Goal: Complete application form

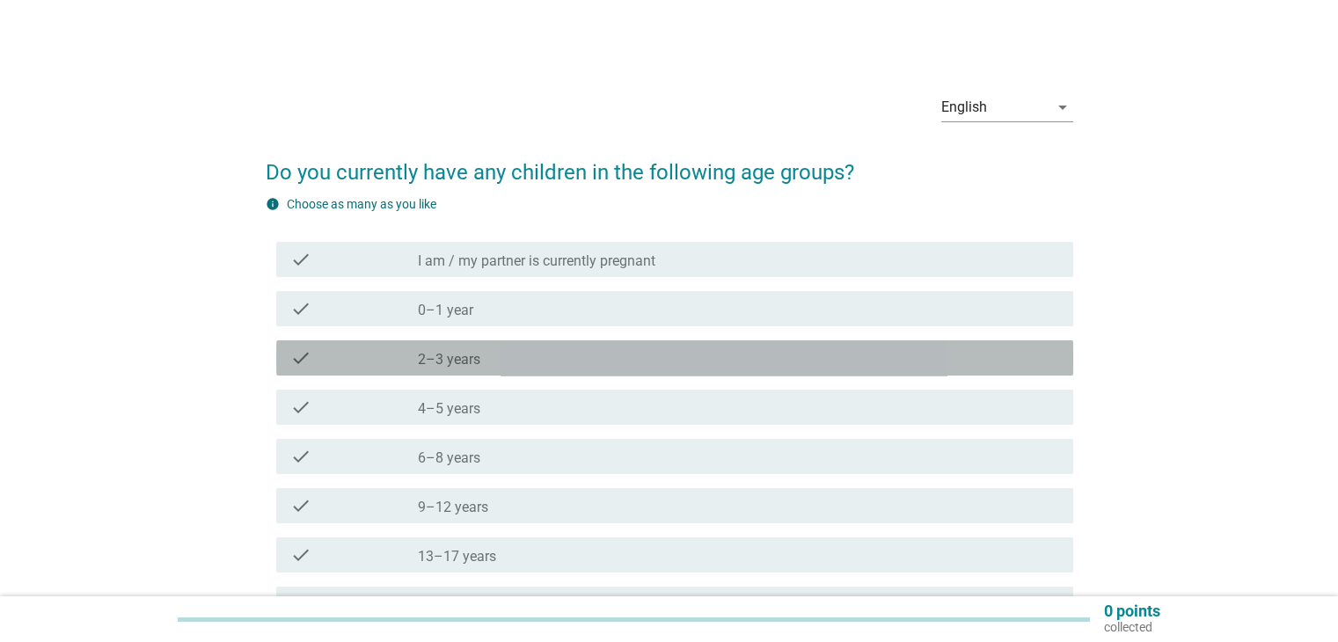
click at [602, 355] on div "check_box_outline_blank 2–3 years" at bounding box center [738, 358] width 641 height 21
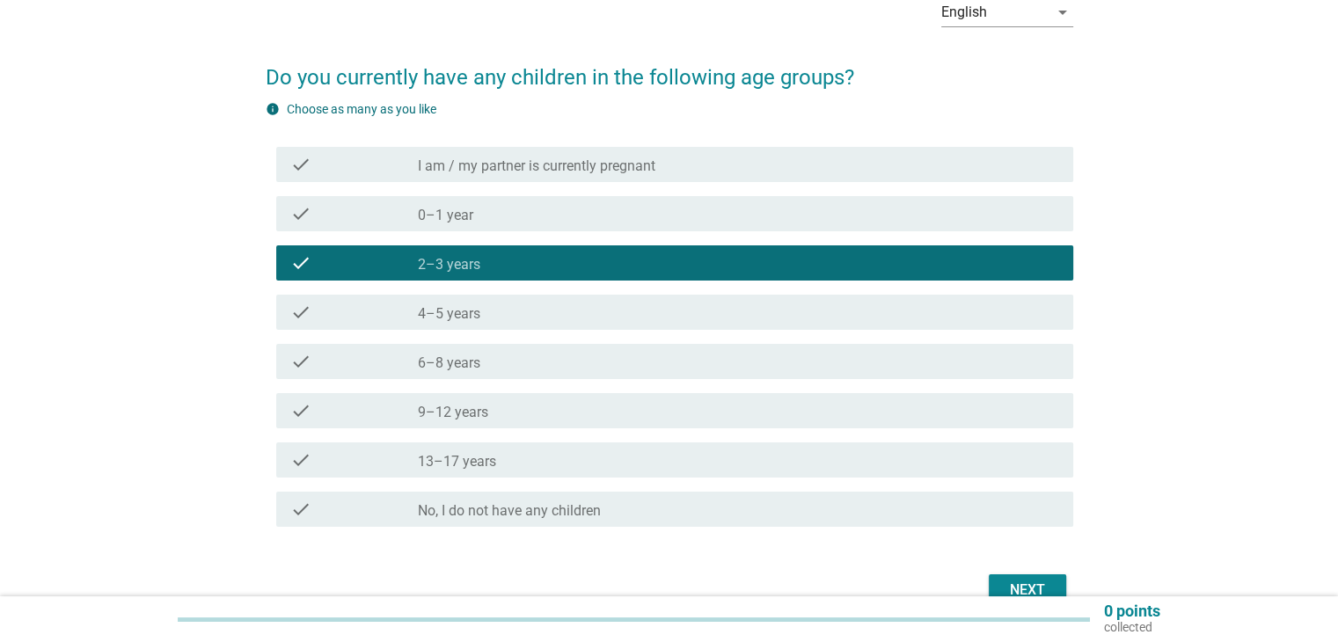
scroll to position [189, 0]
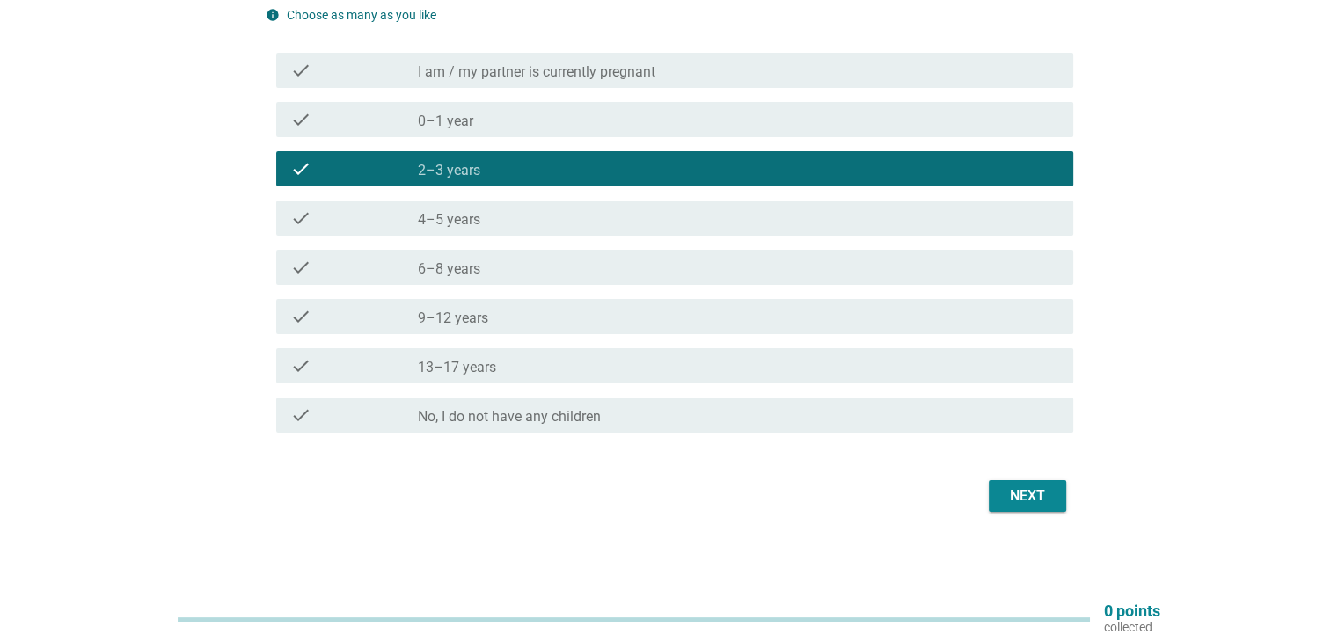
click at [1010, 486] on div "Next" at bounding box center [1027, 496] width 49 height 21
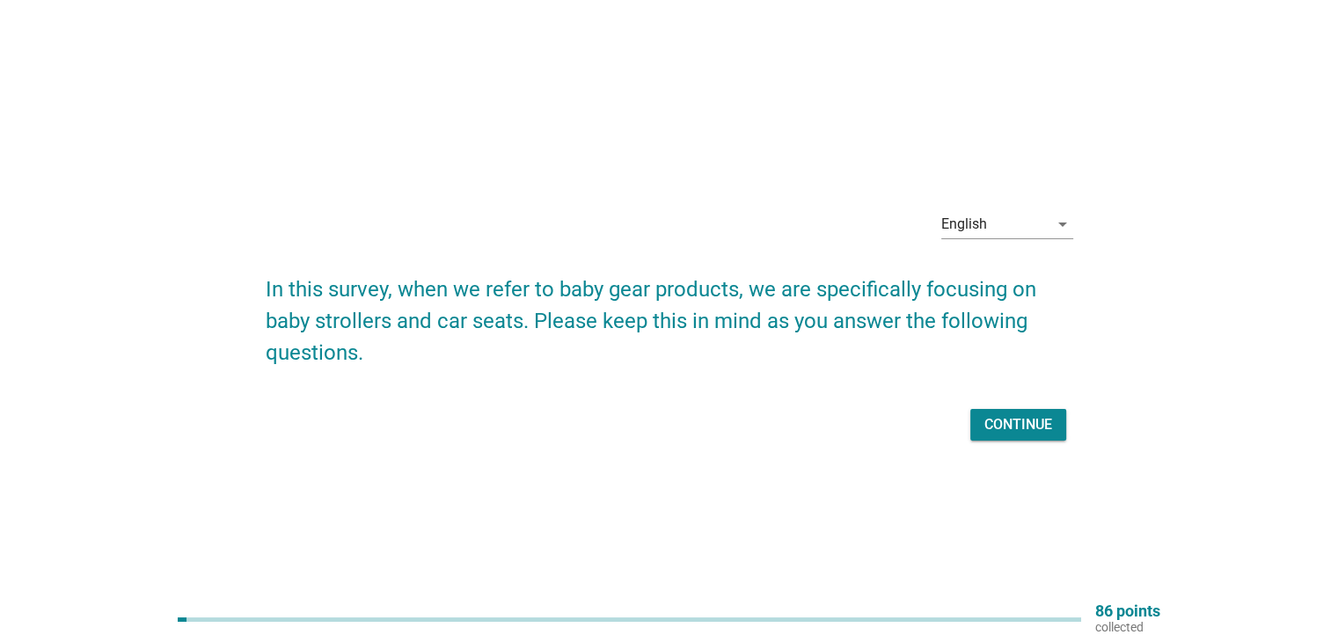
scroll to position [46, 0]
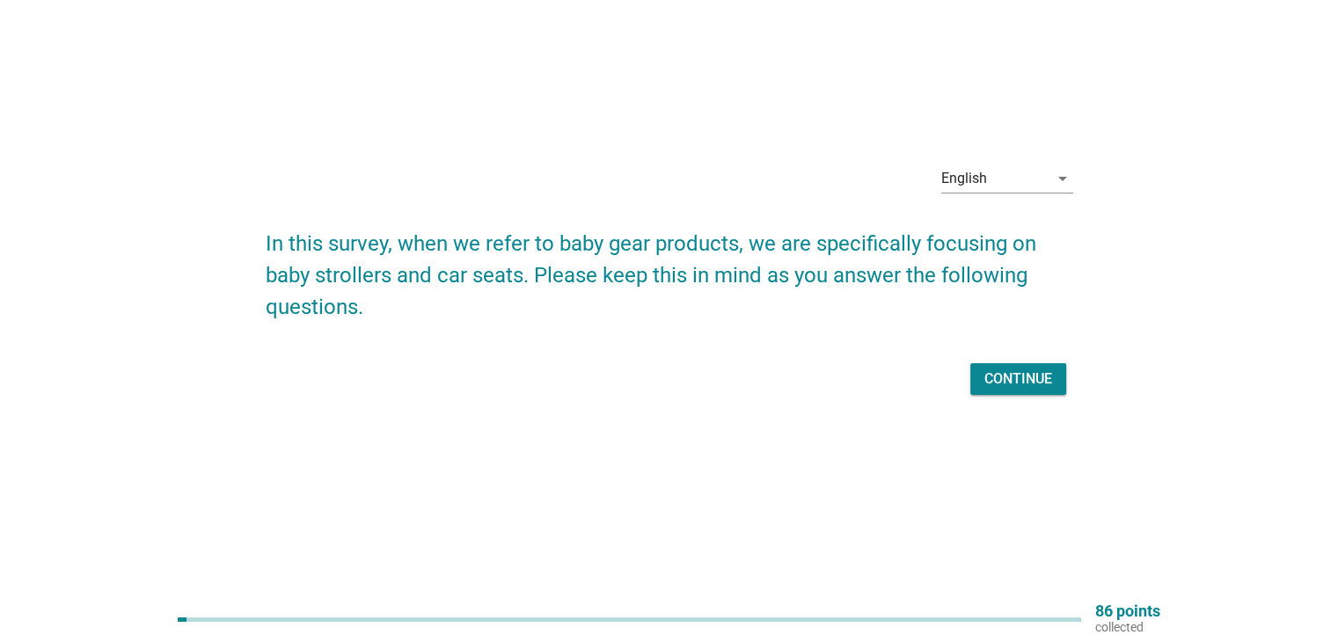
click at [1042, 376] on div "Continue" at bounding box center [1019, 379] width 68 height 21
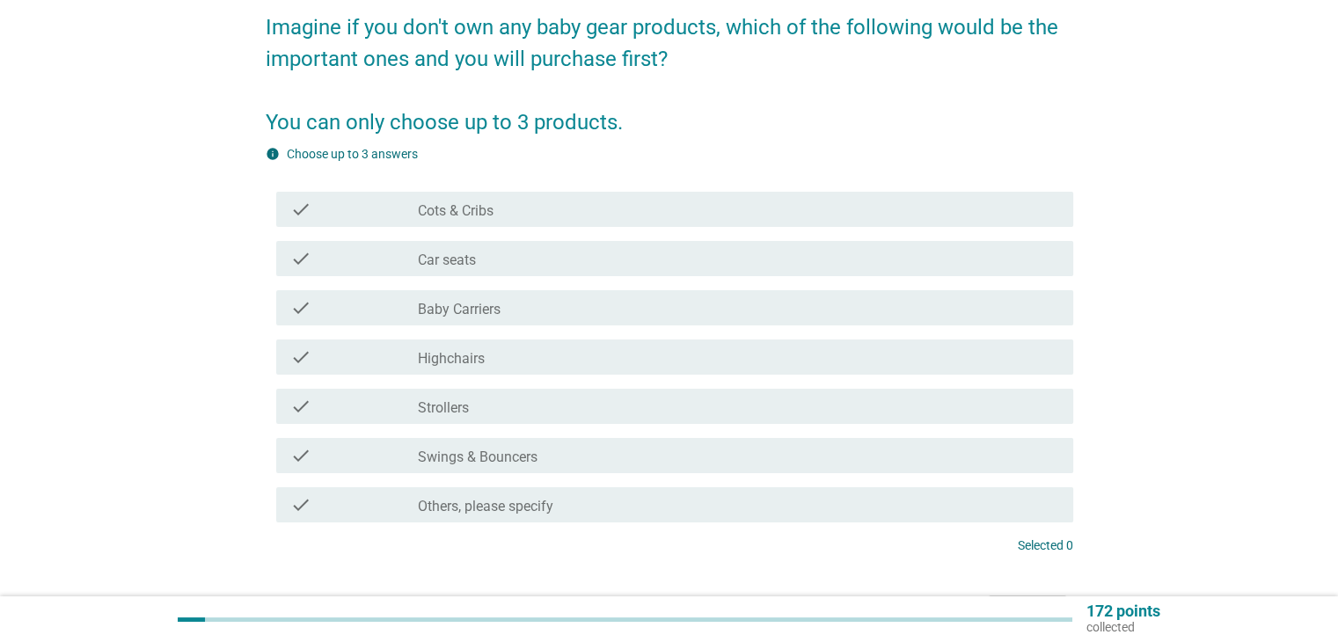
scroll to position [176, 0]
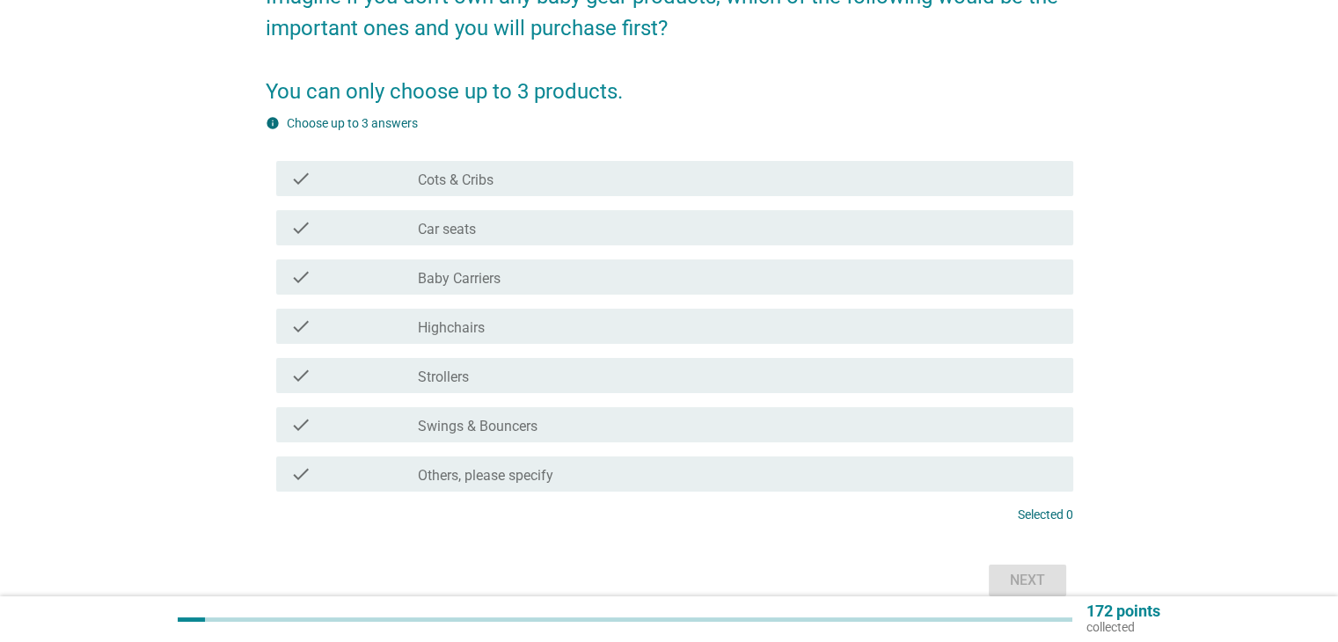
click at [501, 239] on div "check check_box_outline_blank Car seats" at bounding box center [674, 227] width 797 height 35
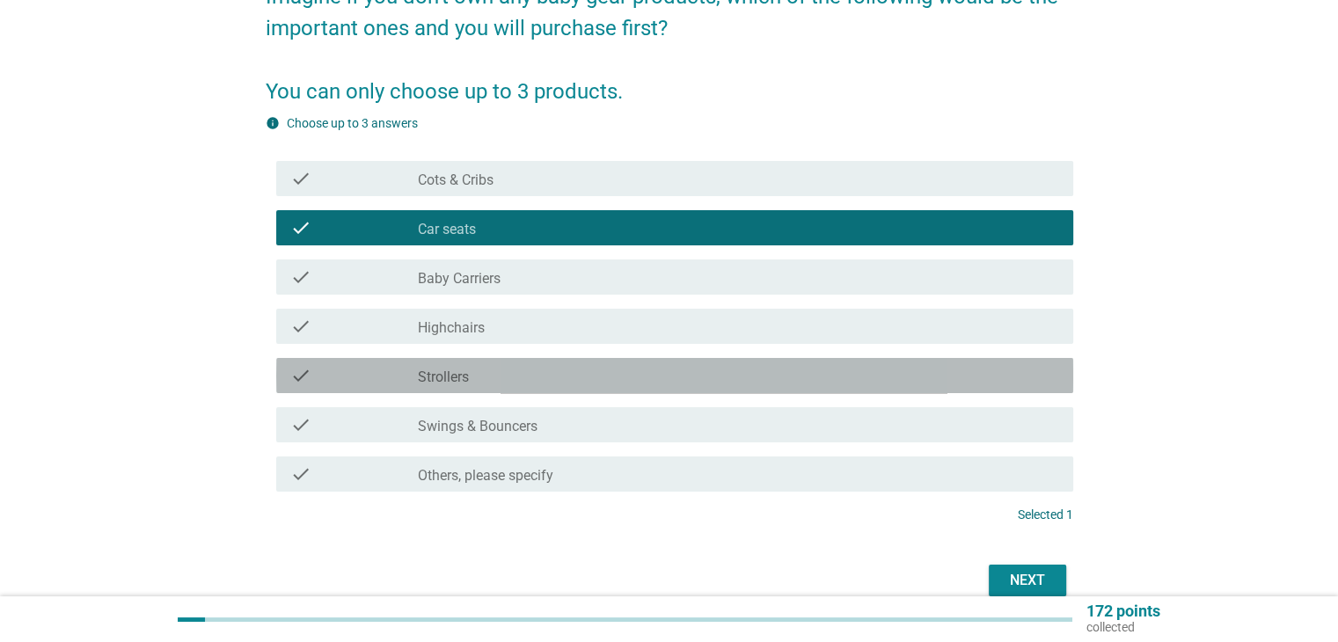
click at [505, 376] on div "check_box_outline_blank Strollers" at bounding box center [738, 375] width 641 height 21
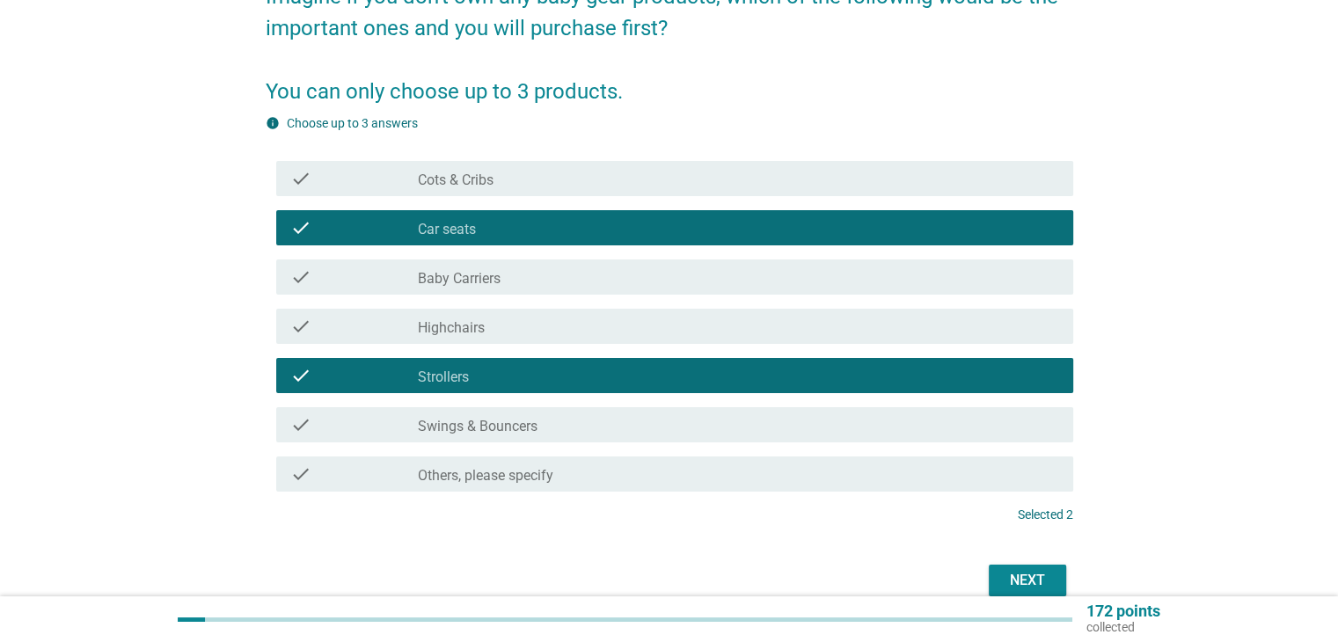
click at [515, 179] on div "check_box_outline_blank Cots & Cribs" at bounding box center [738, 178] width 641 height 21
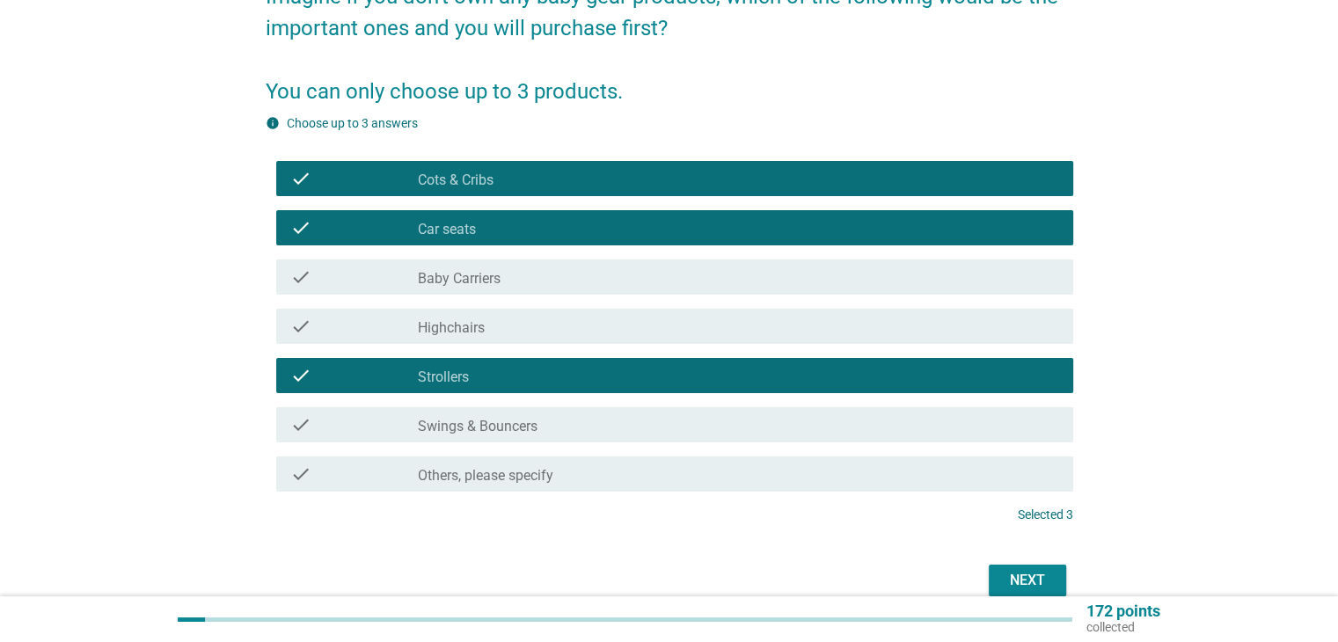
click at [475, 265] on div "check check_box_outline_blank Baby Carriers" at bounding box center [674, 277] width 797 height 35
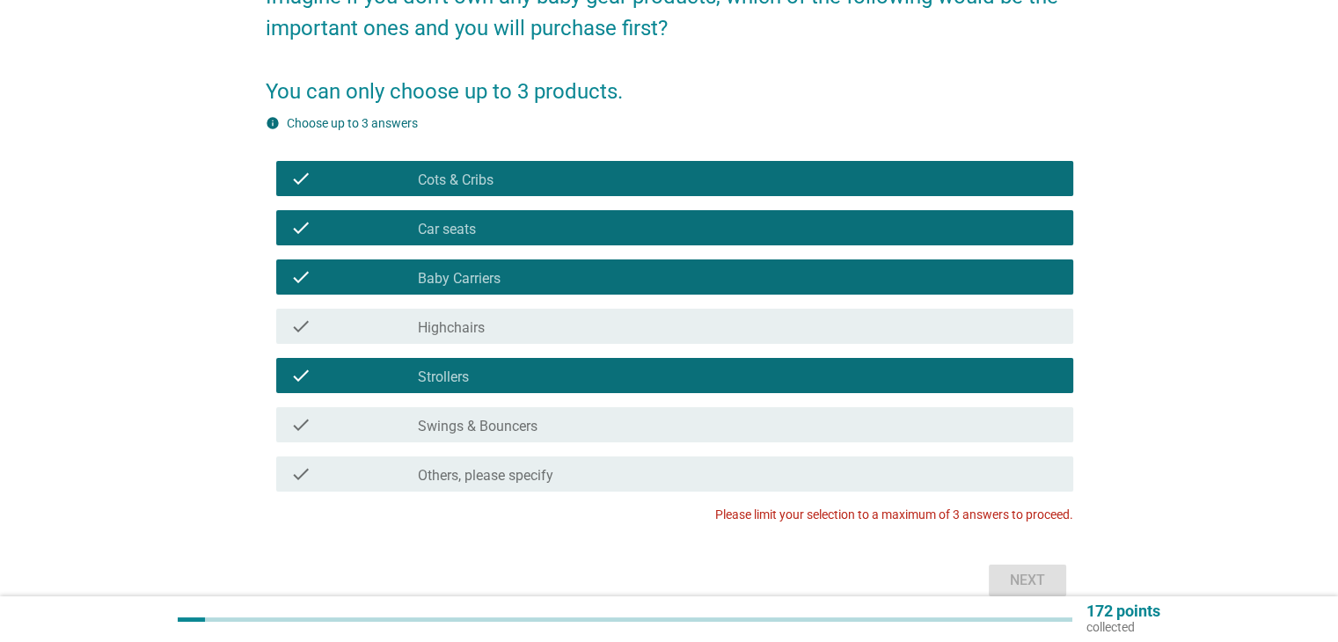
click at [500, 171] on div "check_box_outline_blank Cots & Cribs" at bounding box center [738, 178] width 641 height 21
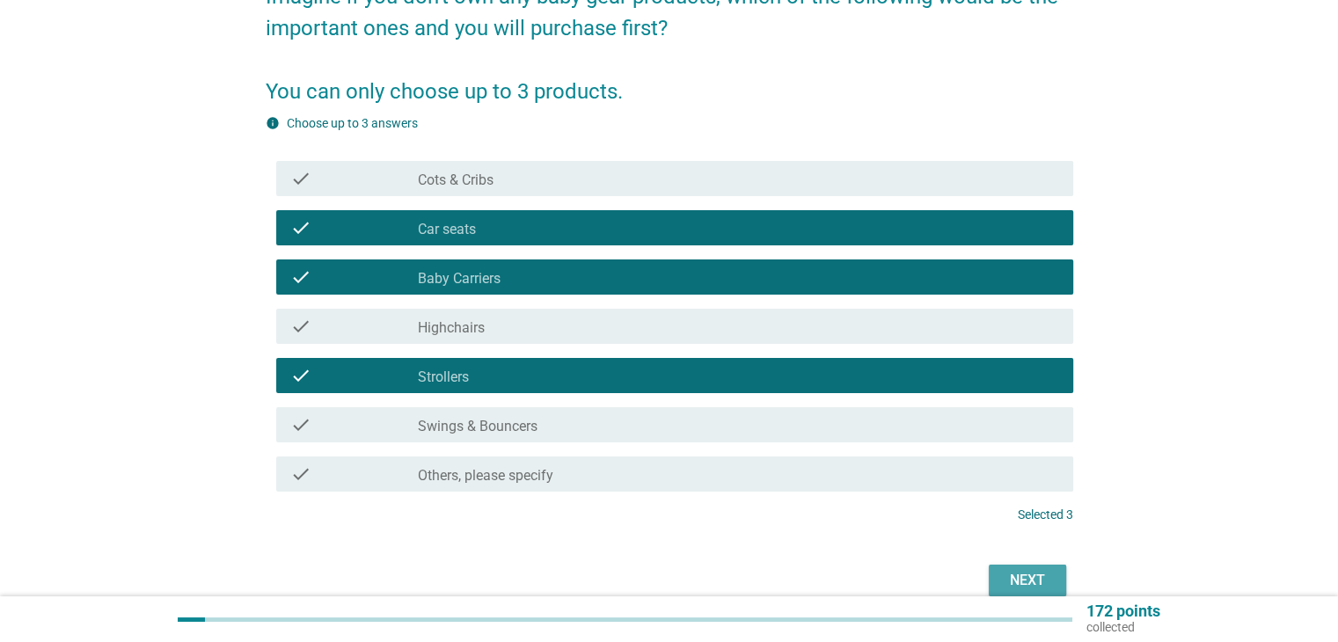
click at [1023, 578] on div "Next" at bounding box center [1027, 580] width 49 height 21
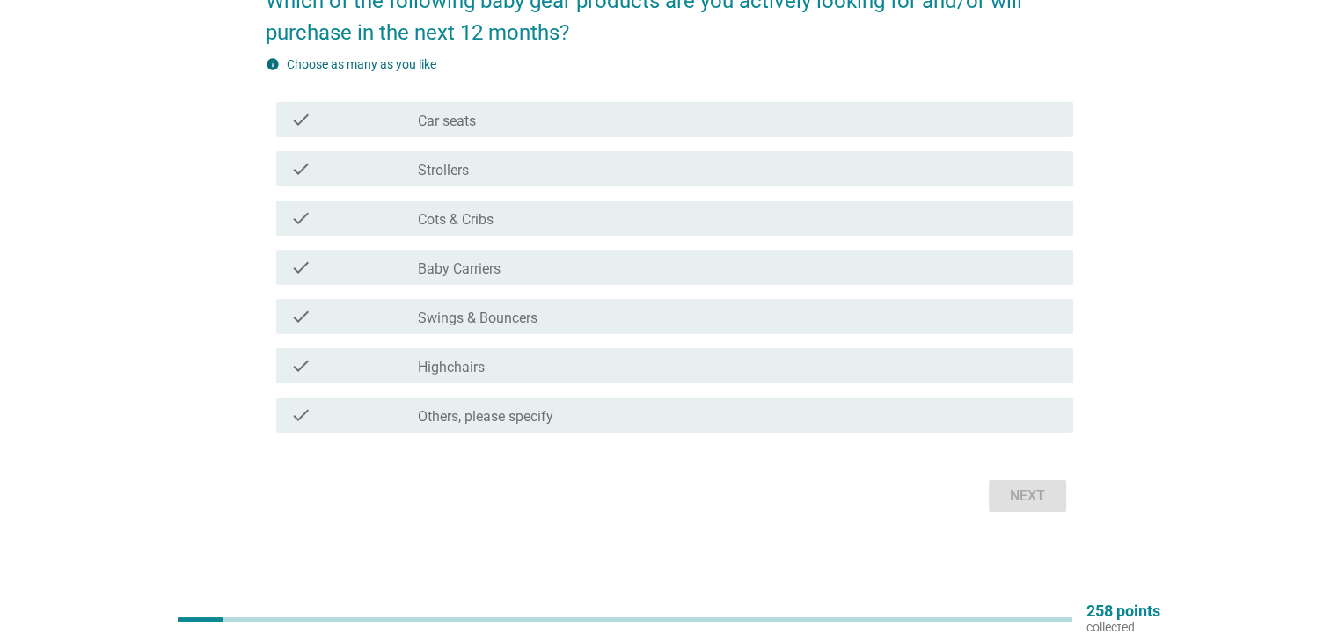
scroll to position [84, 0]
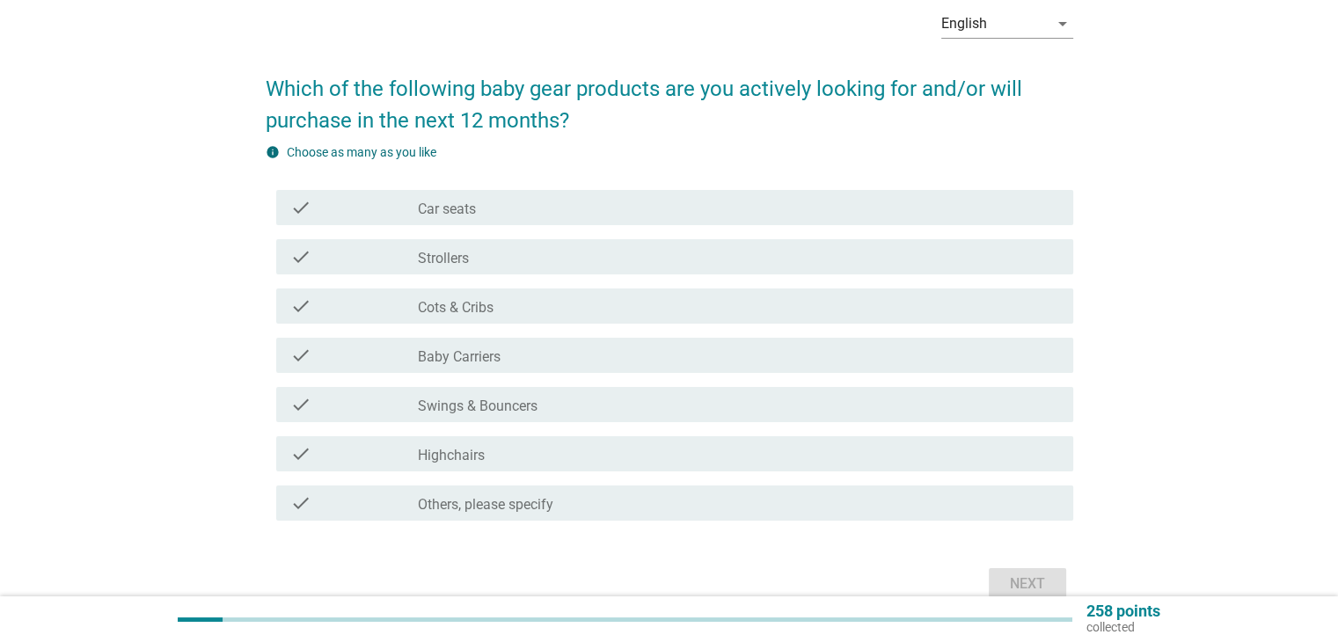
click at [615, 150] on div "info Choose as many as you like" at bounding box center [670, 152] width 808 height 18
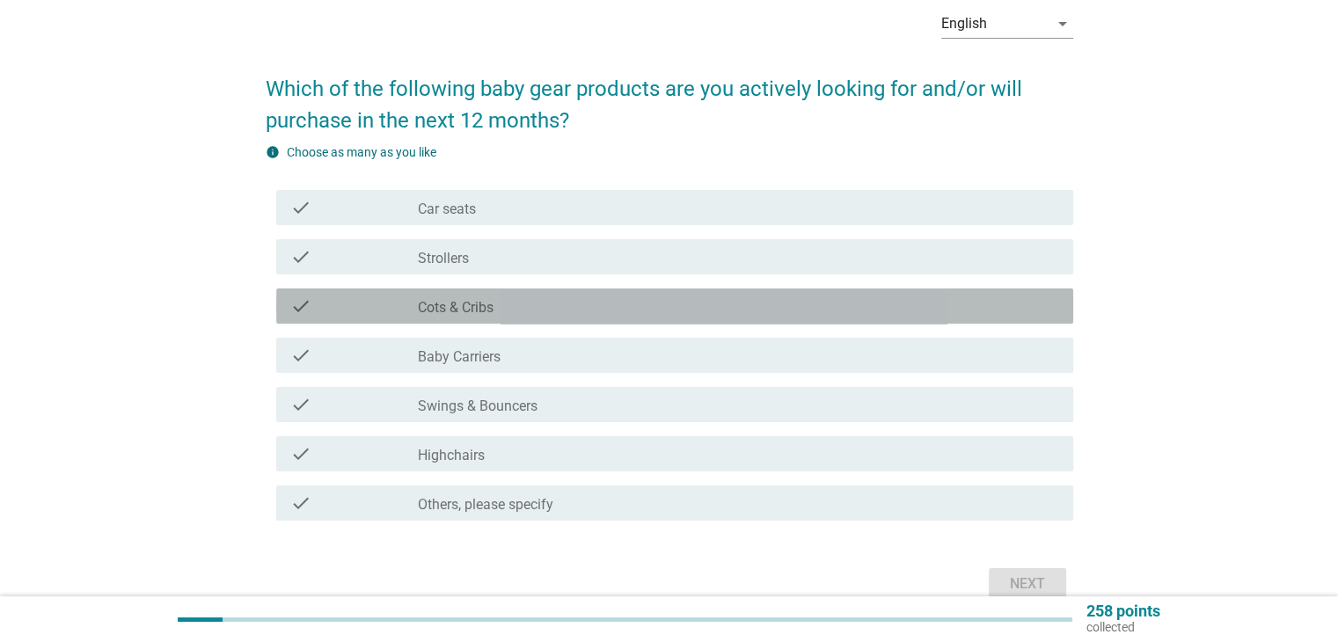
click at [470, 304] on label "Cots & Cribs" at bounding box center [456, 308] width 76 height 18
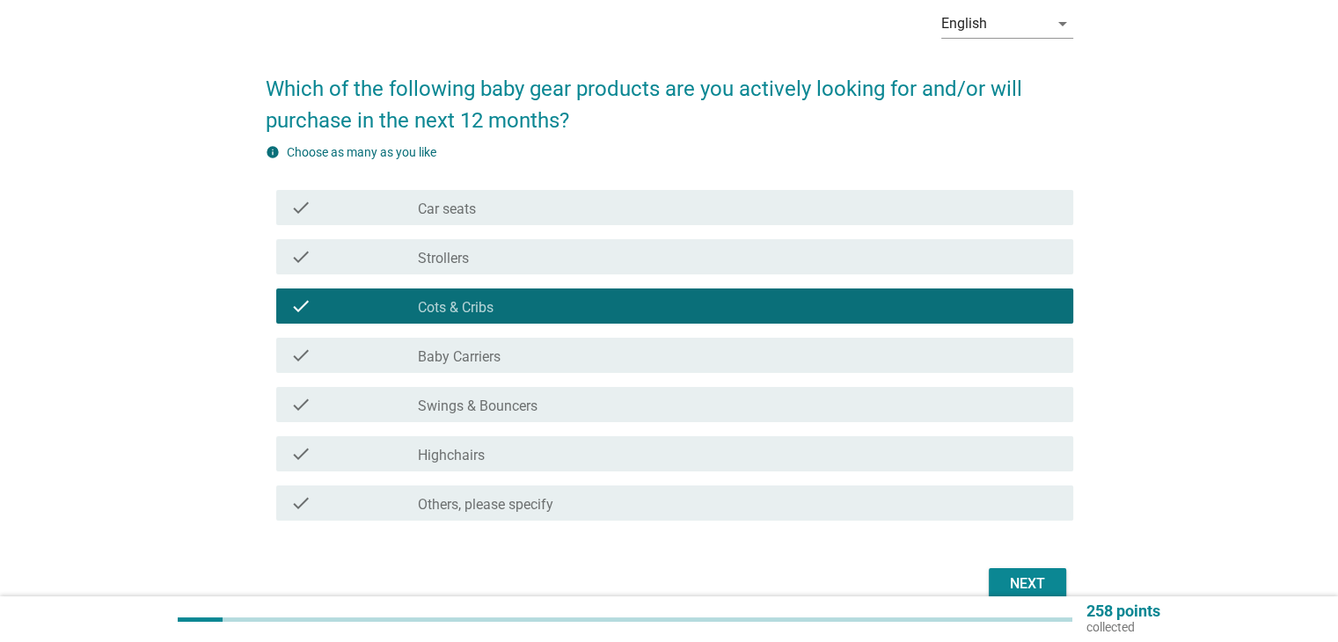
click at [520, 452] on div "check_box_outline_blank Highchairs" at bounding box center [738, 453] width 641 height 21
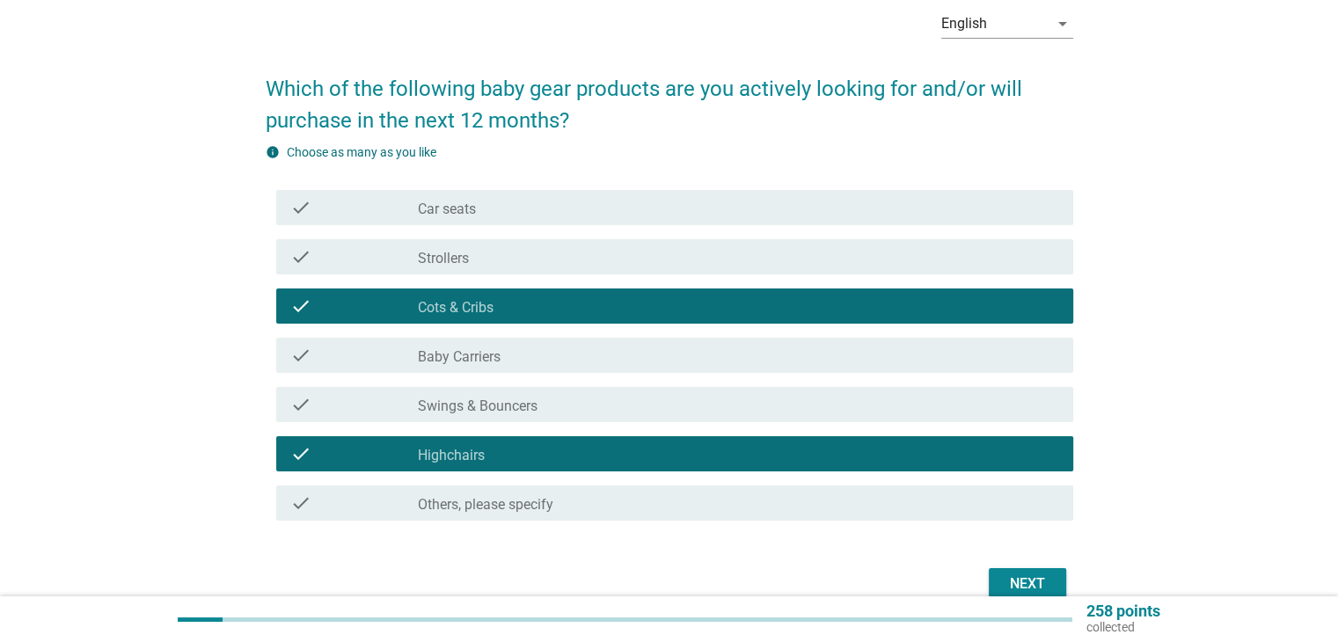
click at [1018, 580] on div "Next" at bounding box center [1027, 584] width 49 height 21
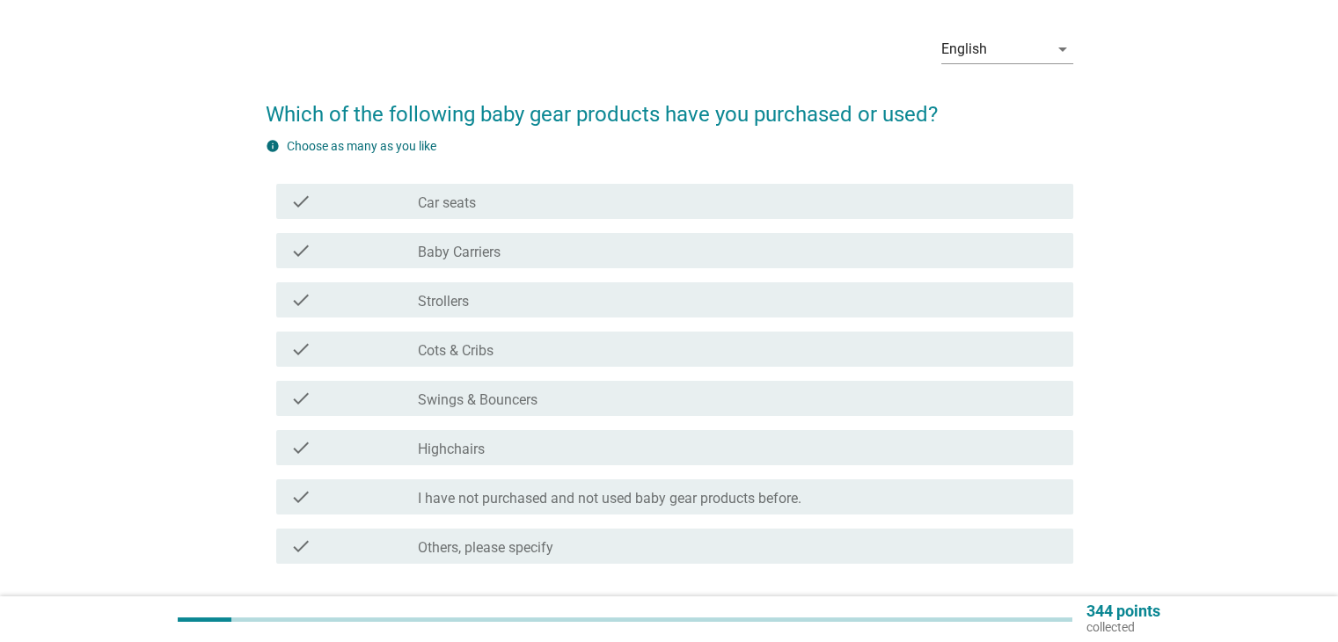
scroll to position [88, 0]
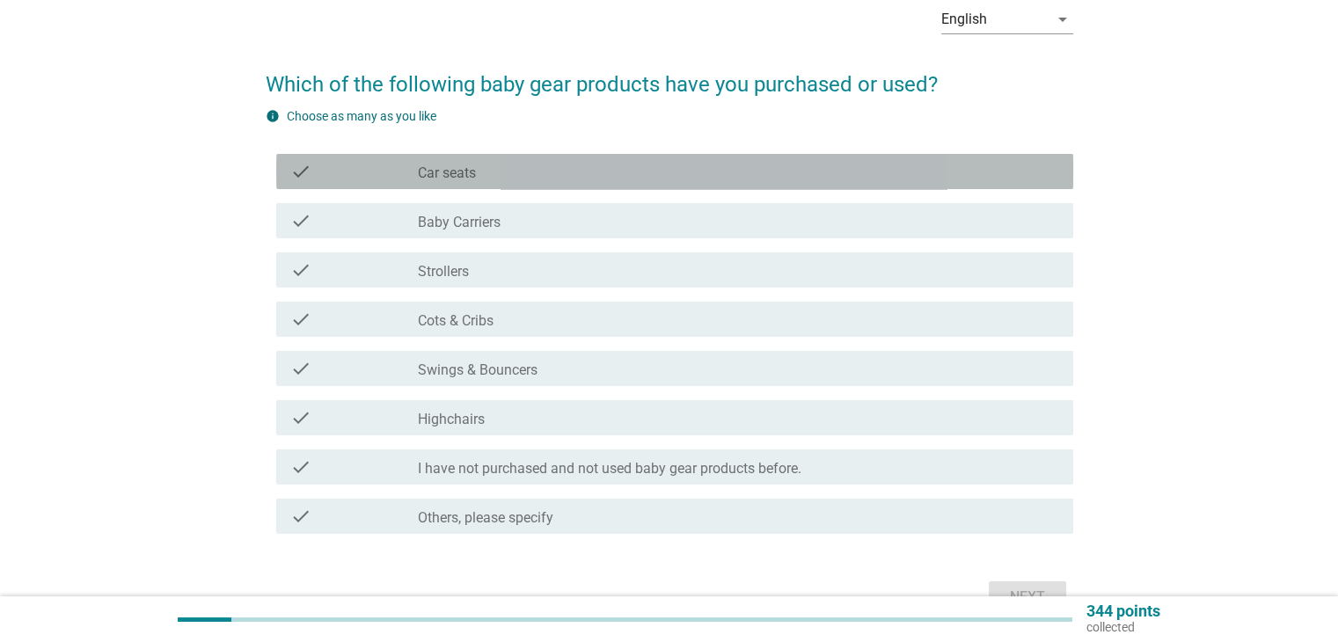
click at [460, 167] on label "Car seats" at bounding box center [447, 174] width 58 height 18
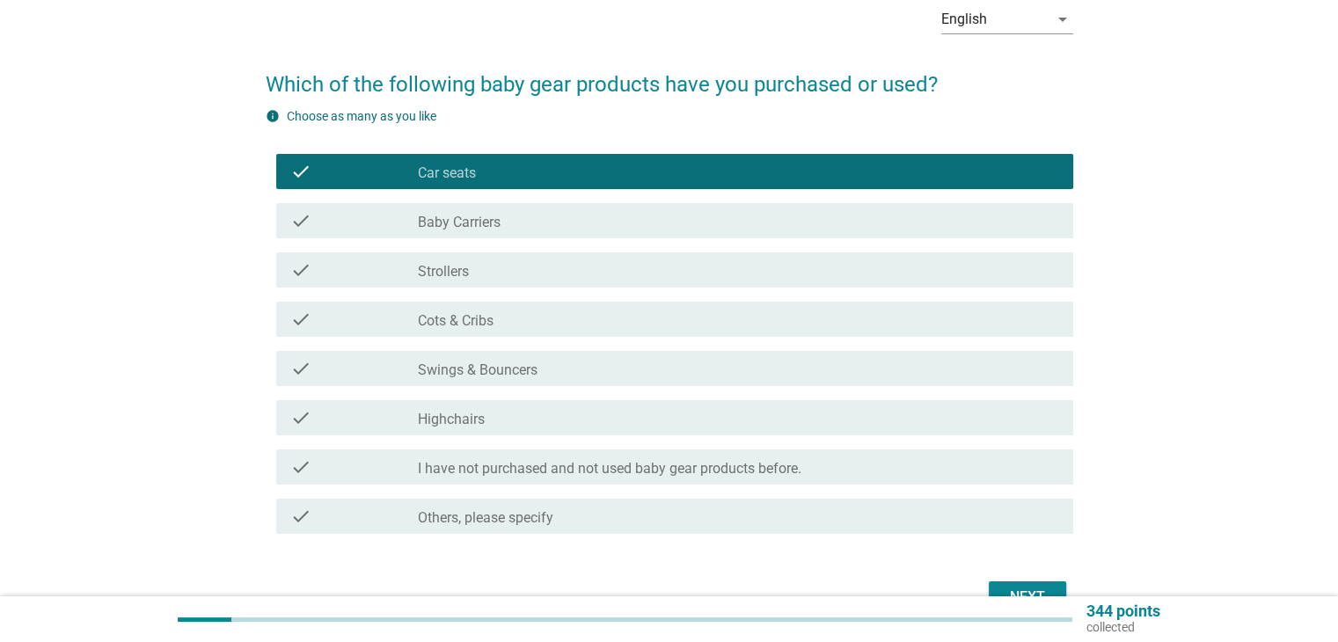
click at [462, 225] on label "Baby Carriers" at bounding box center [459, 223] width 83 height 18
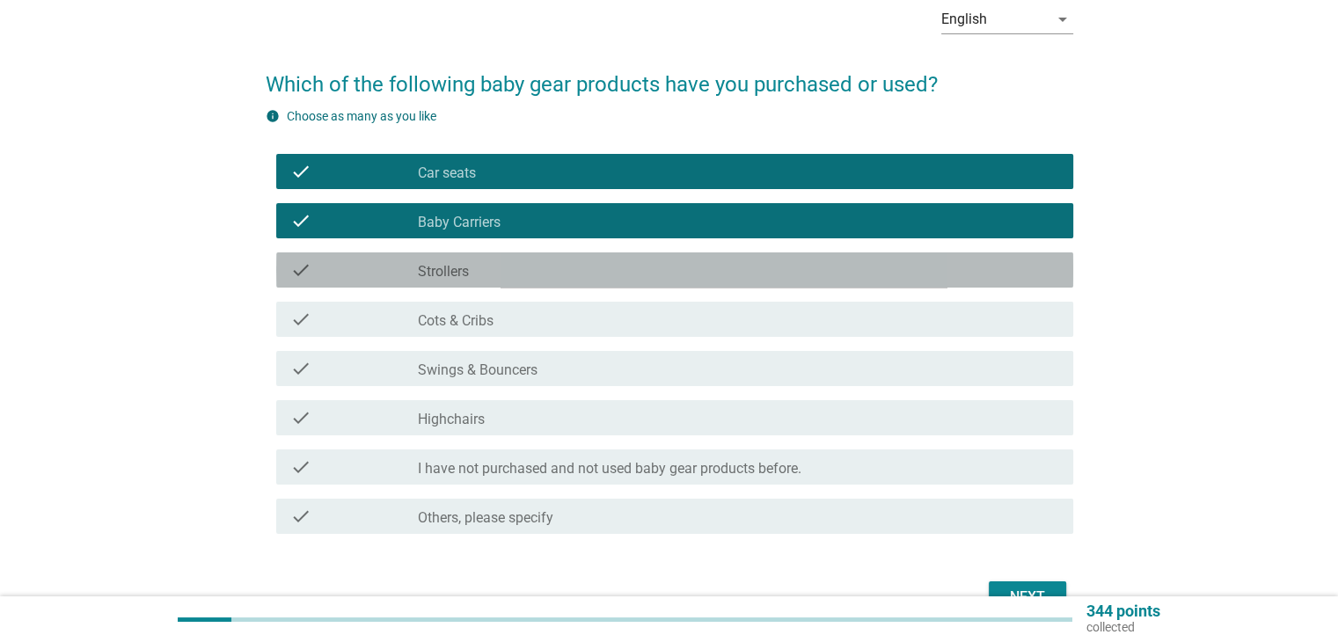
click at [478, 270] on div "check_box_outline_blank Strollers" at bounding box center [738, 270] width 641 height 21
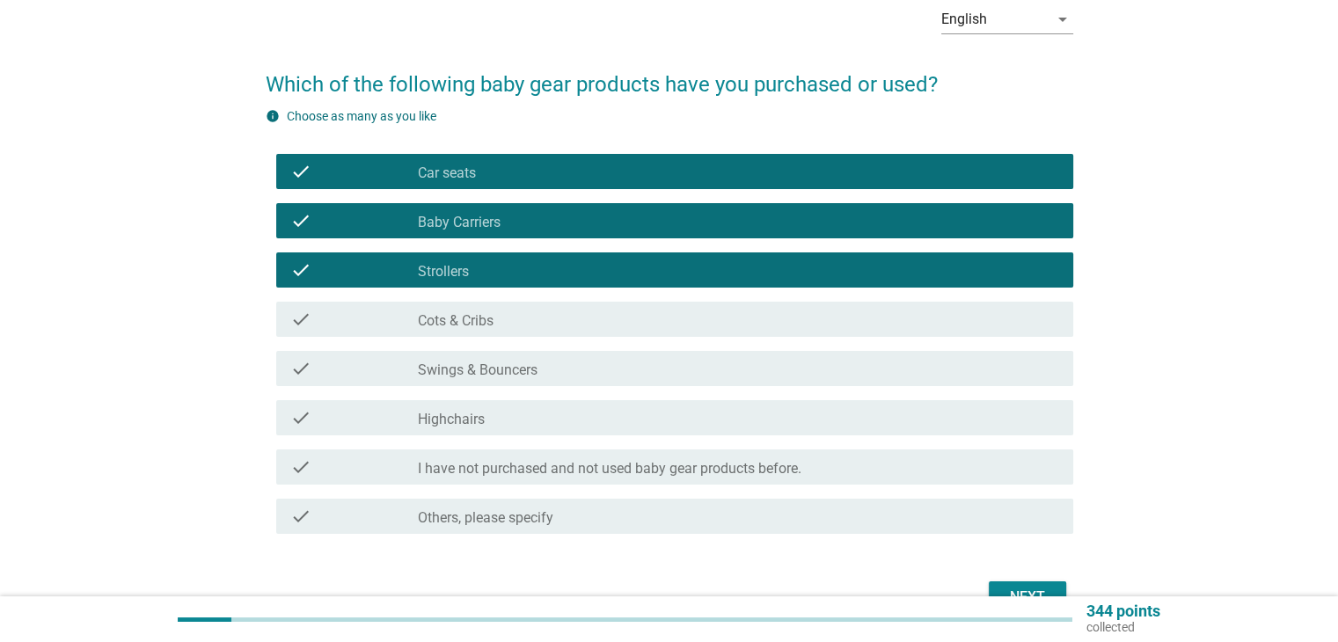
click at [482, 318] on label "Cots & Cribs" at bounding box center [456, 321] width 76 height 18
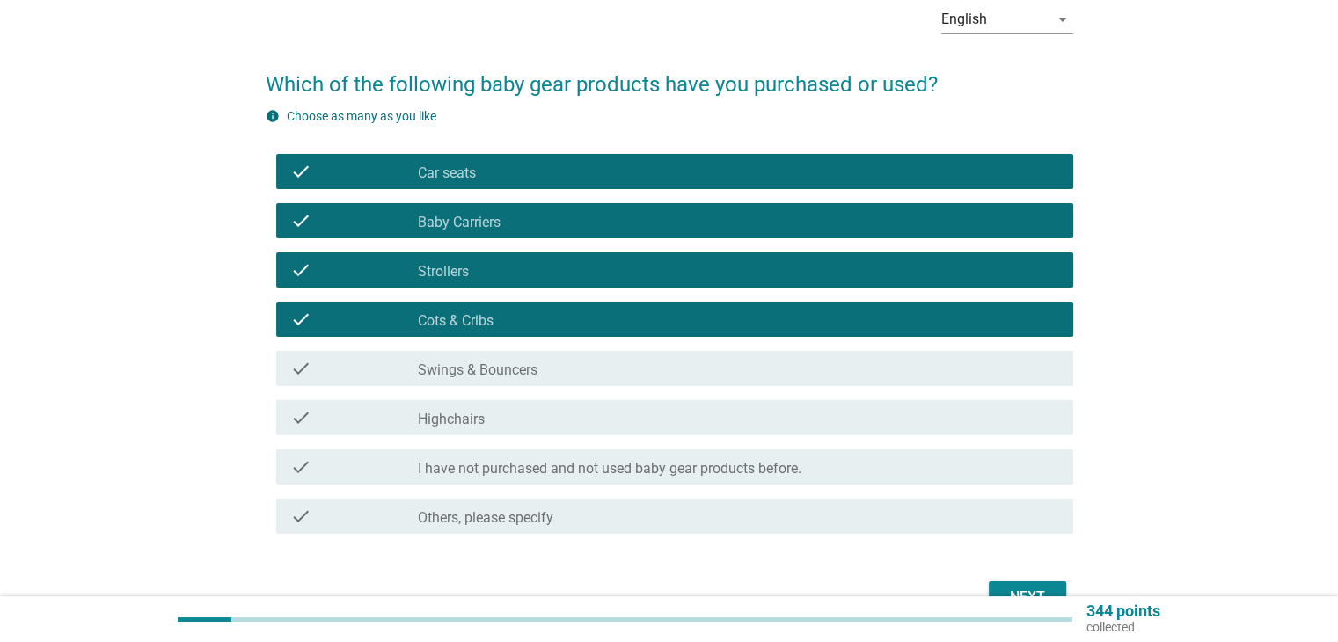
click at [502, 410] on div "check_box_outline_blank Highchairs" at bounding box center [738, 417] width 641 height 21
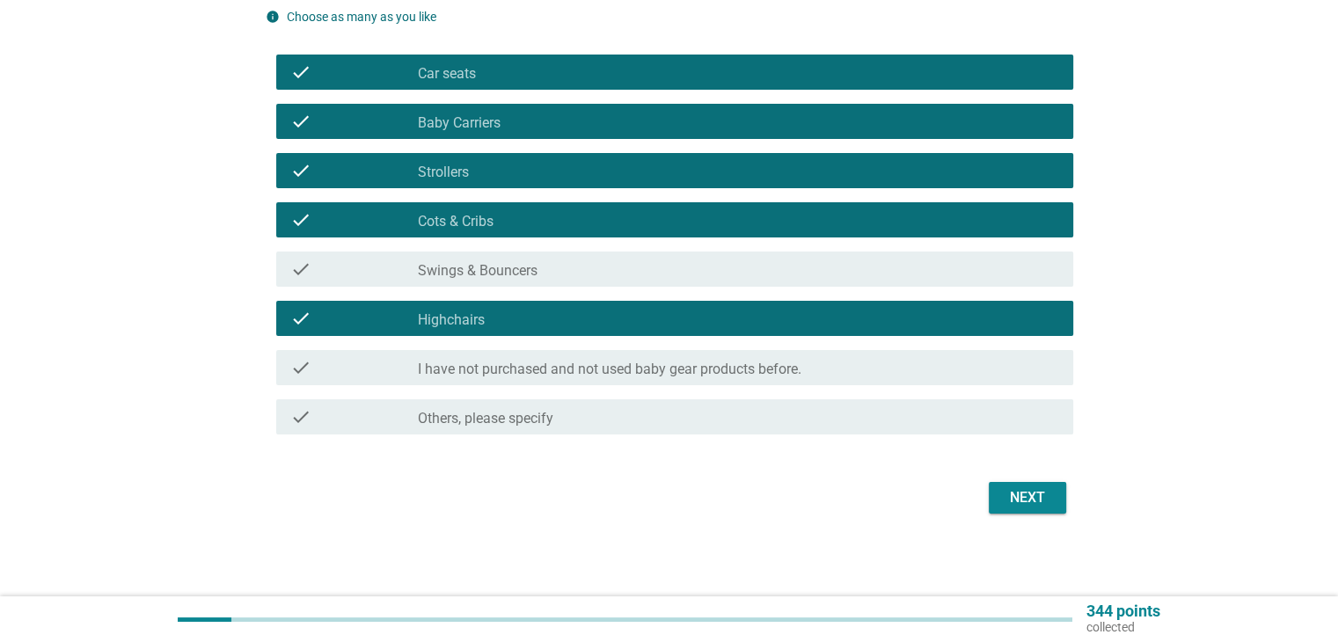
scroll to position [189, 0]
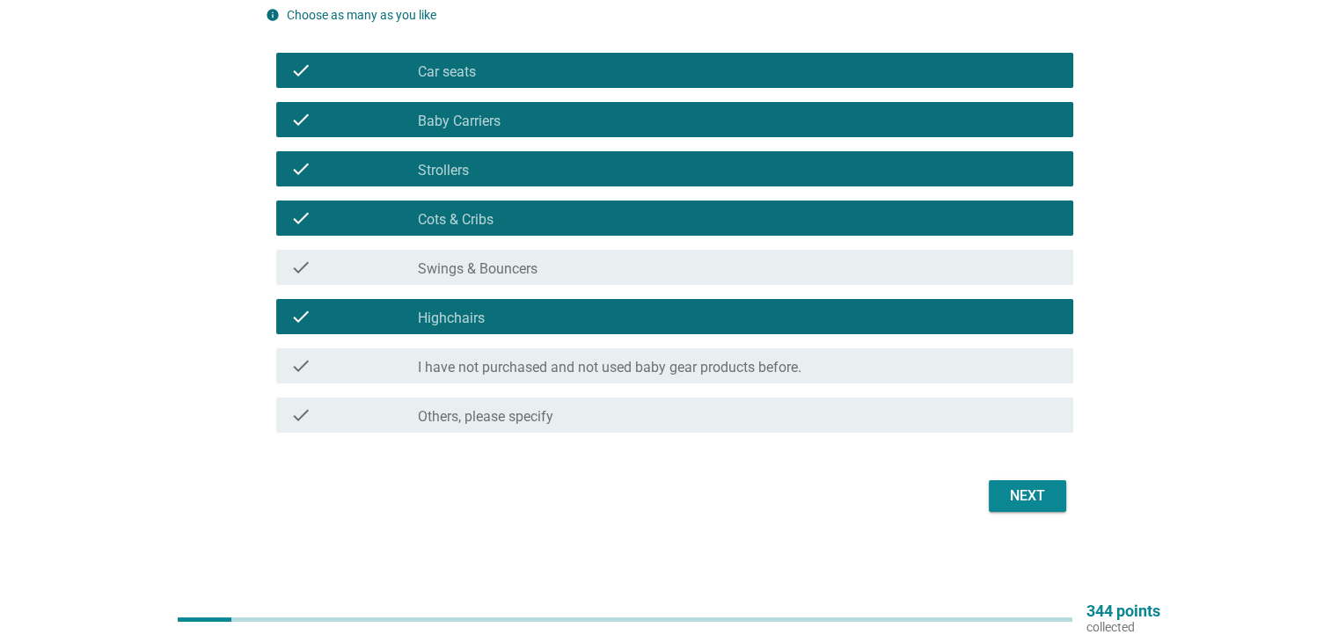
click at [1028, 494] on div "Next" at bounding box center [1027, 496] width 49 height 21
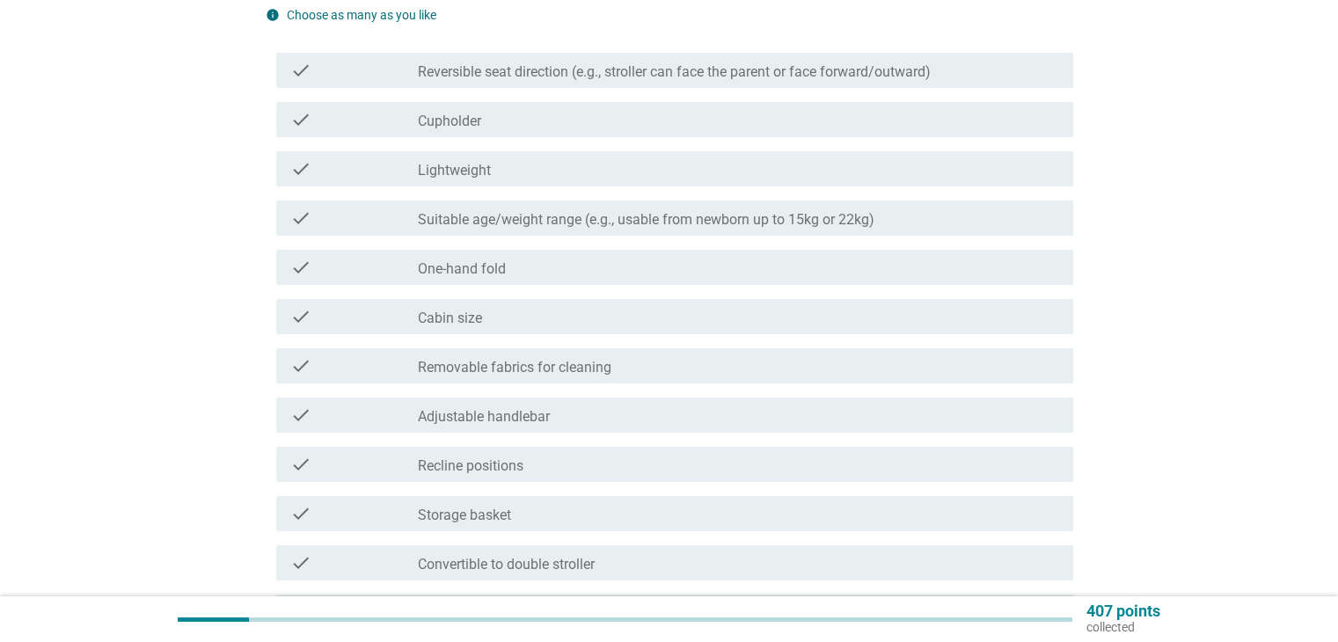
scroll to position [0, 0]
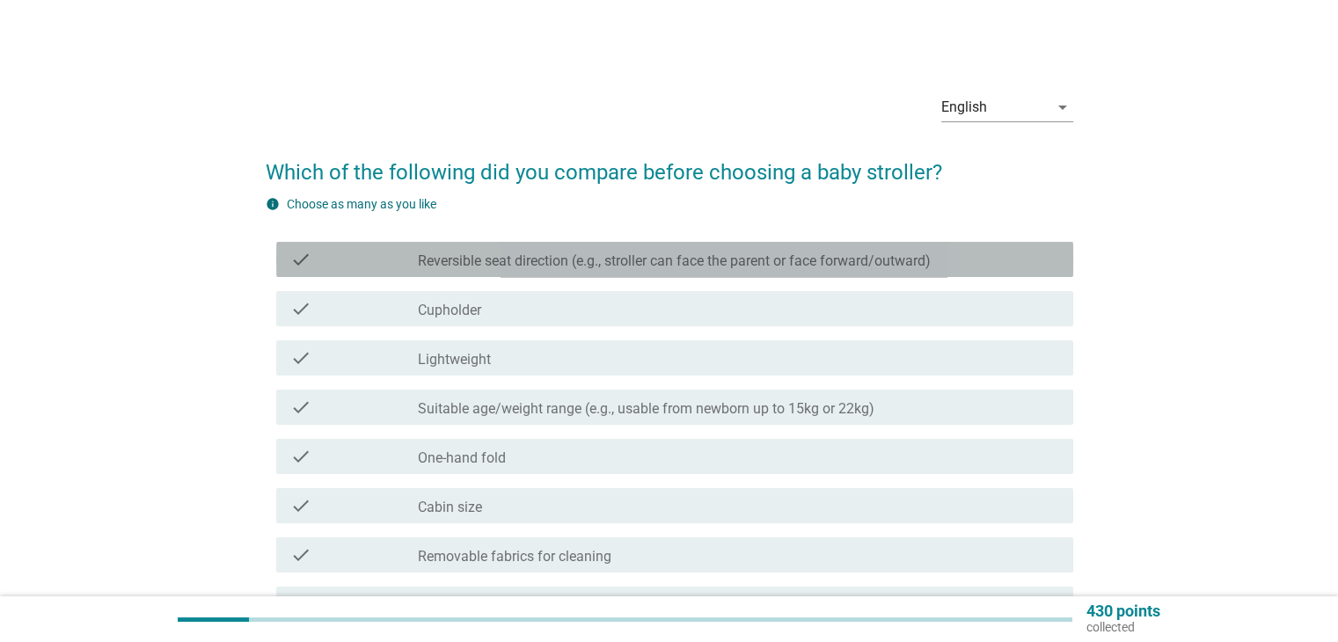
click at [541, 264] on label "Reversible seat direction (e.g., stroller can face the parent or face forward/o…" at bounding box center [674, 262] width 513 height 18
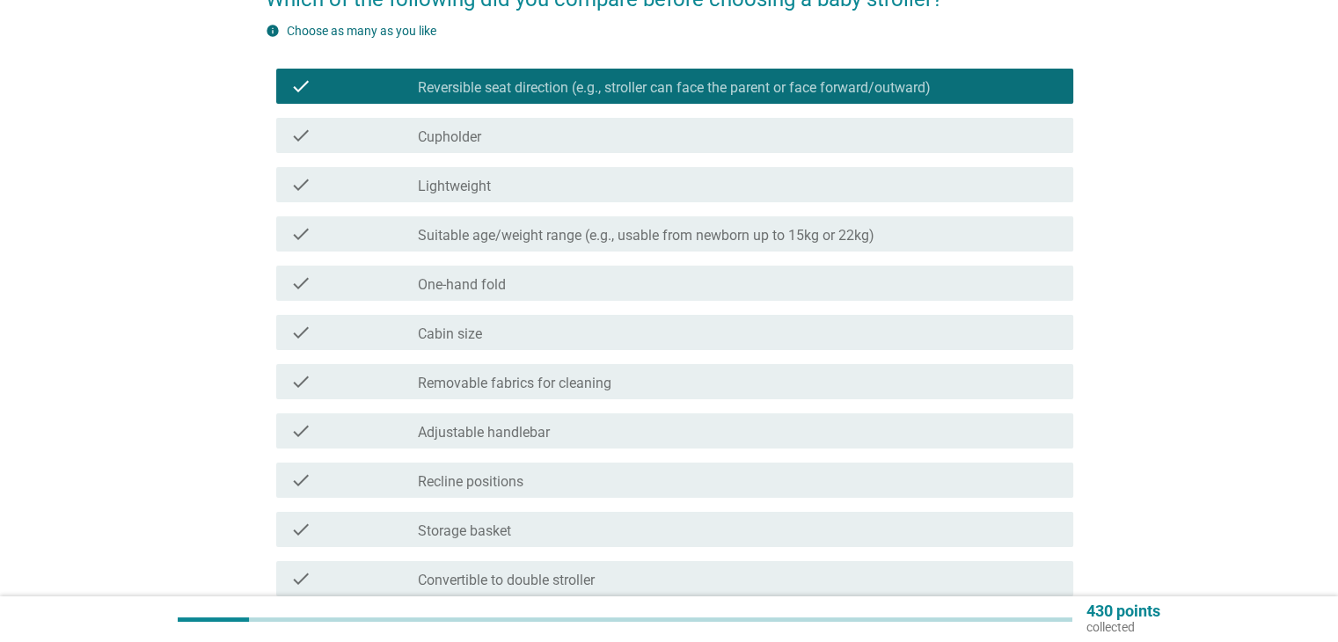
scroll to position [176, 0]
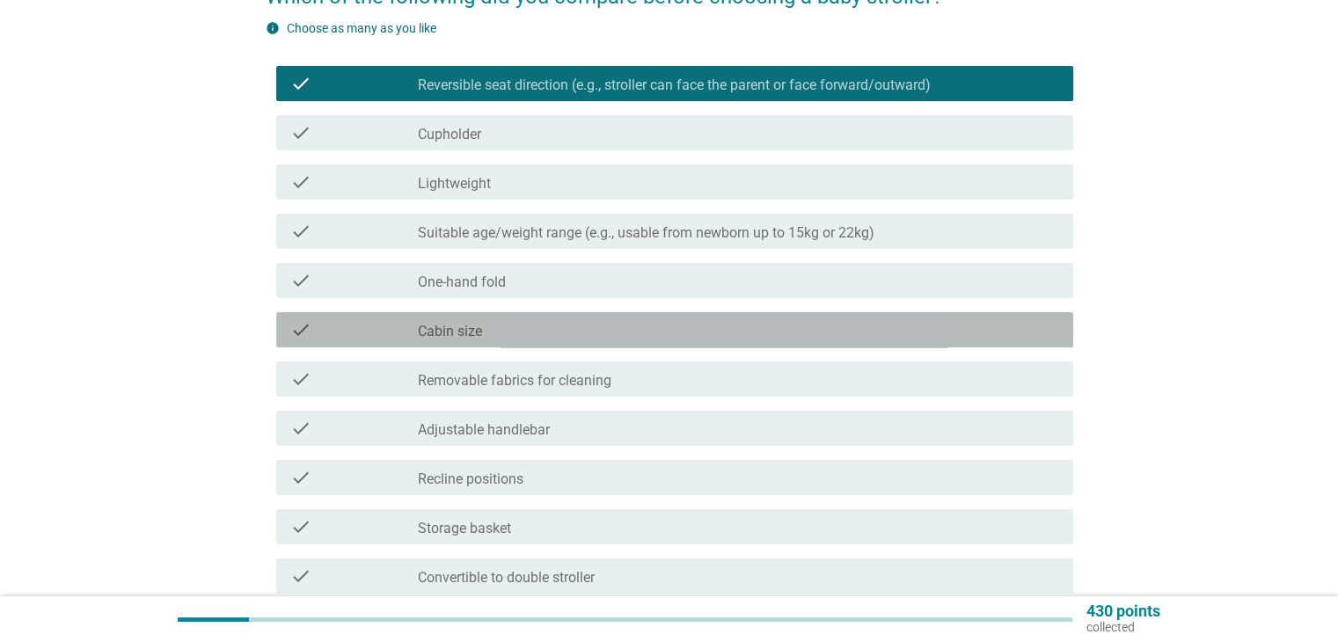
click at [572, 330] on div "check_box_outline_blank Cabin size" at bounding box center [738, 329] width 641 height 21
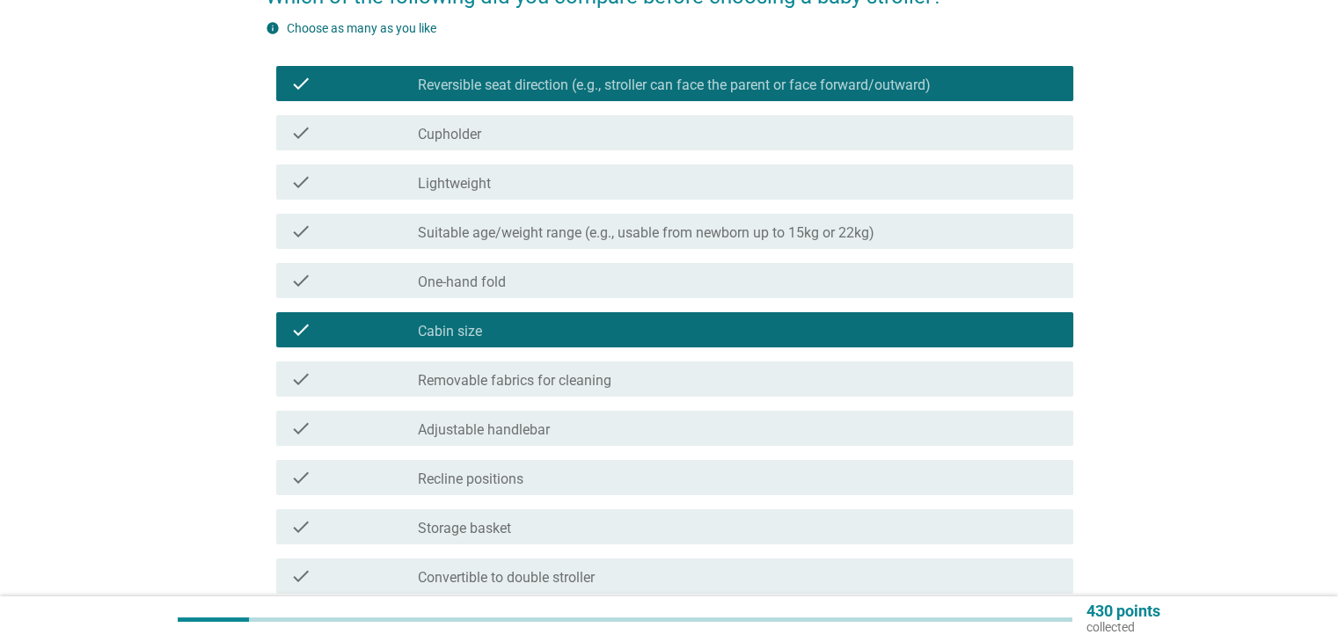
click at [572, 376] on label "Removable fabrics for cleaning" at bounding box center [515, 381] width 194 height 18
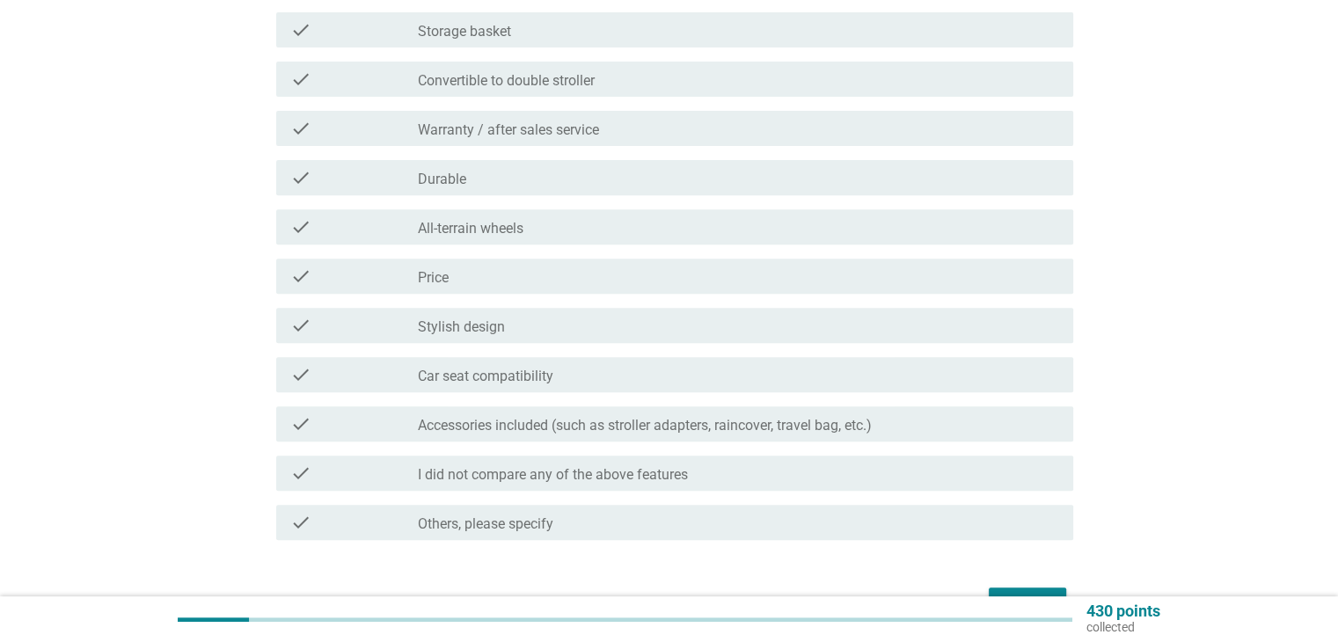
scroll to position [704, 0]
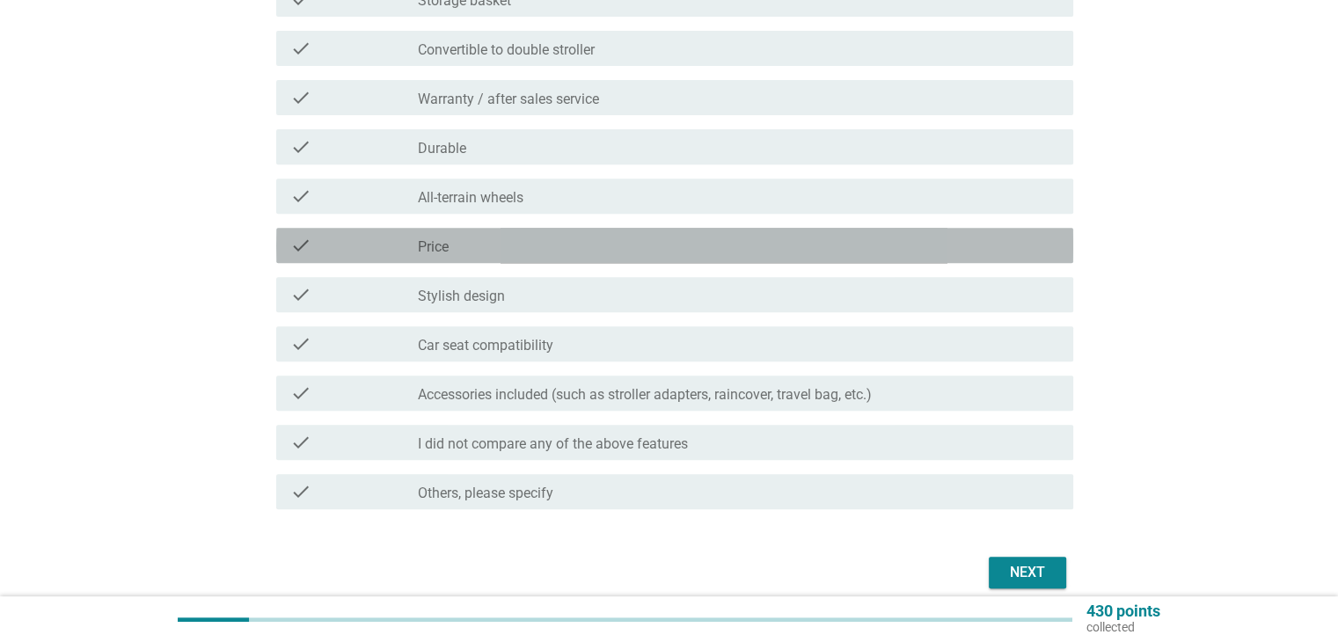
click at [544, 245] on div "check_box_outline_blank Price" at bounding box center [738, 245] width 641 height 21
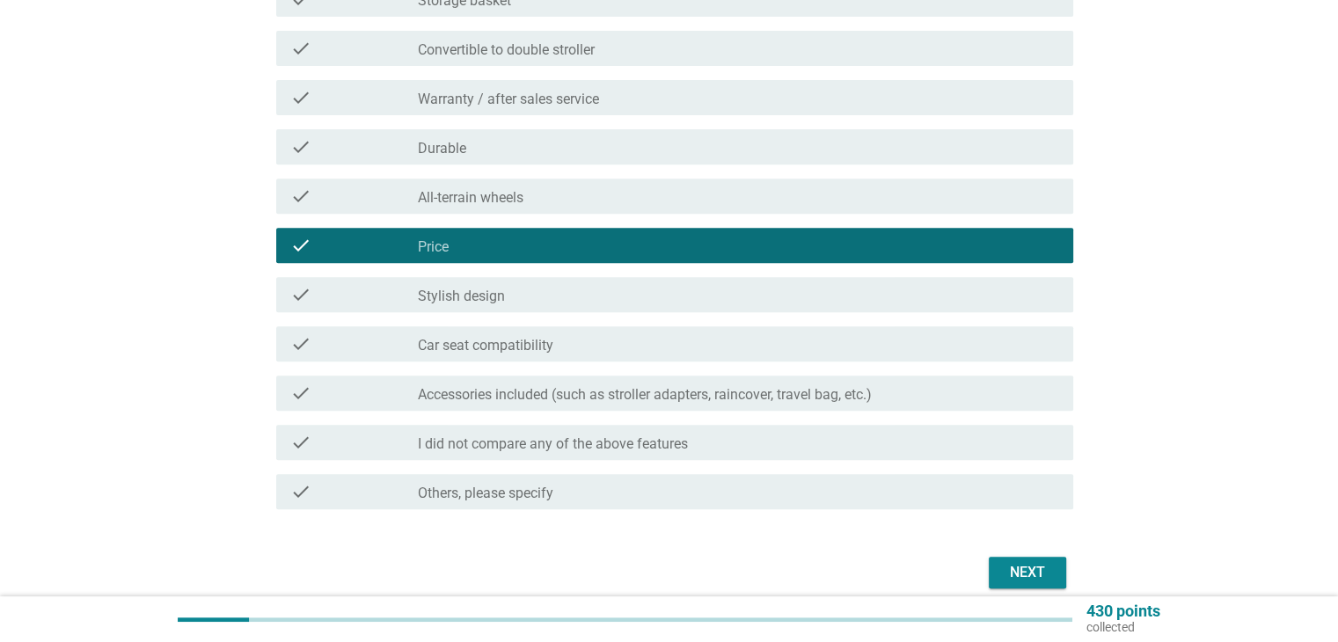
click at [544, 289] on div "check_box_outline_blank Stylish design" at bounding box center [738, 294] width 641 height 21
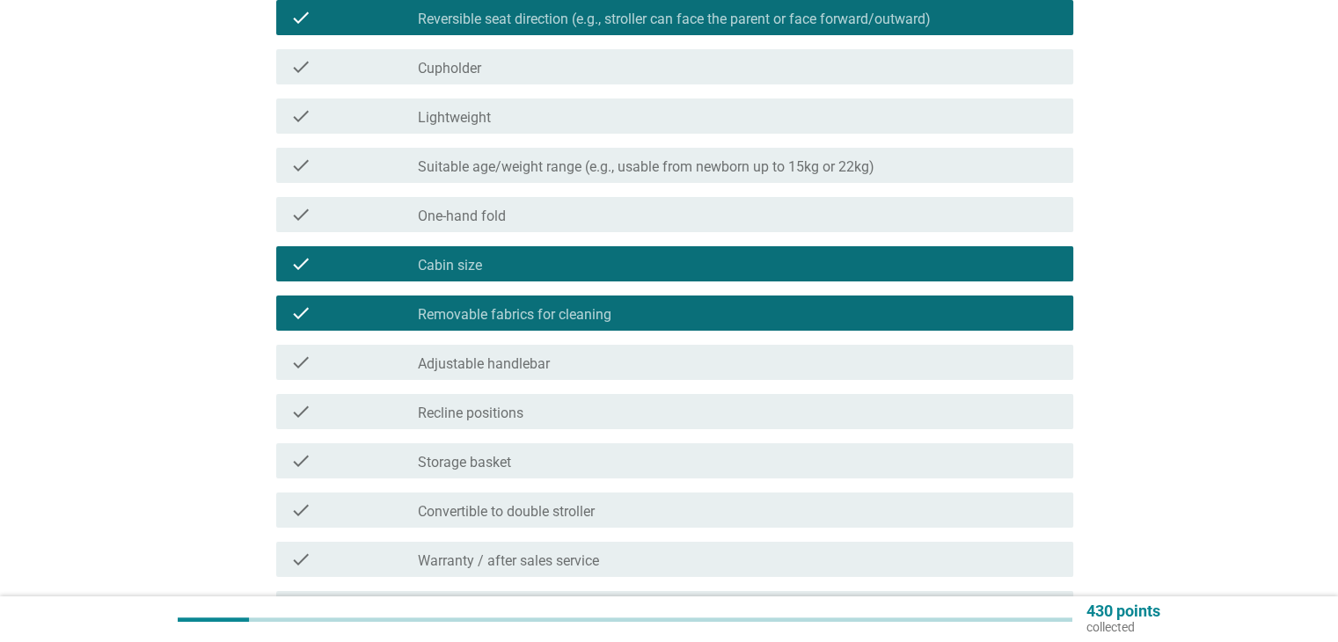
scroll to position [176, 0]
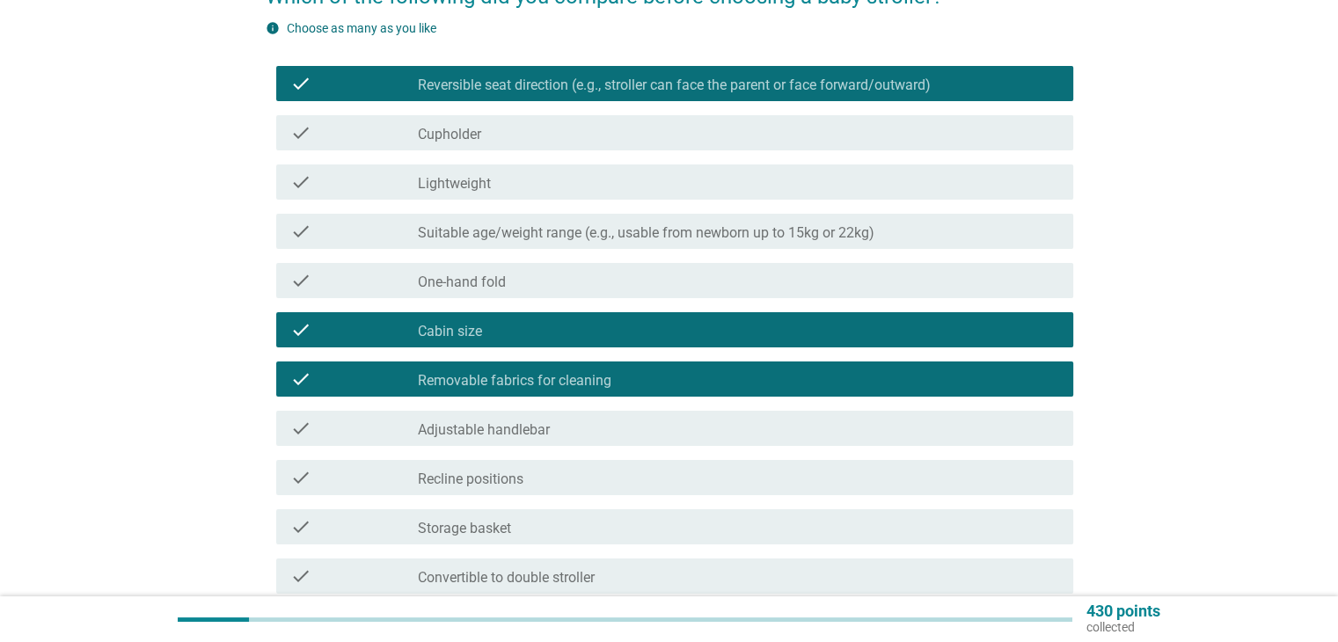
click at [510, 175] on div "check_box_outline_blank Lightweight" at bounding box center [738, 182] width 641 height 21
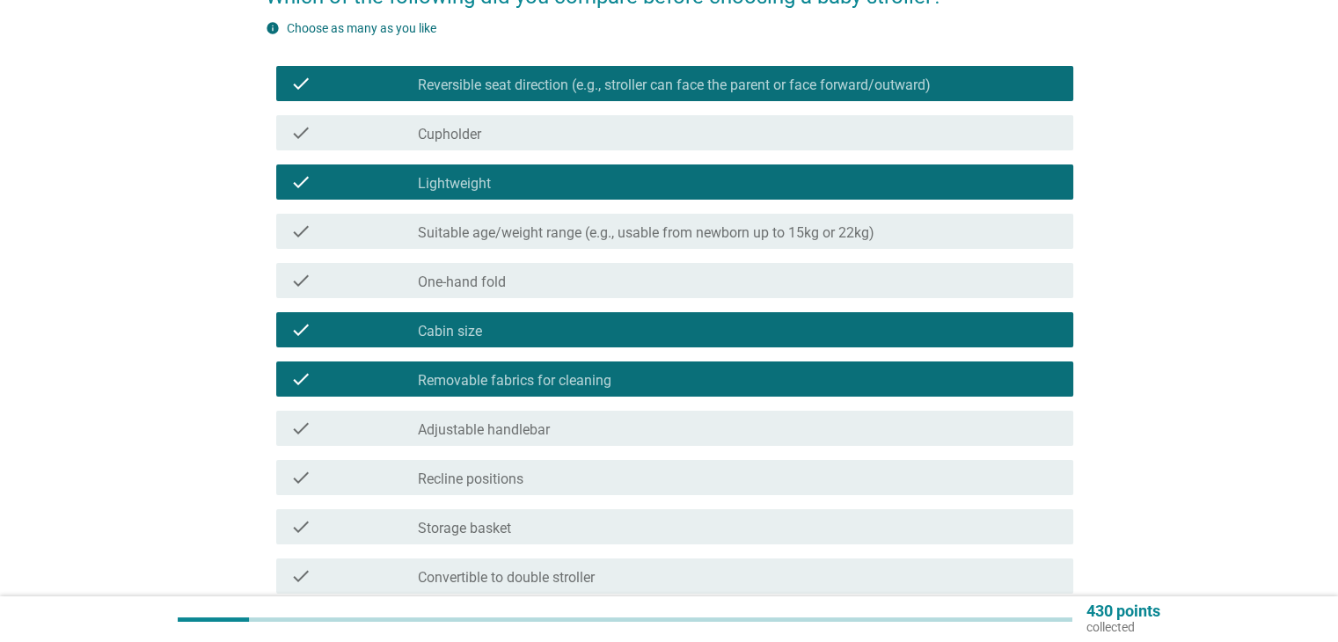
click at [522, 231] on label "Suitable age/weight range (e.g., usable from newborn up to 15kg or 22kg)" at bounding box center [646, 233] width 457 height 18
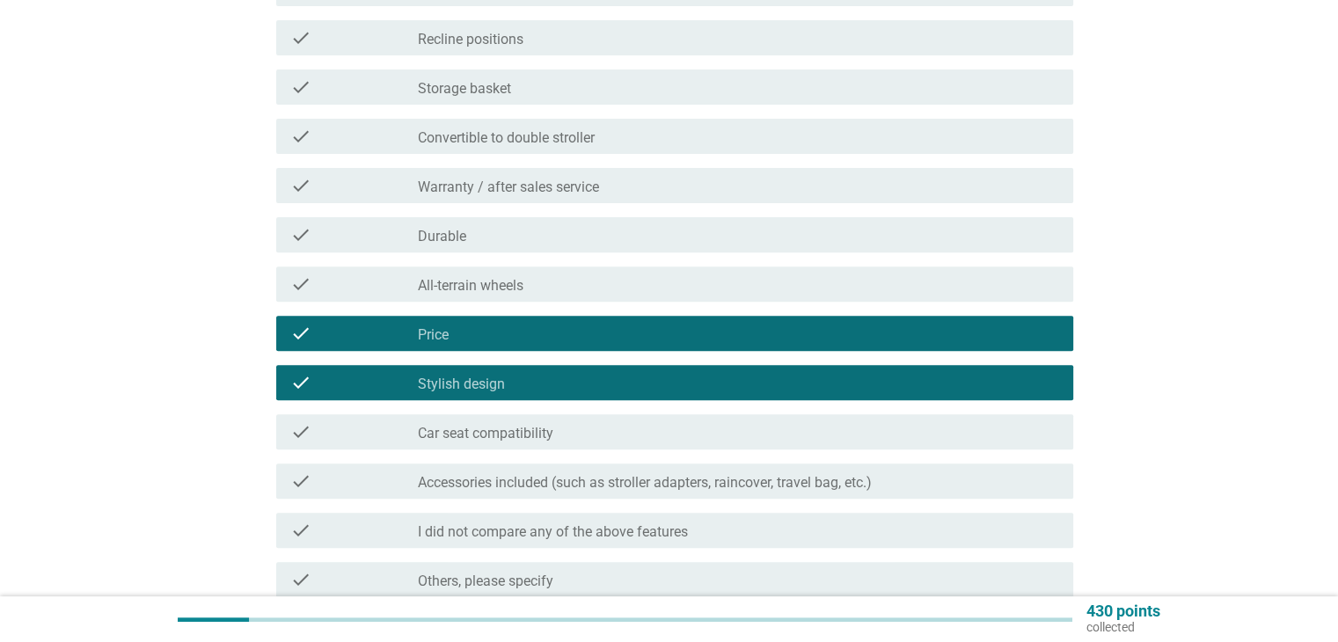
scroll to position [780, 0]
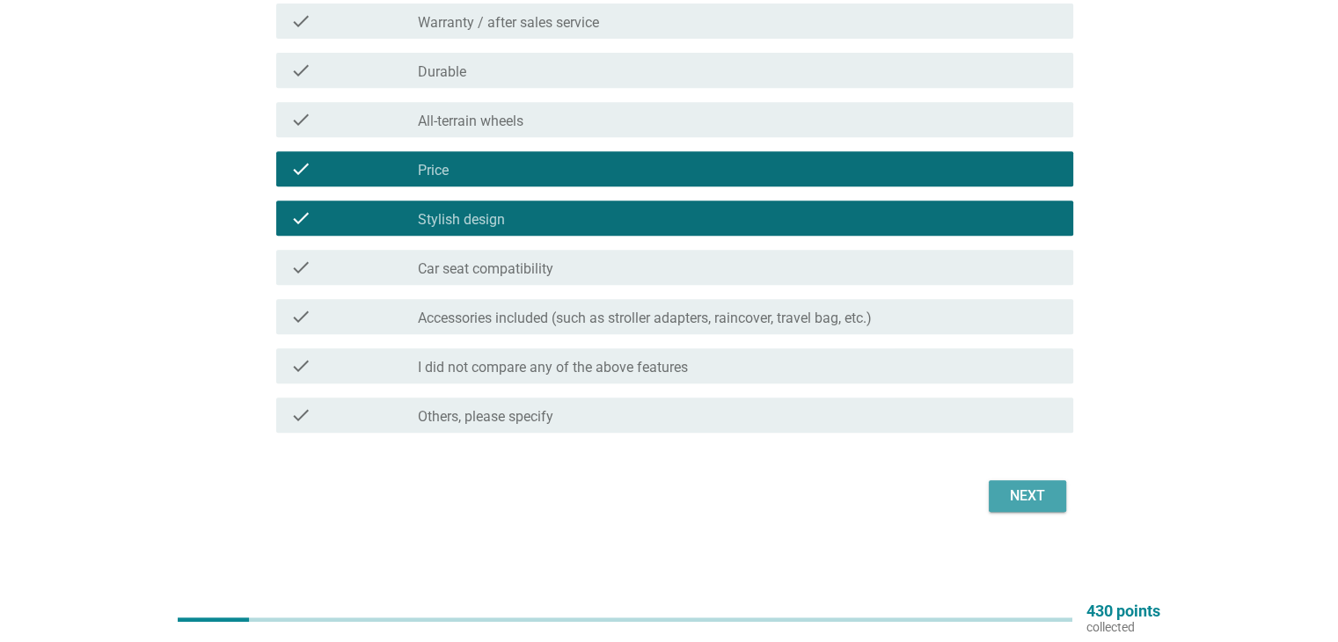
click at [1033, 494] on div "Next" at bounding box center [1027, 496] width 49 height 21
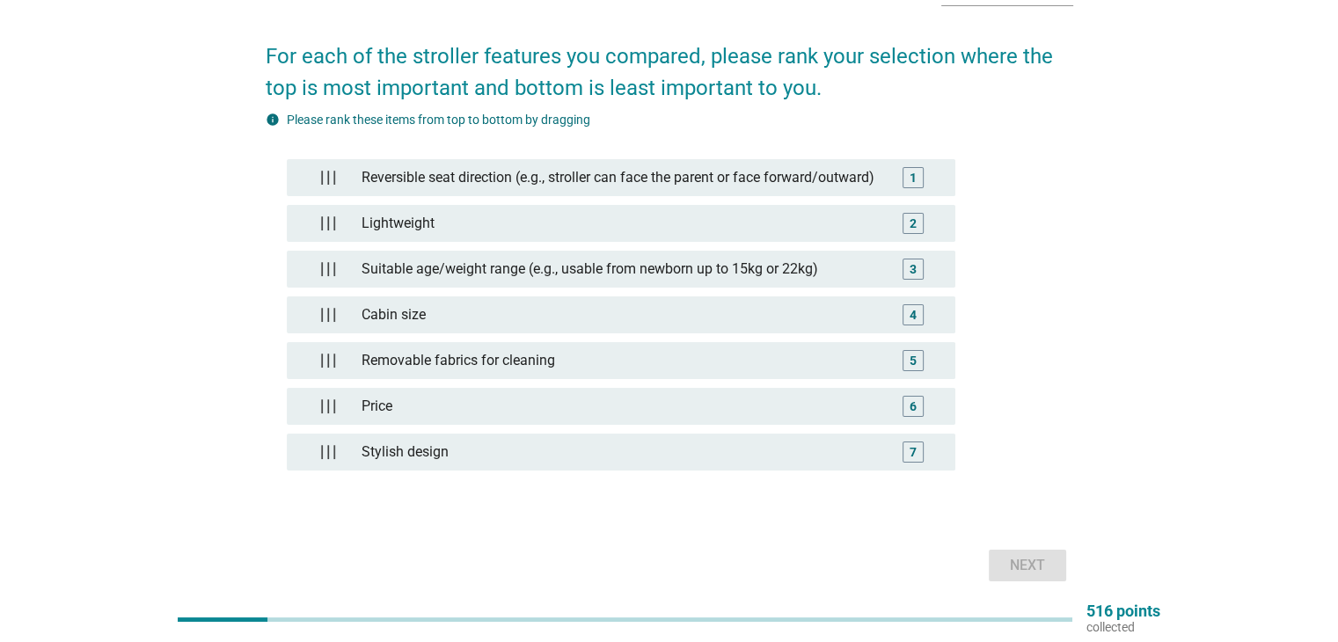
scroll to position [28, 0]
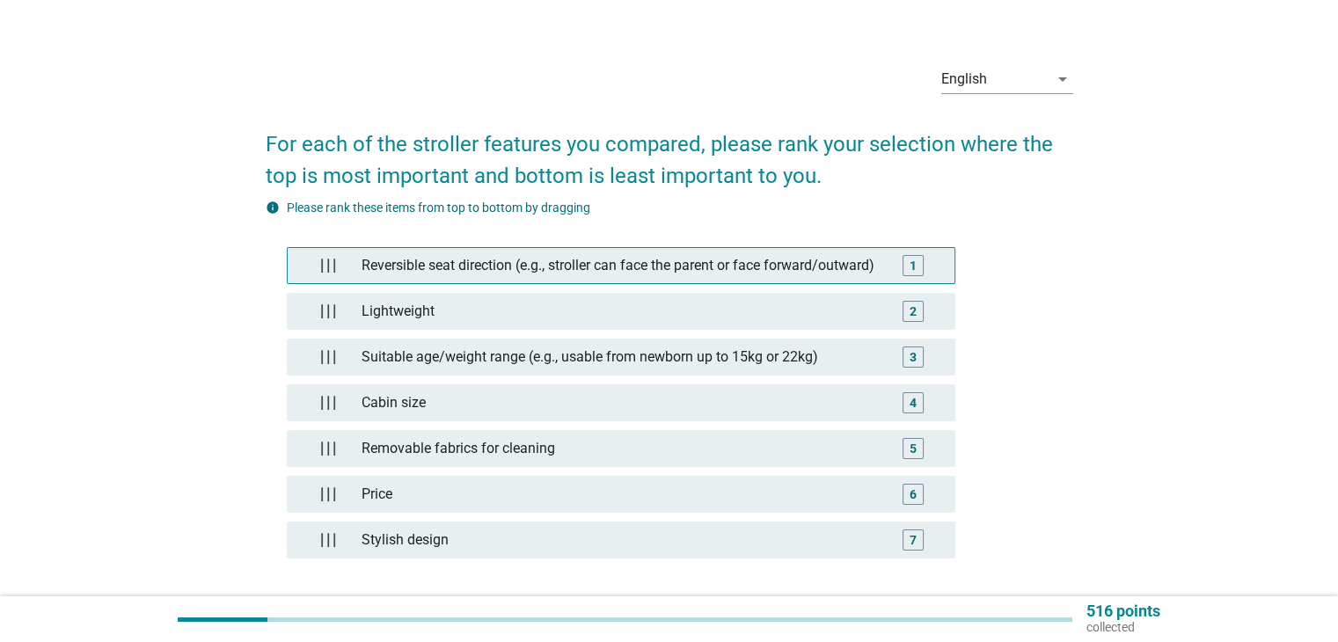
click at [513, 275] on div "Reversible seat direction (e.g., stroller can face the parent or face forward/o…" at bounding box center [621, 265] width 532 height 35
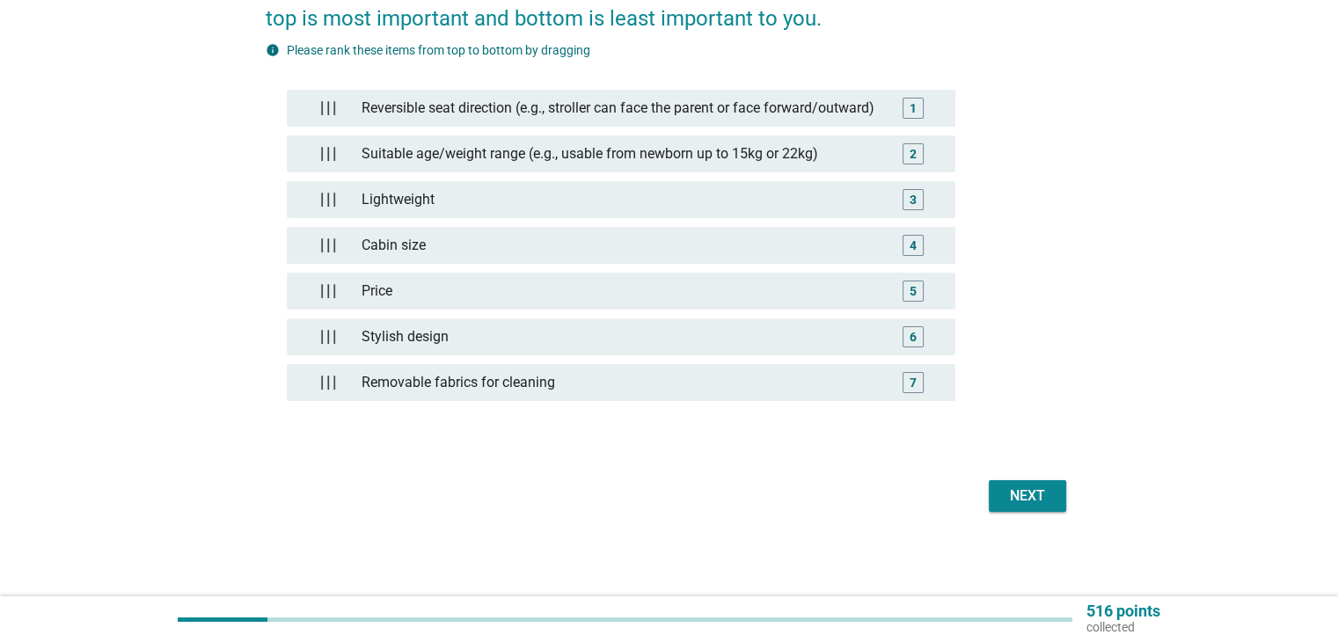
scroll to position [204, 0]
click at [1015, 486] on div "Next" at bounding box center [1027, 496] width 49 height 21
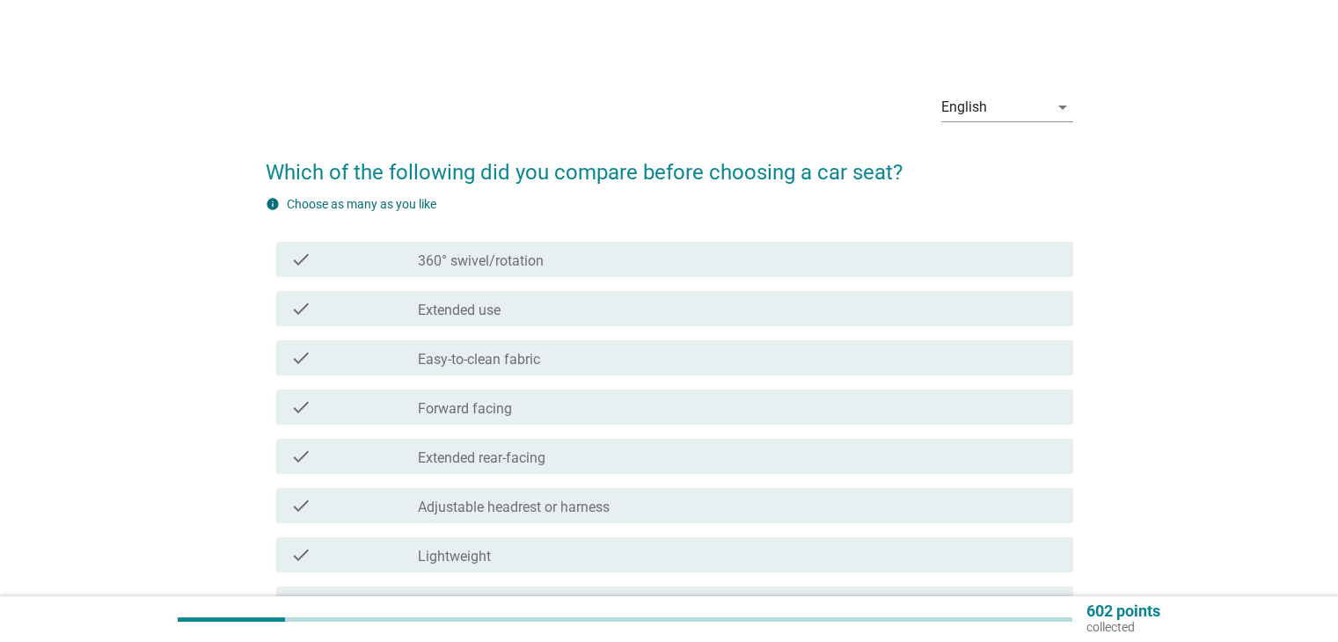
scroll to position [88, 0]
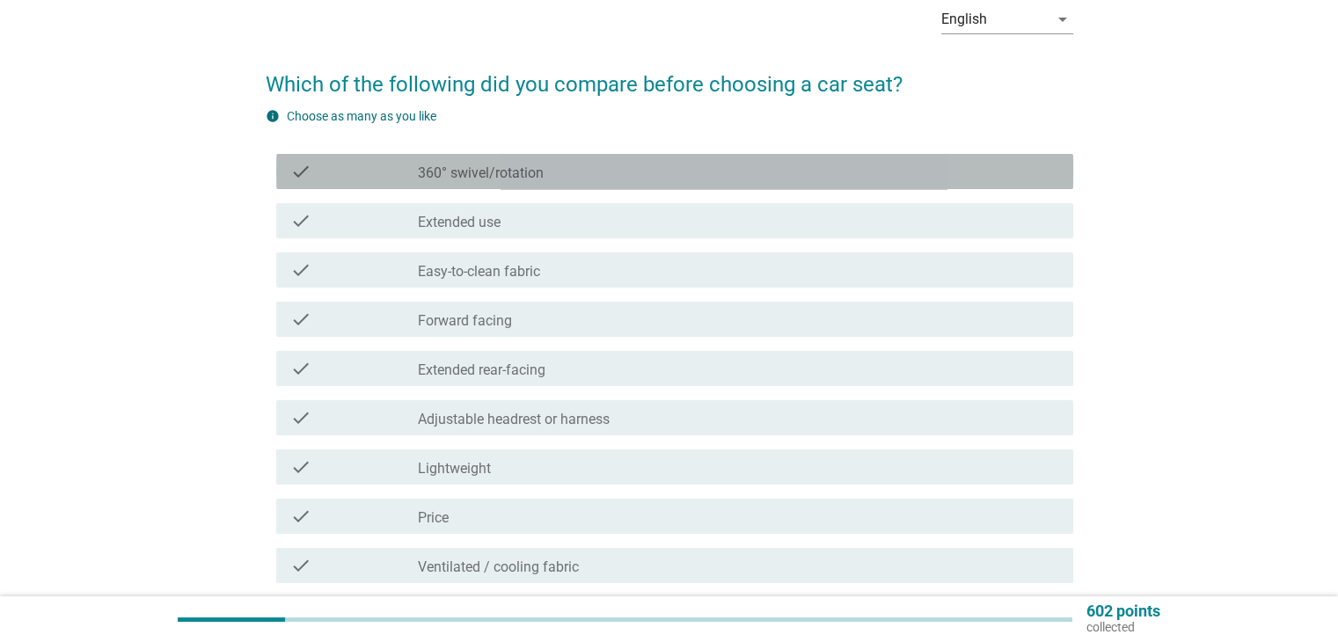
click at [548, 181] on div "check_box_outline_blank 360° swivel/rotation" at bounding box center [738, 171] width 641 height 21
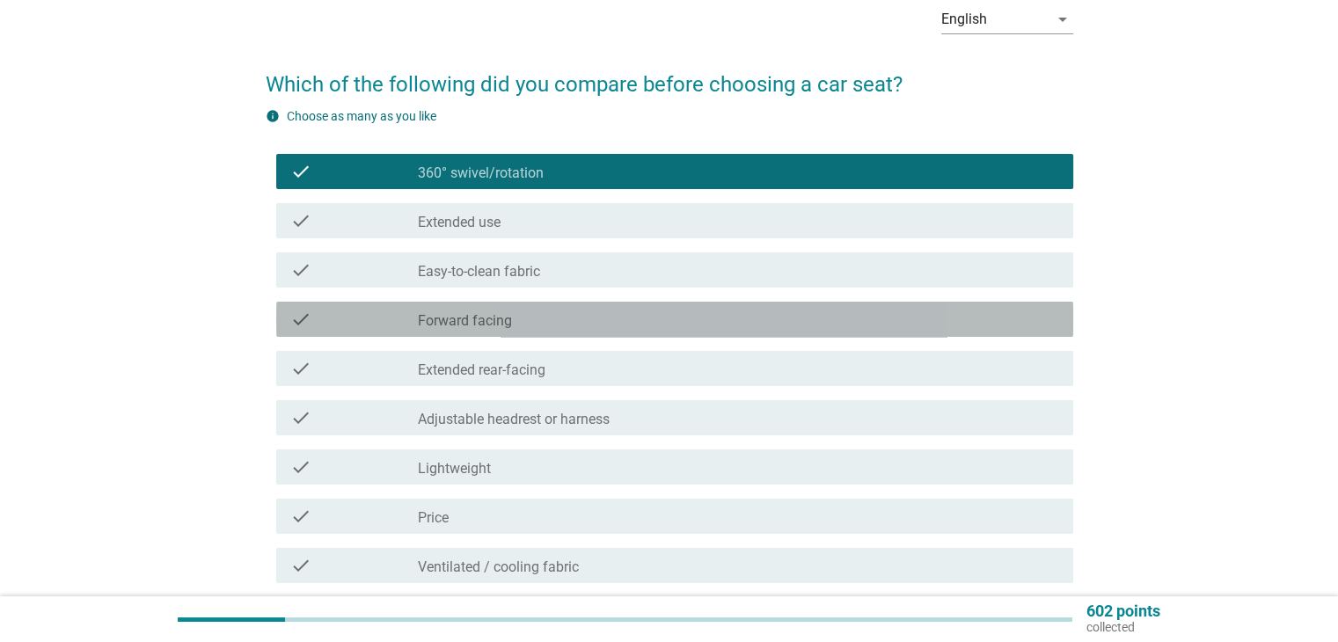
click at [535, 331] on div "check check_box_outline_blank Forward facing" at bounding box center [674, 319] width 797 height 35
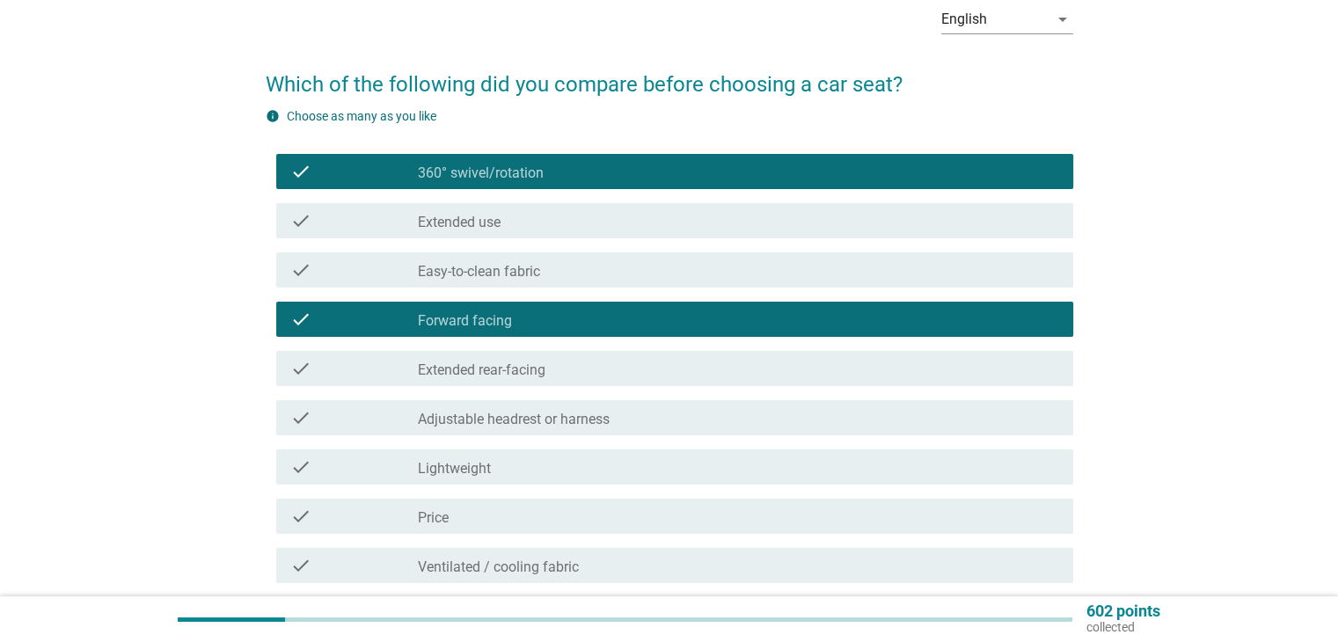
click at [517, 372] on label "Extended rear-facing" at bounding box center [482, 371] width 128 height 18
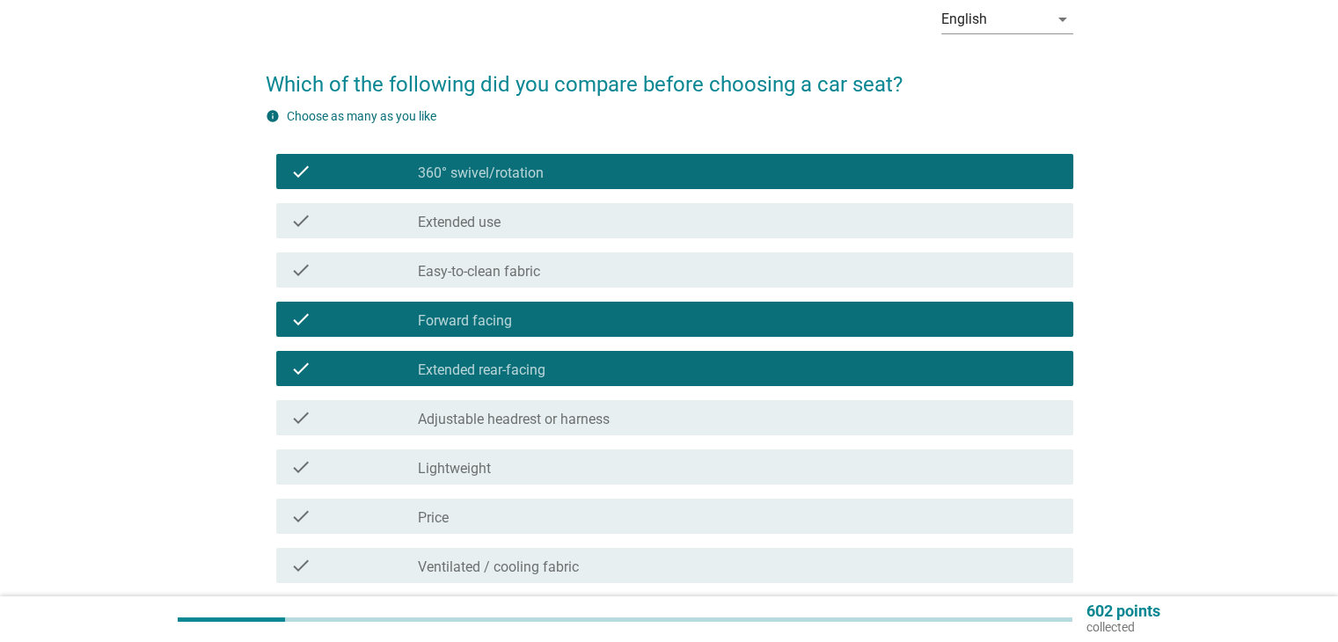
click at [507, 278] on label "Easy-to-clean fabric" at bounding box center [479, 272] width 122 height 18
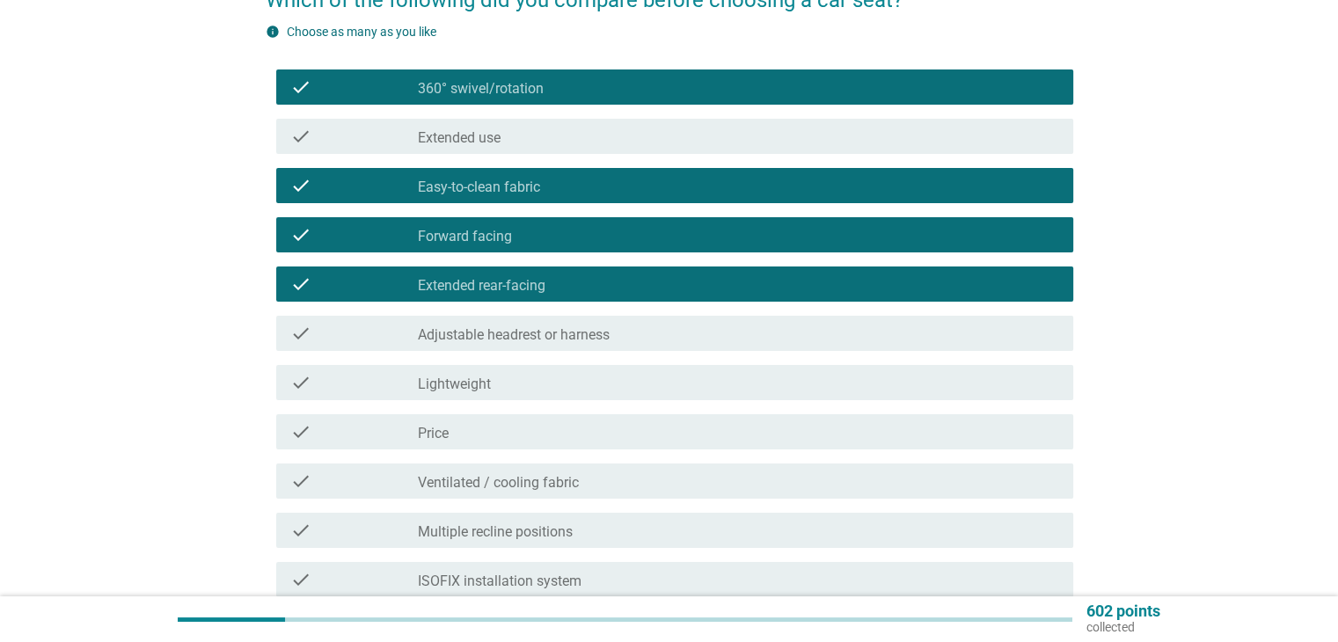
scroll to position [264, 0]
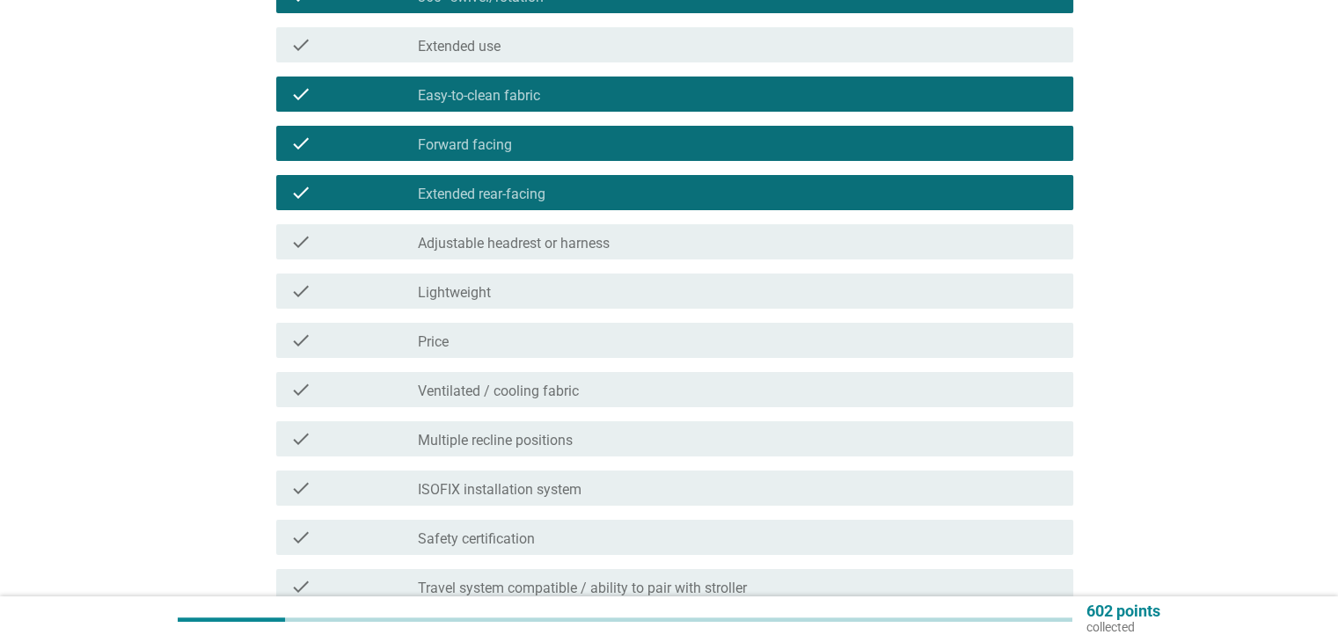
click at [518, 282] on div "check_box_outline_blank Lightweight" at bounding box center [738, 291] width 641 height 21
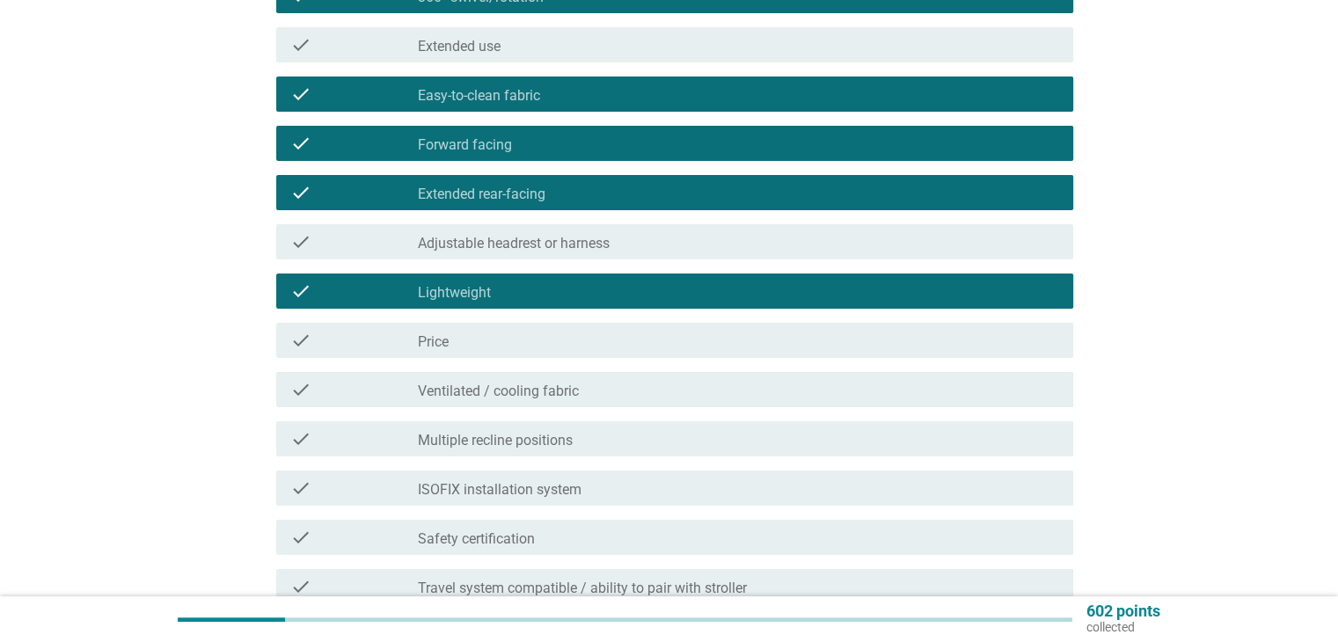
click at [490, 343] on div "check_box_outline_blank Price" at bounding box center [738, 340] width 641 height 21
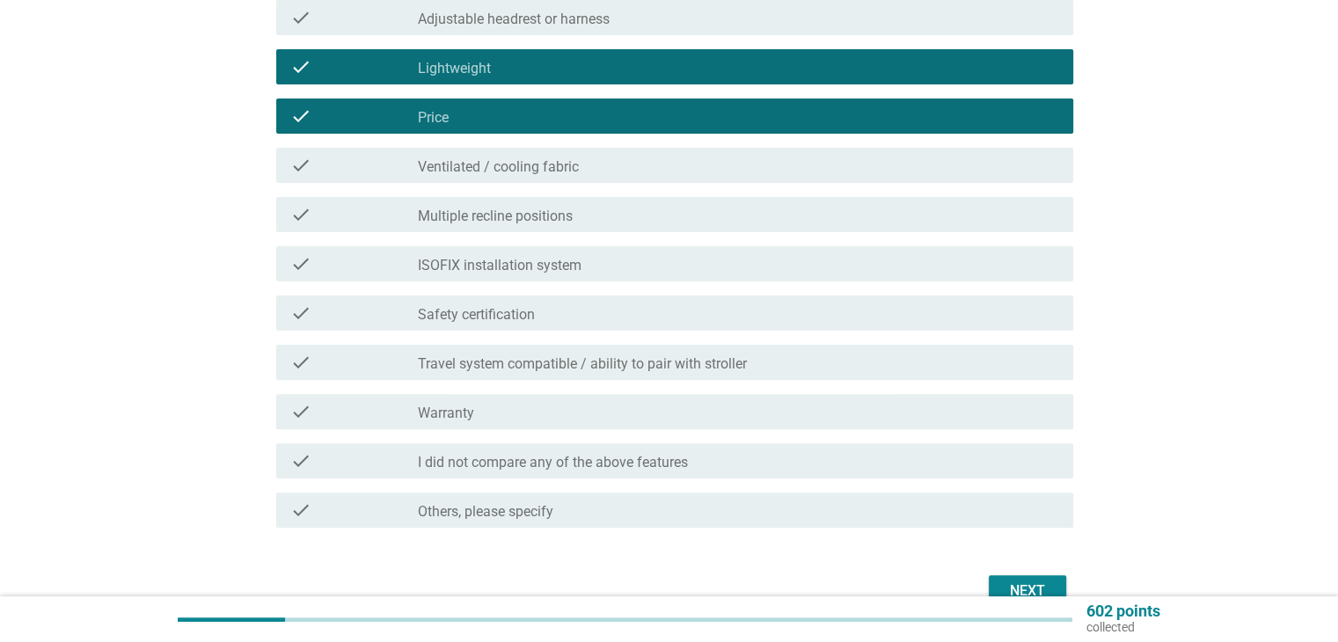
scroll to position [528, 0]
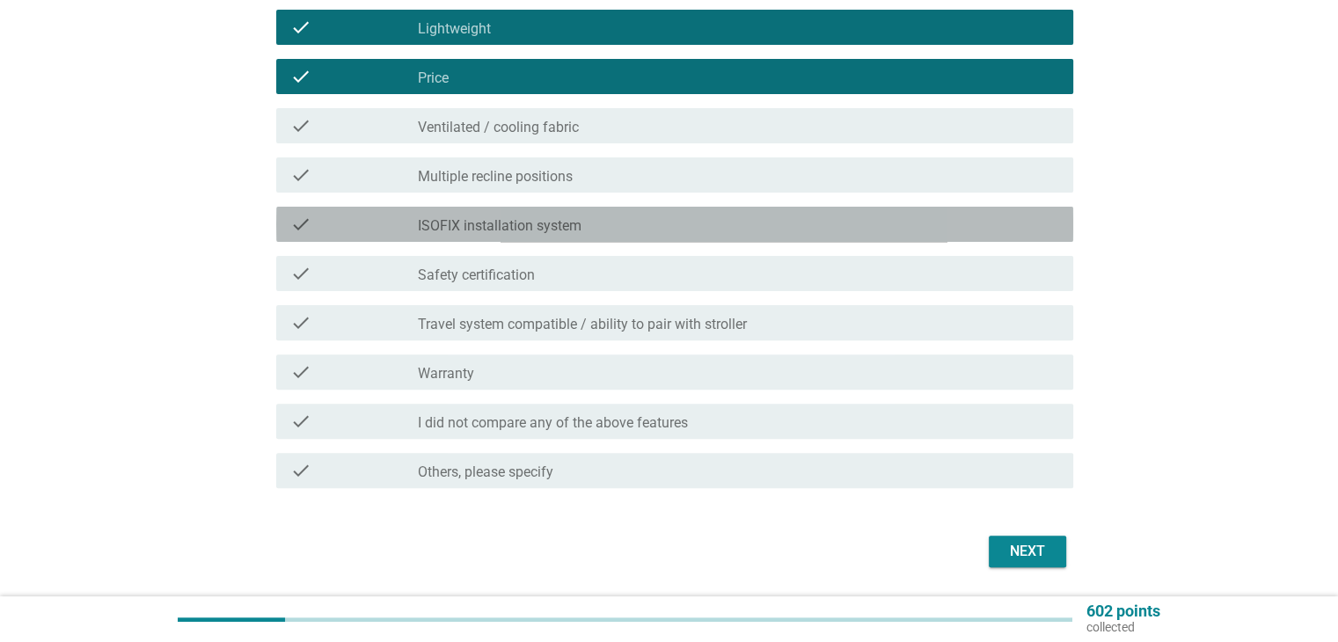
click at [558, 233] on label "ISOFIX installation system" at bounding box center [500, 226] width 164 height 18
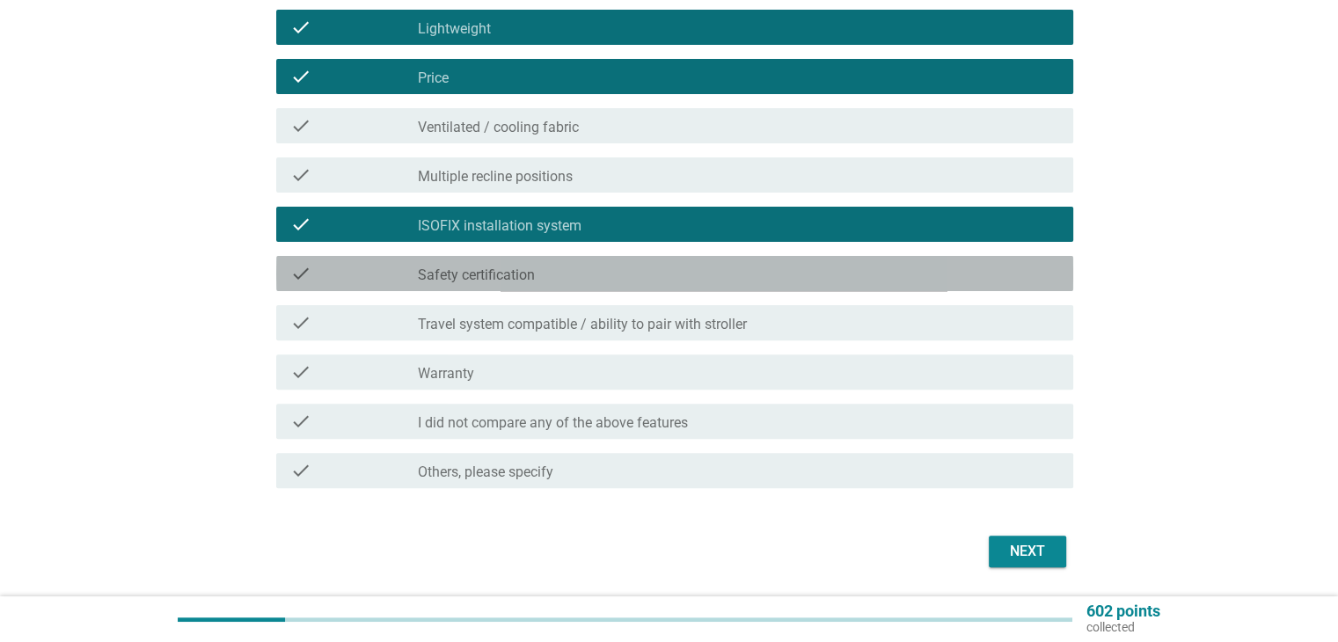
click at [555, 266] on div "check_box_outline_blank Safety certification" at bounding box center [738, 273] width 641 height 21
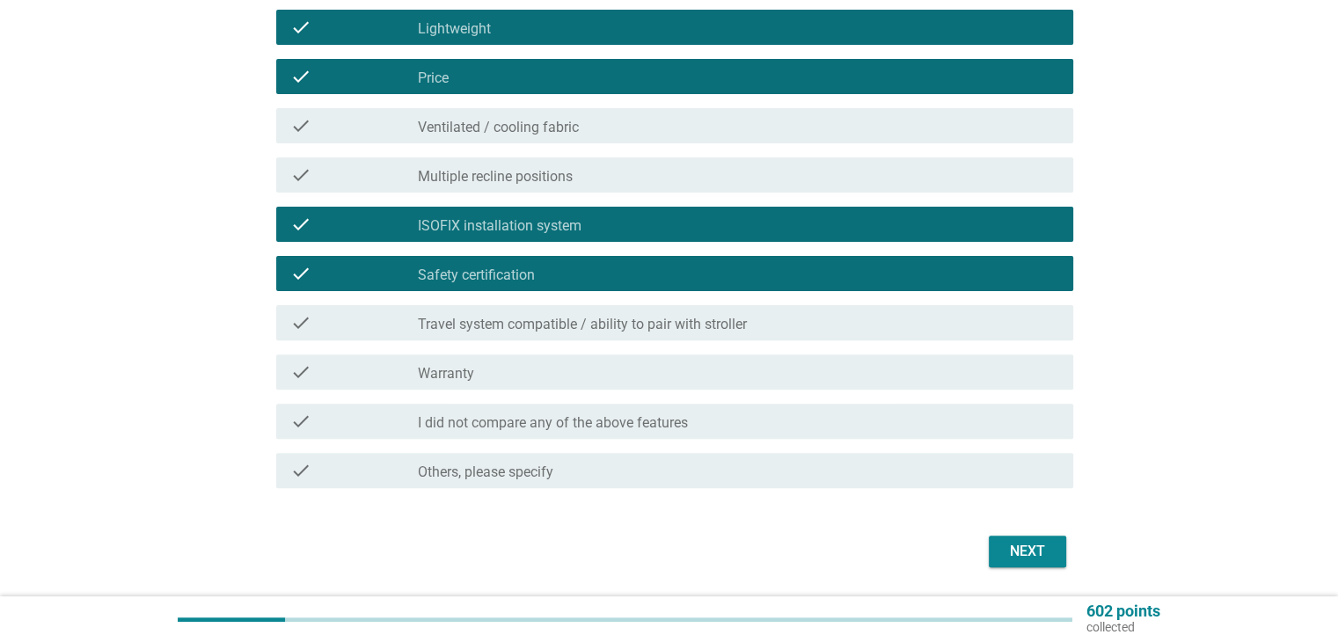
click at [563, 325] on label "Travel system compatible / ability to pair with stroller" at bounding box center [582, 325] width 329 height 18
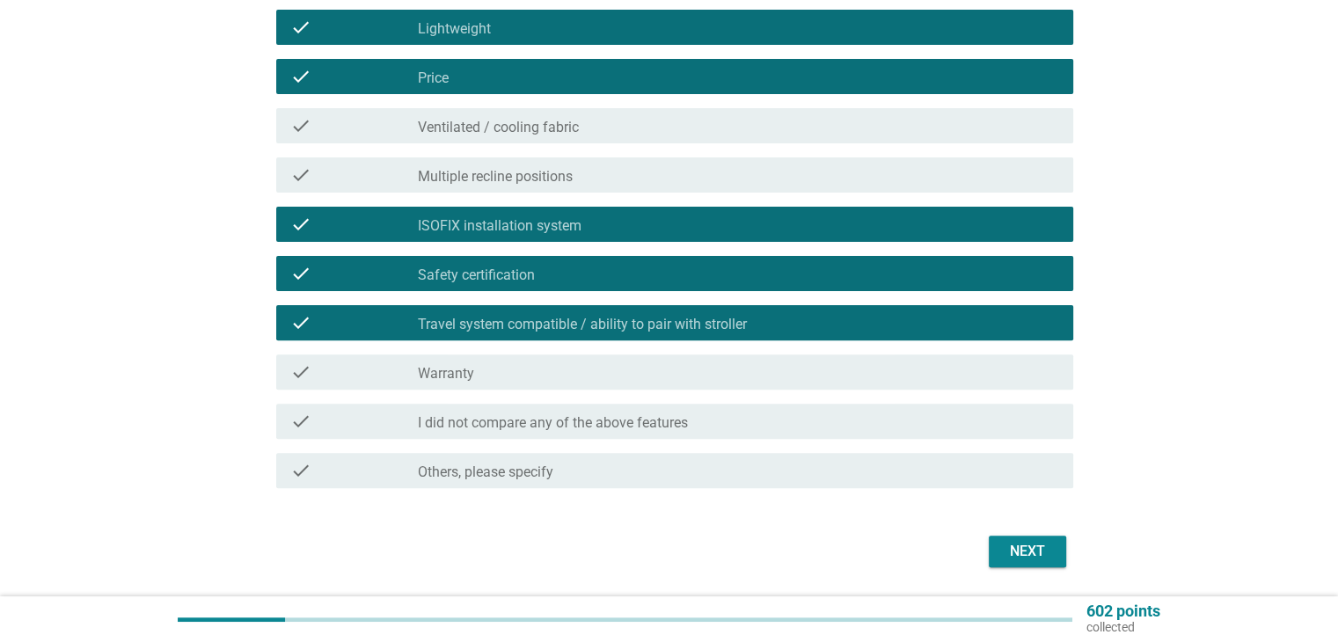
click at [482, 370] on div "check_box_outline_blank Warranty" at bounding box center [738, 372] width 641 height 21
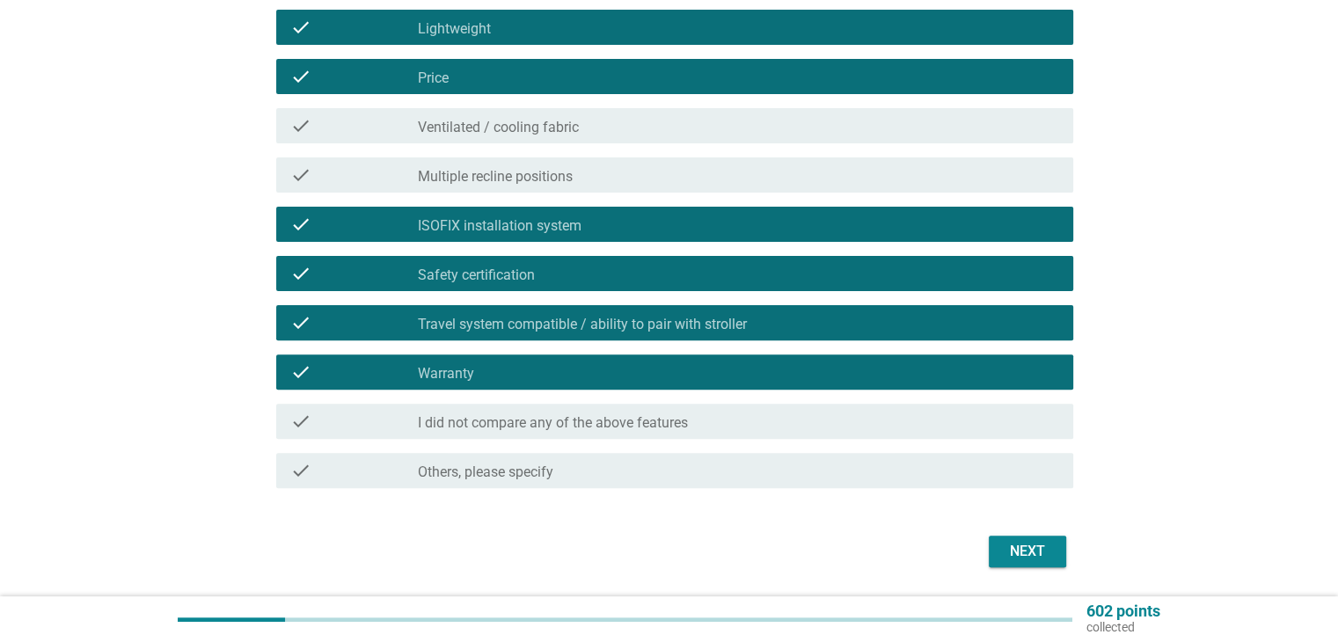
click at [1015, 550] on div "Next" at bounding box center [1027, 551] width 49 height 21
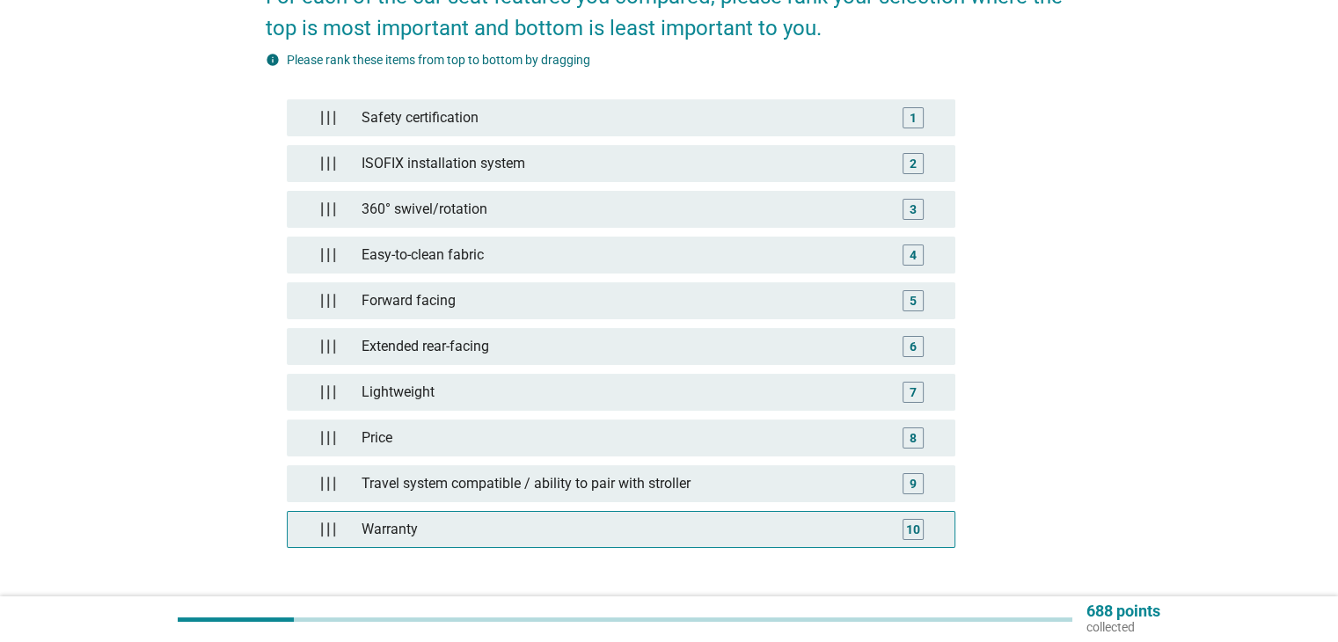
scroll to position [319, 0]
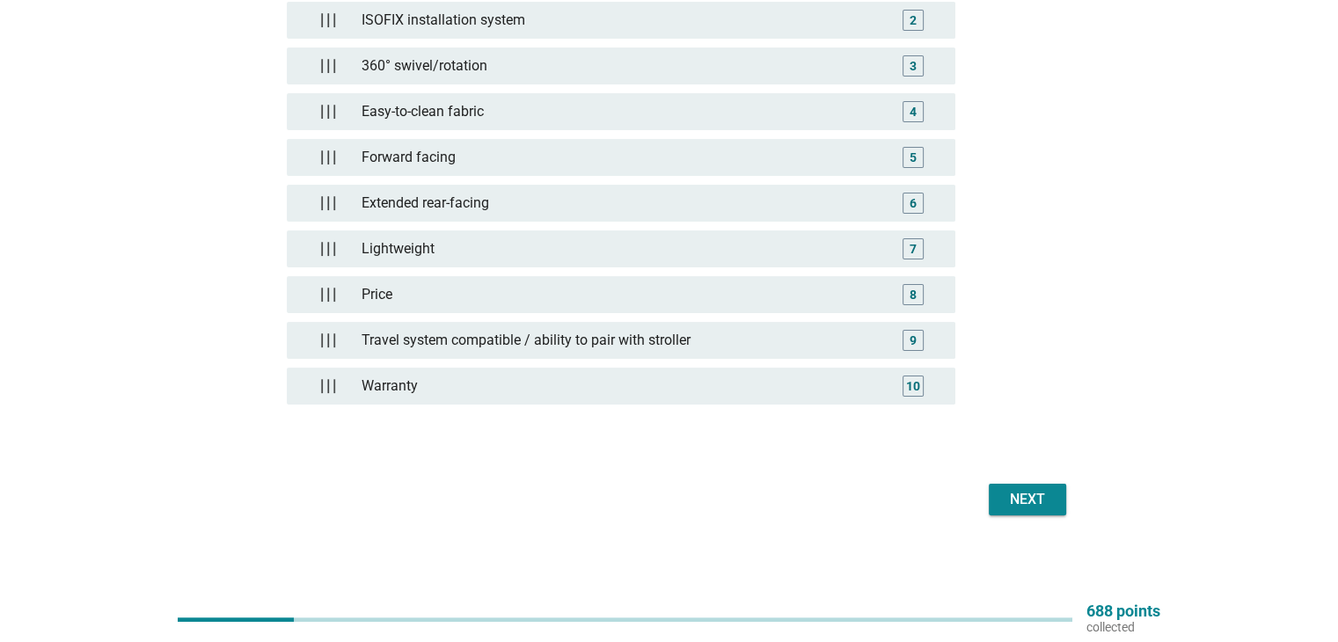
click at [1045, 479] on div "Next" at bounding box center [670, 500] width 808 height 42
click at [1031, 489] on div "Next" at bounding box center [1027, 499] width 49 height 21
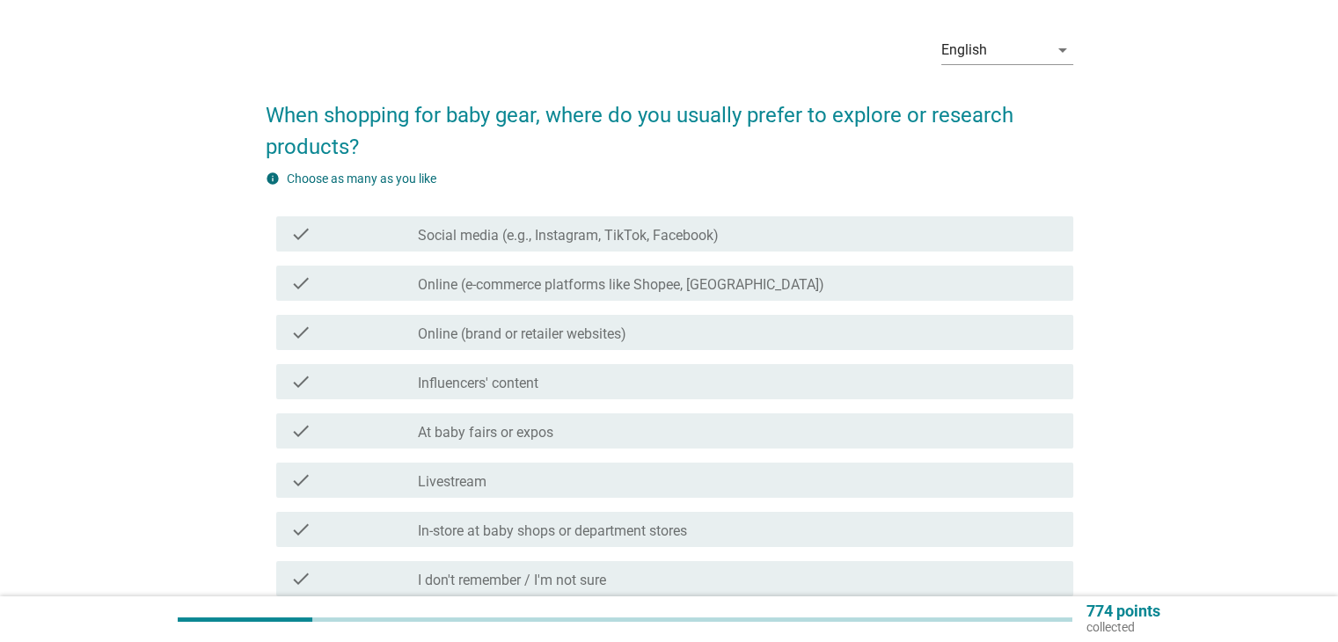
scroll to position [88, 0]
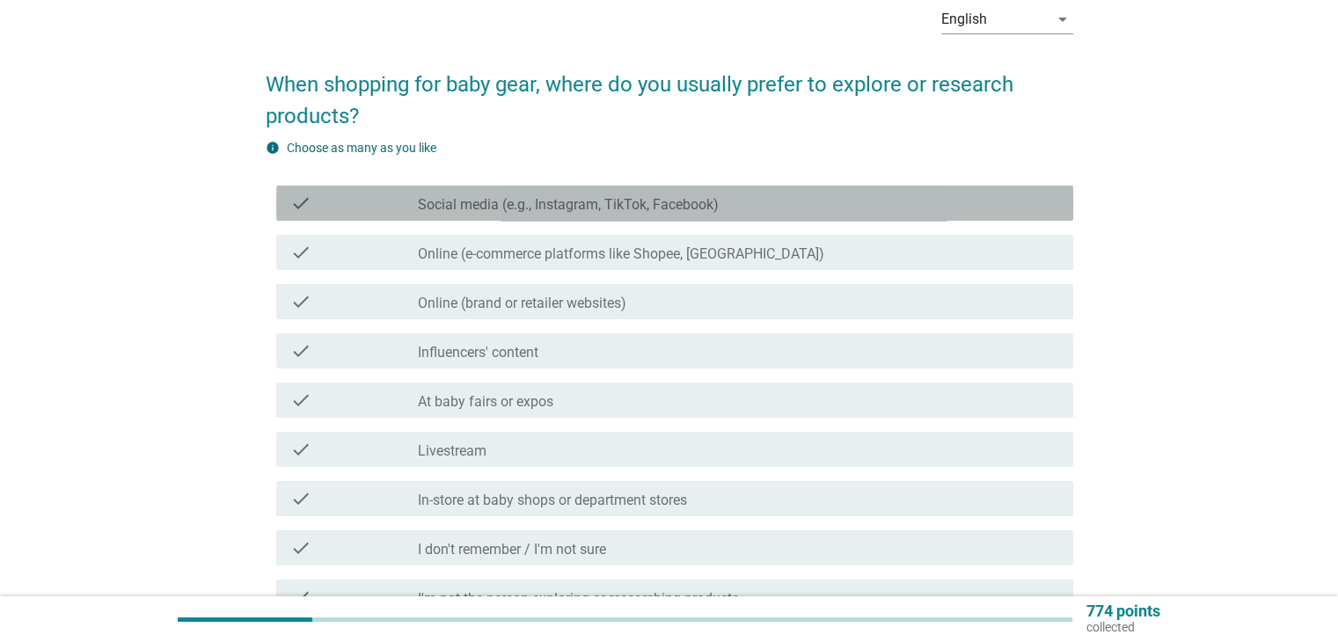
click at [473, 209] on label "Social media (e.g., Instagram, TikTok, Facebook)" at bounding box center [568, 205] width 301 height 18
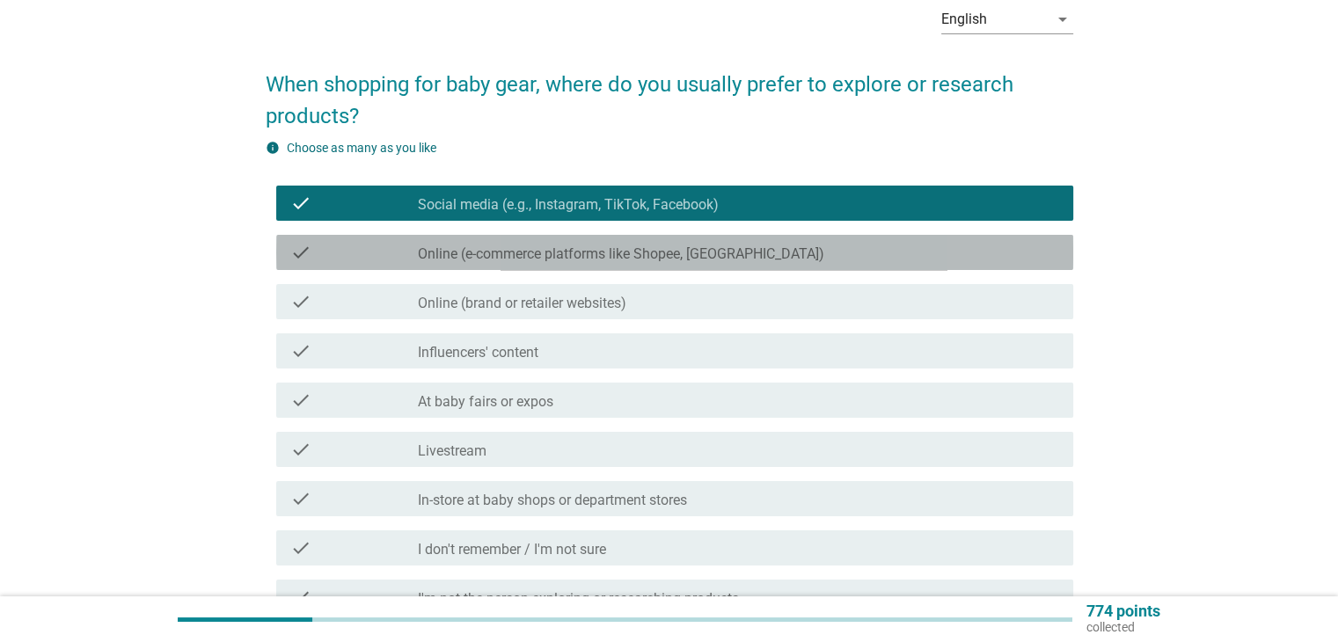
click at [464, 245] on label "Online (e-commerce platforms like Shopee, [GEOGRAPHIC_DATA])" at bounding box center [621, 254] width 407 height 18
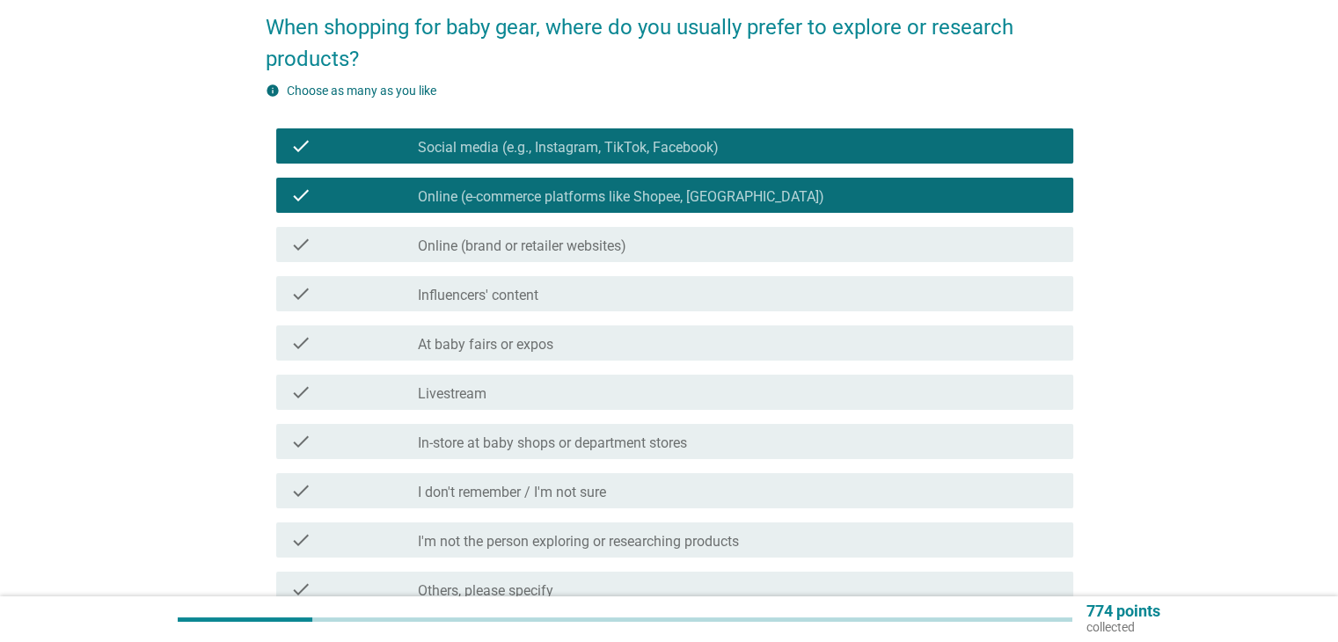
scroll to position [176, 0]
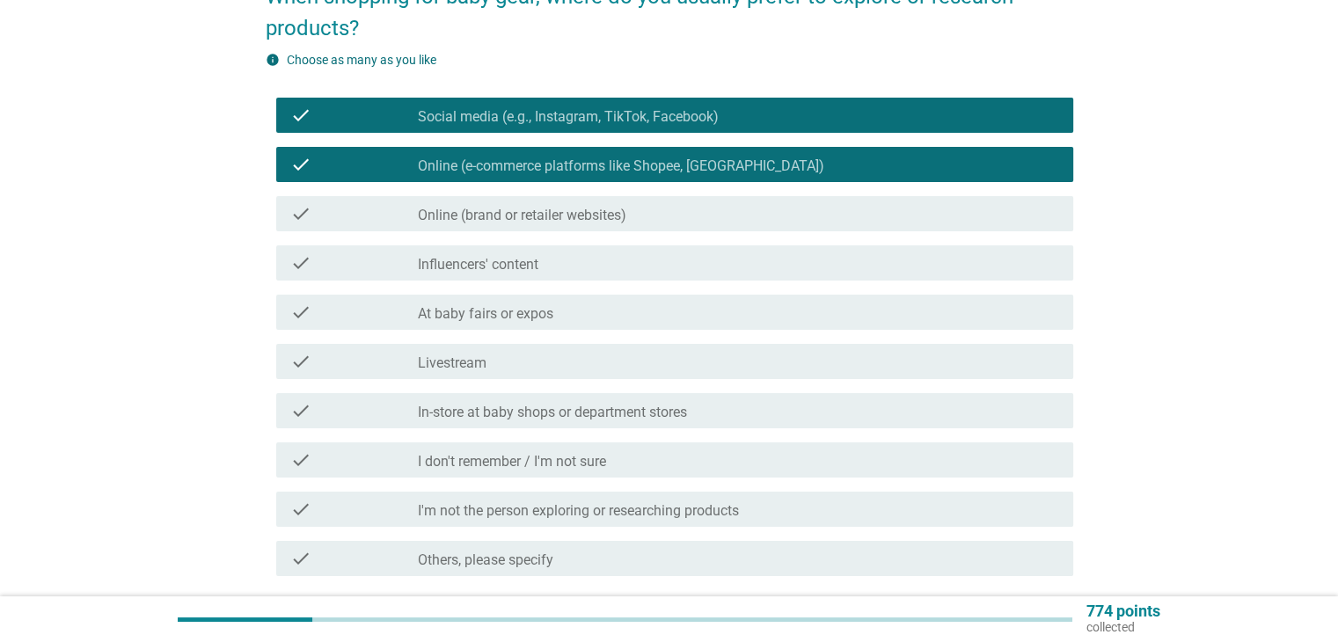
click at [546, 209] on label "Online (brand or retailer websites)" at bounding box center [522, 216] width 209 height 18
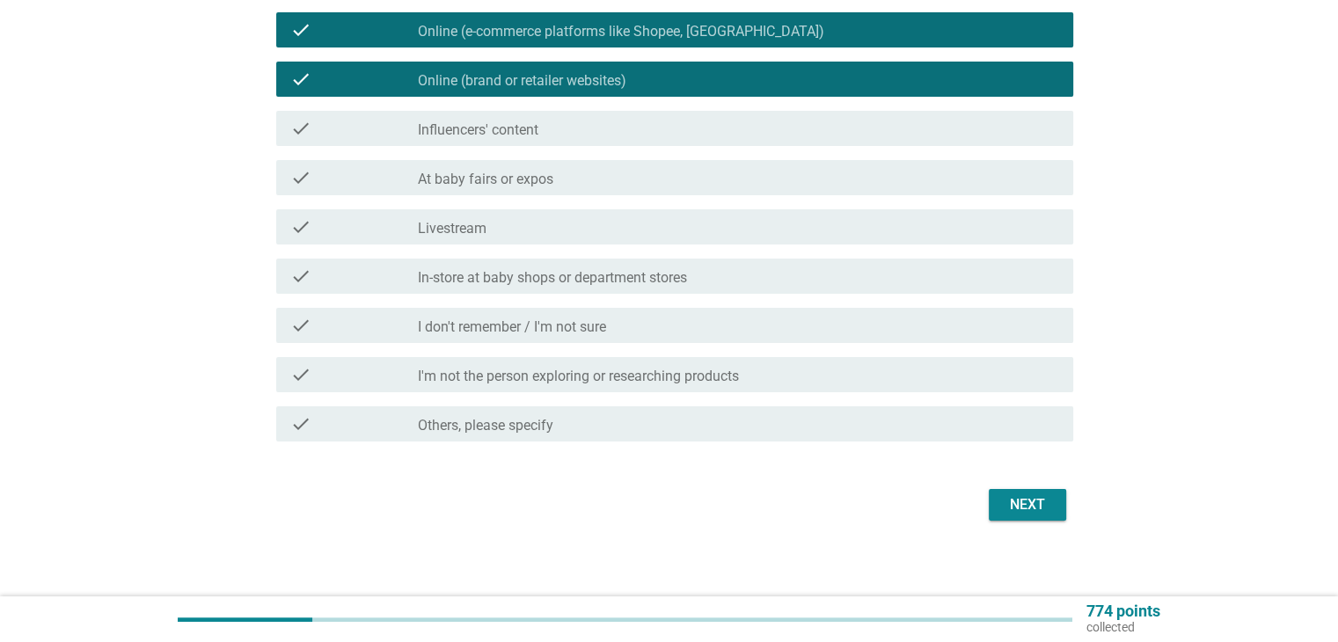
scroll to position [319, 0]
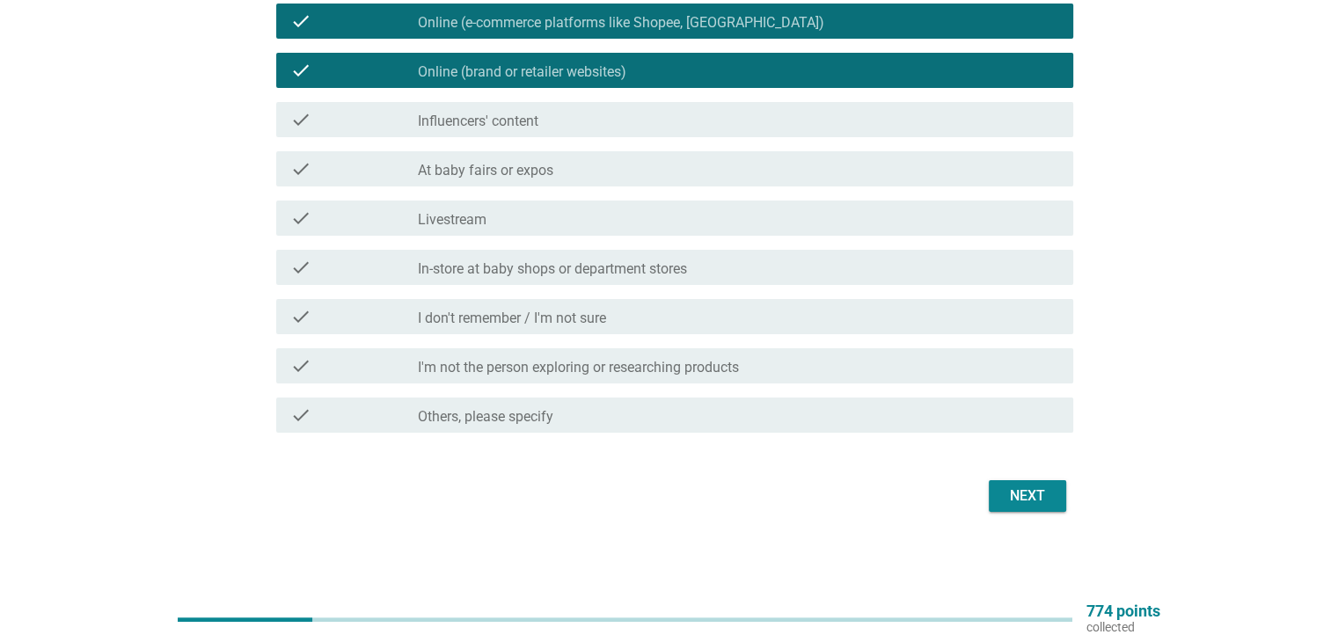
click at [524, 170] on label "At baby fairs or expos" at bounding box center [486, 171] width 136 height 18
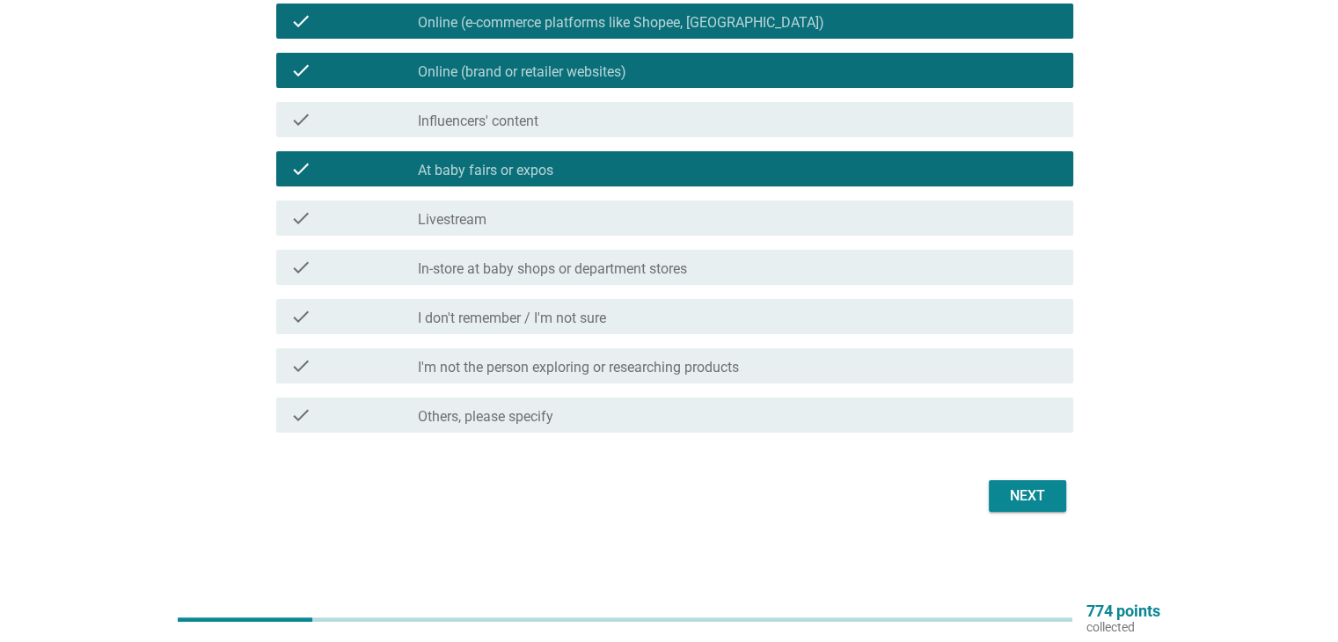
click at [553, 264] on label "In-store at baby shops or department stores" at bounding box center [552, 269] width 269 height 18
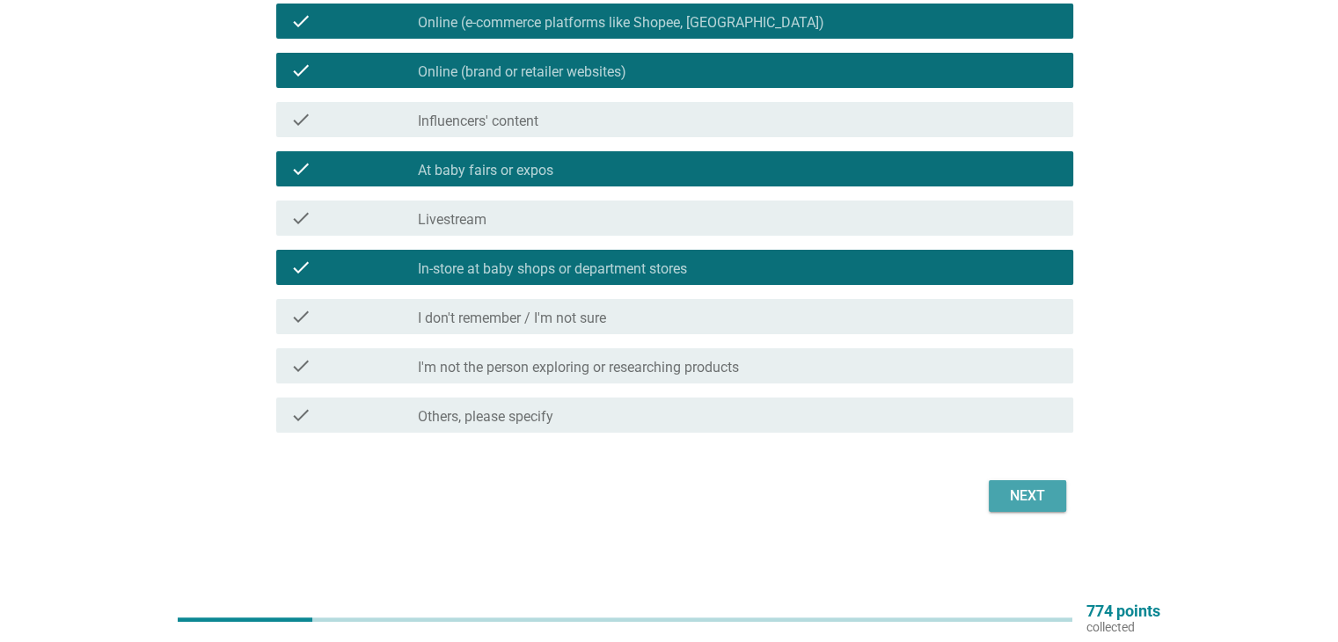
click at [1041, 497] on div "Next" at bounding box center [1027, 496] width 49 height 21
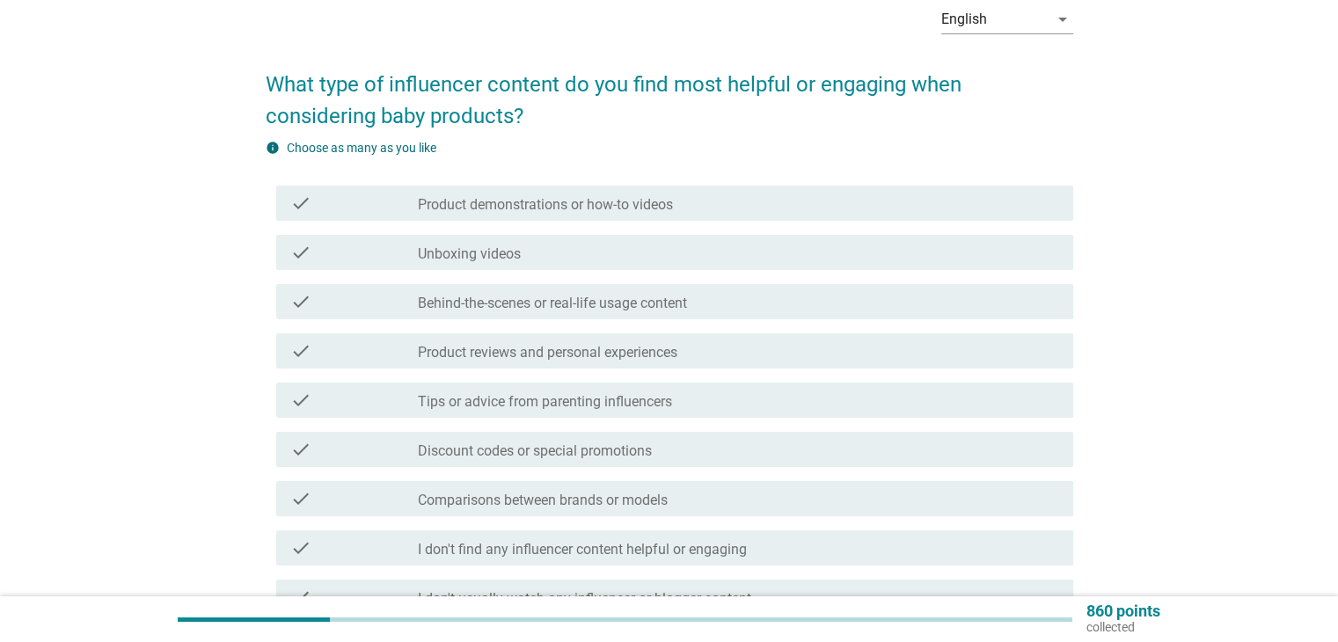
scroll to position [176, 0]
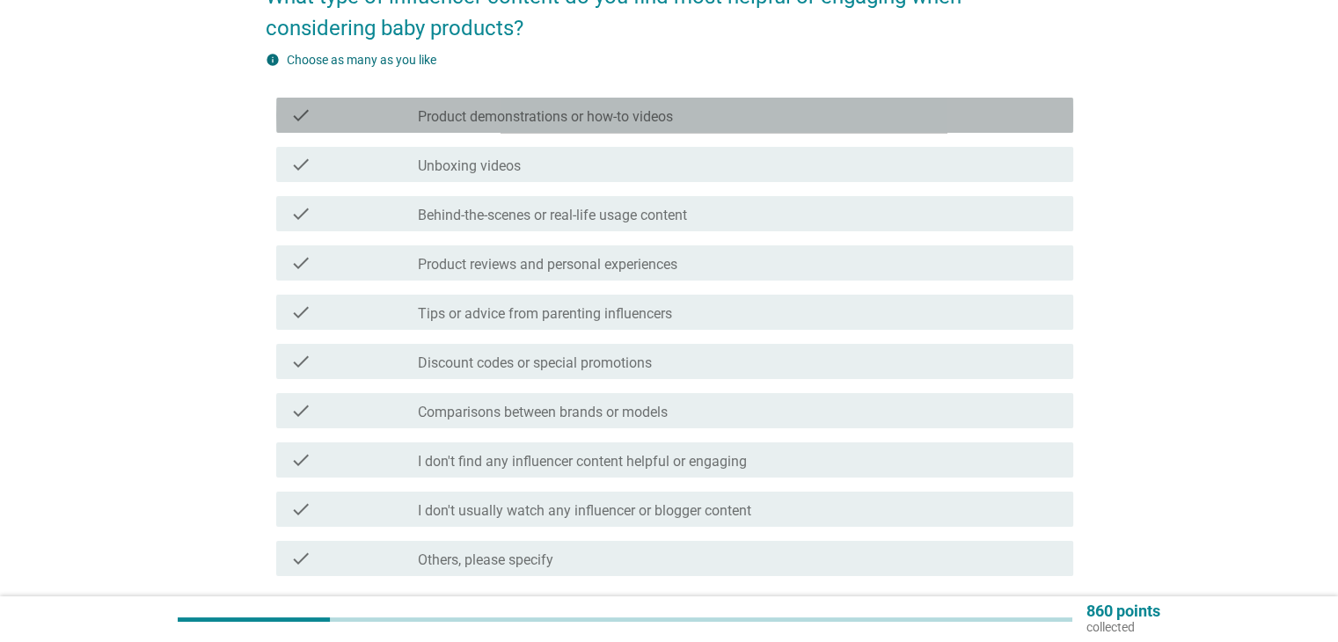
click at [619, 116] on label "Product demonstrations or how-to videos" at bounding box center [545, 117] width 255 height 18
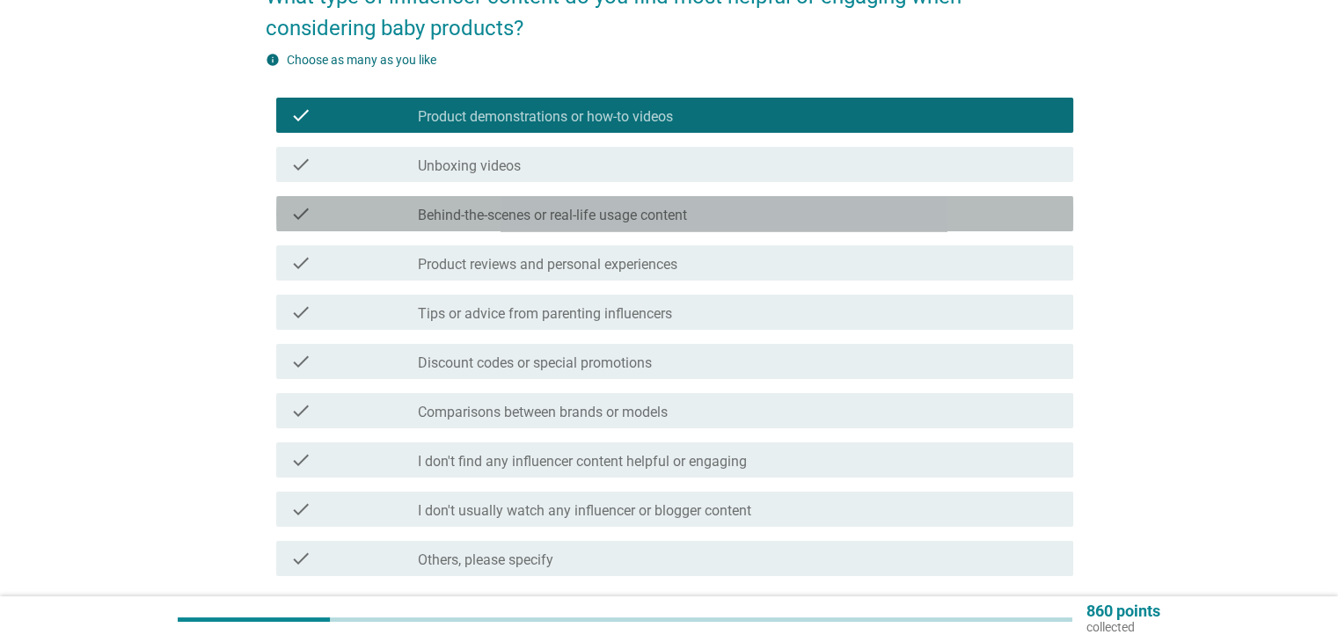
click at [619, 223] on label "Behind-the-scenes or real-life usage content" at bounding box center [552, 216] width 269 height 18
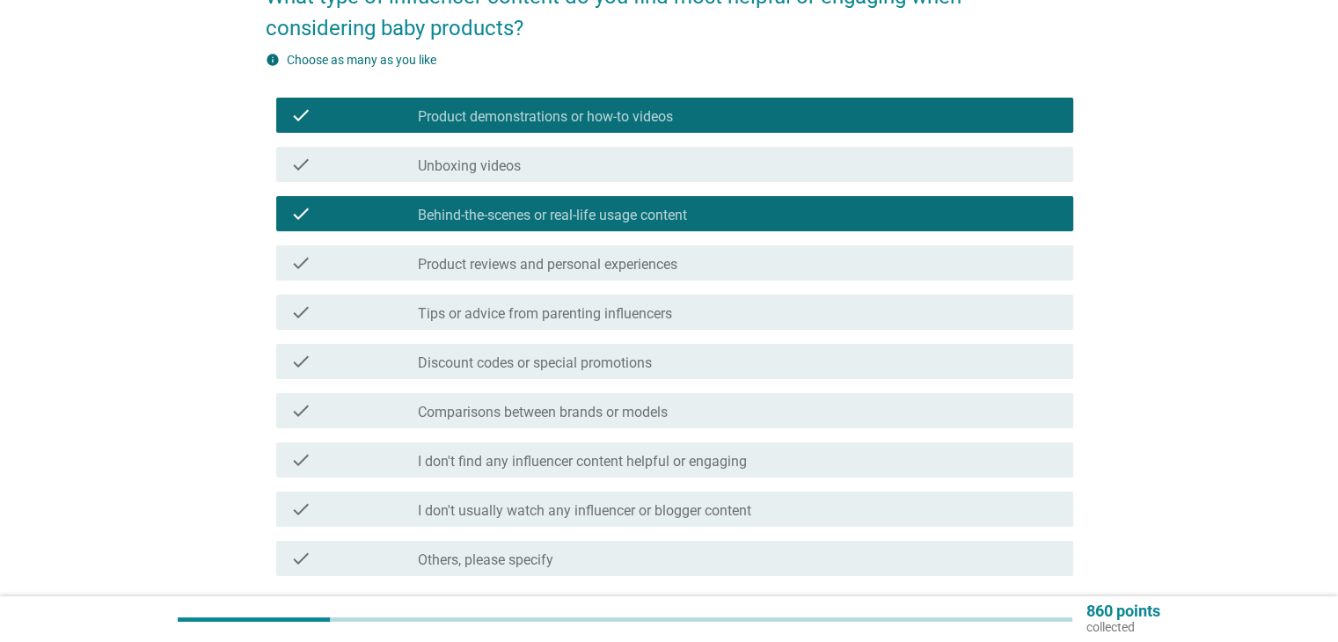
scroll to position [264, 0]
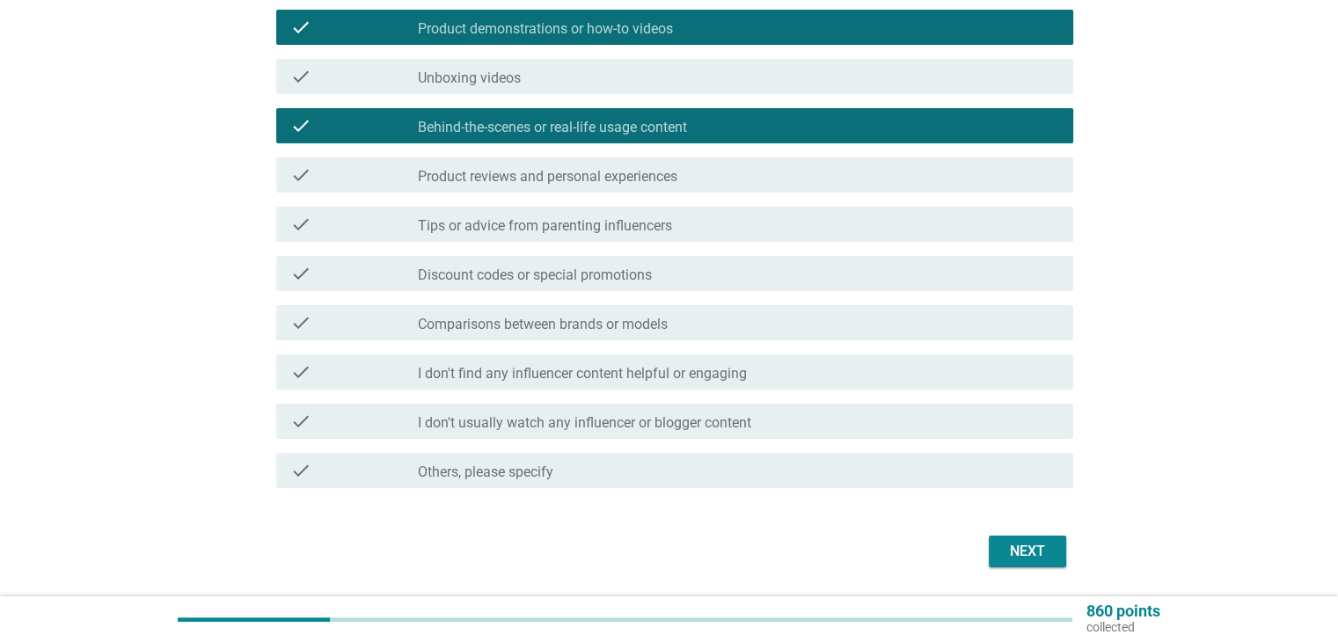
click at [621, 325] on label "Comparisons between brands or models" at bounding box center [543, 325] width 250 height 18
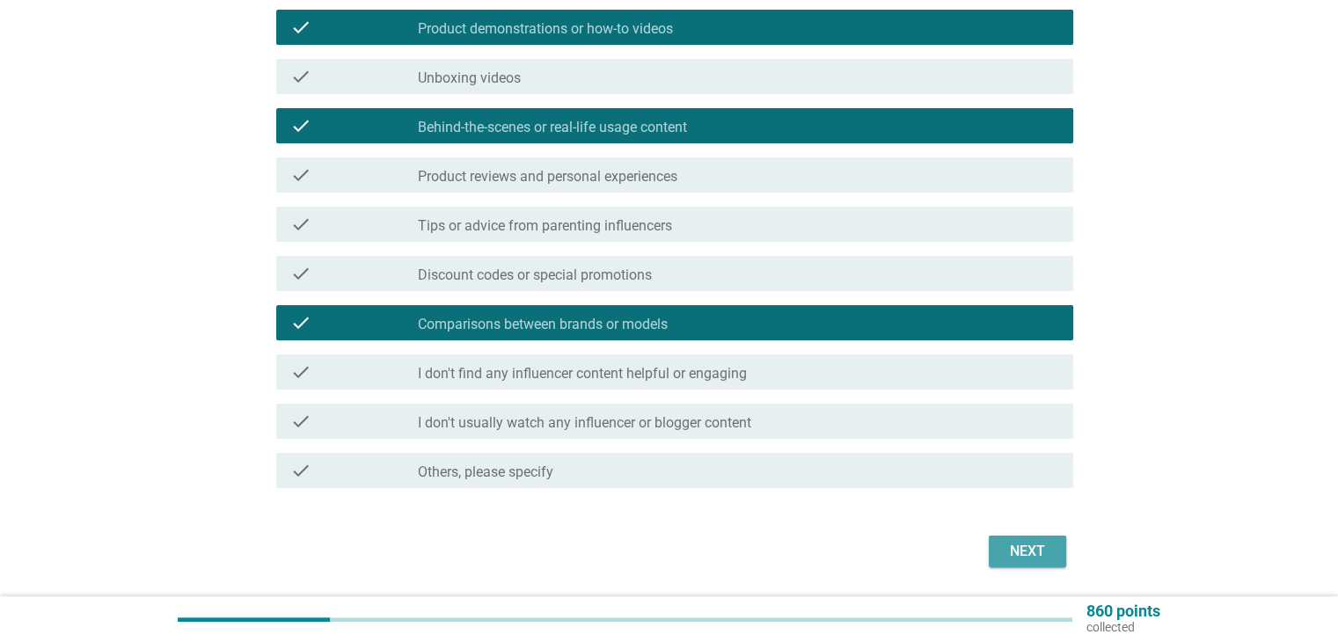
click at [1034, 553] on div "Next" at bounding box center [1027, 551] width 49 height 21
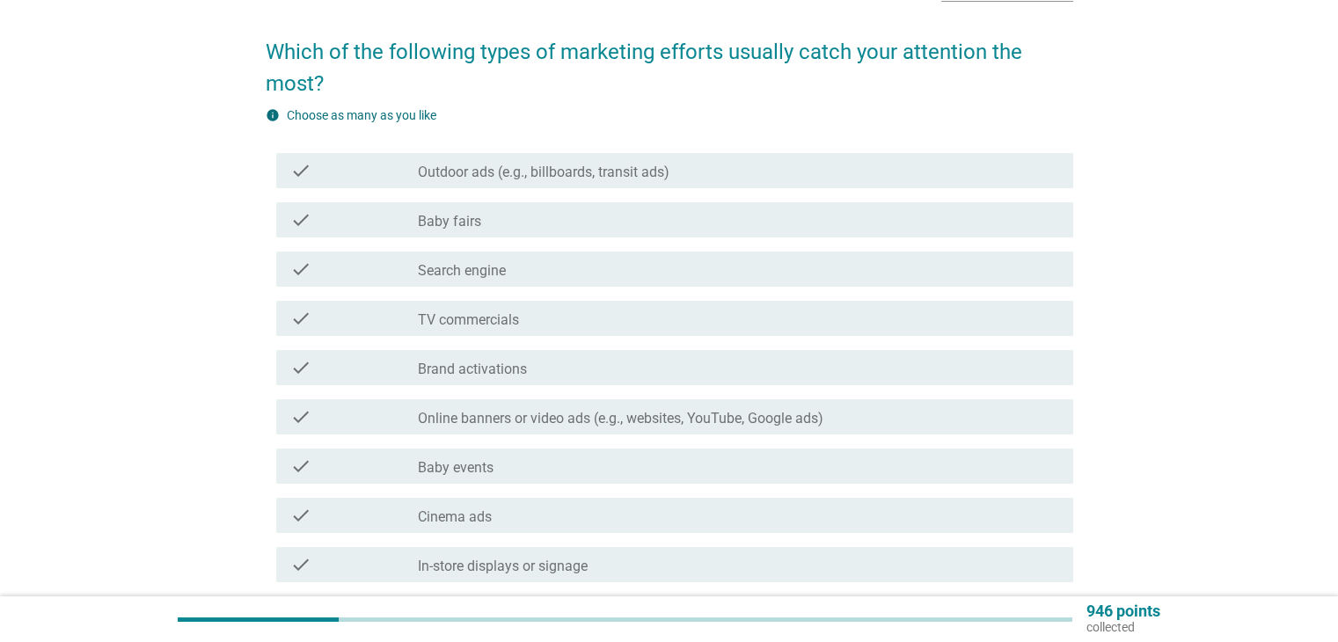
scroll to position [176, 0]
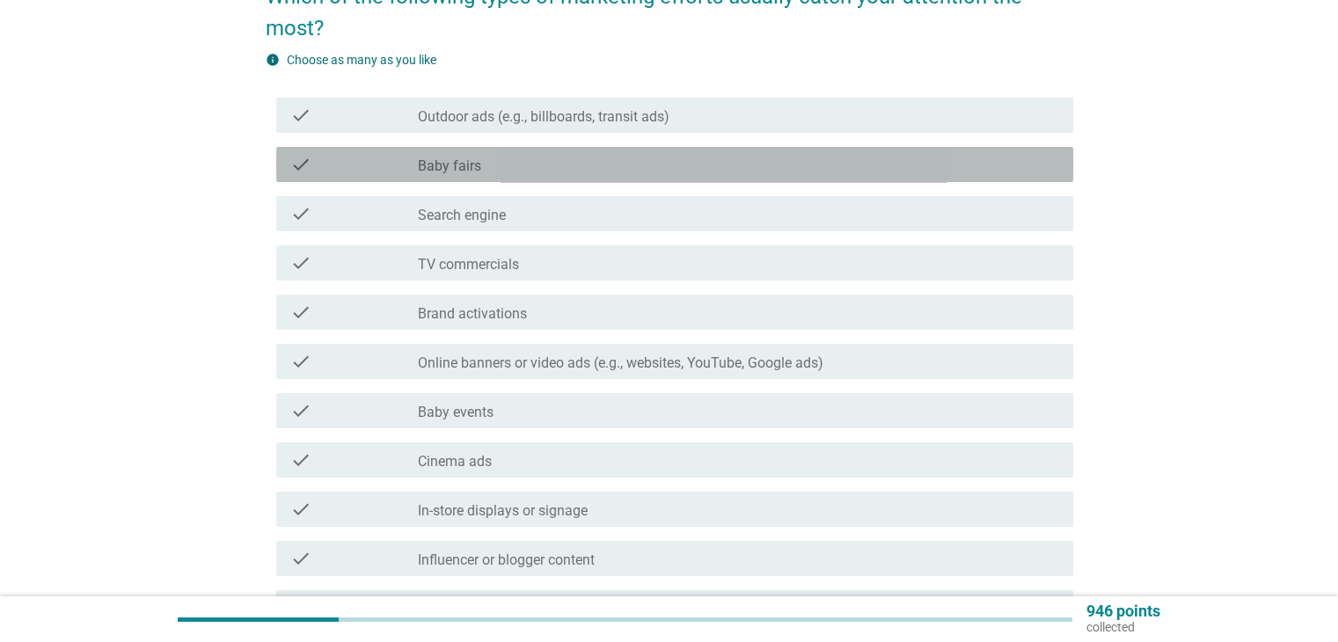
click at [551, 167] on div "check_box_outline_blank Baby fairs" at bounding box center [738, 164] width 641 height 21
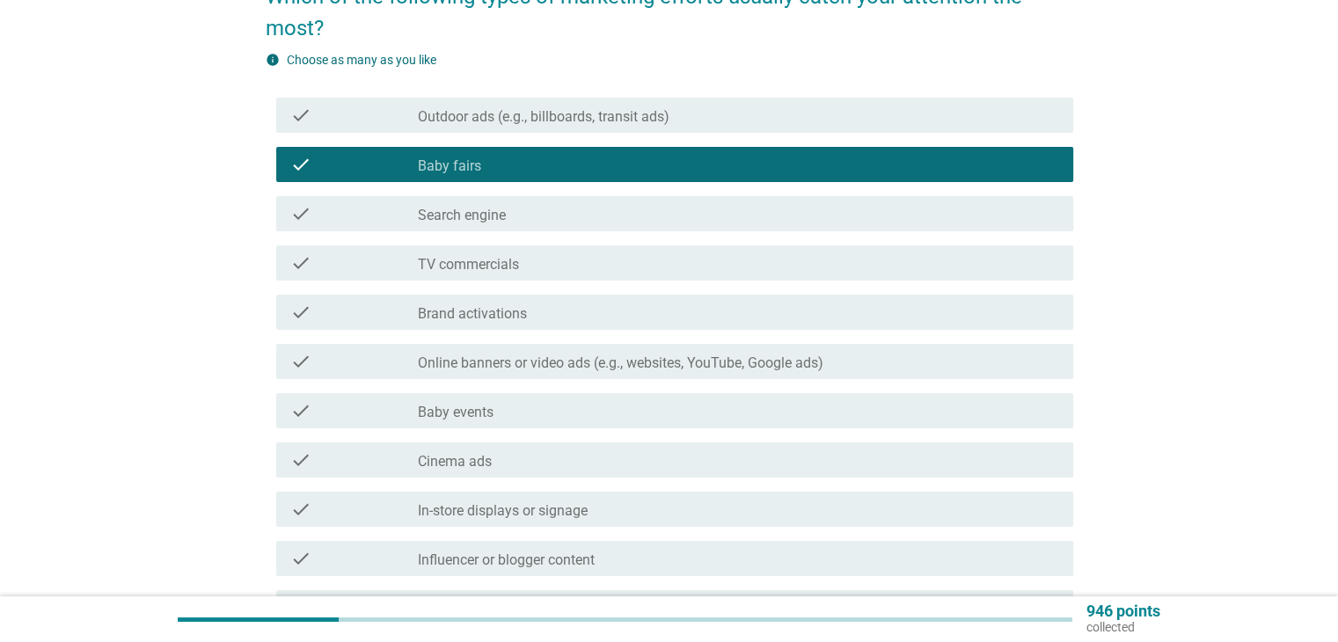
click at [545, 267] on div "check_box_outline_blank TV commercials" at bounding box center [738, 263] width 641 height 21
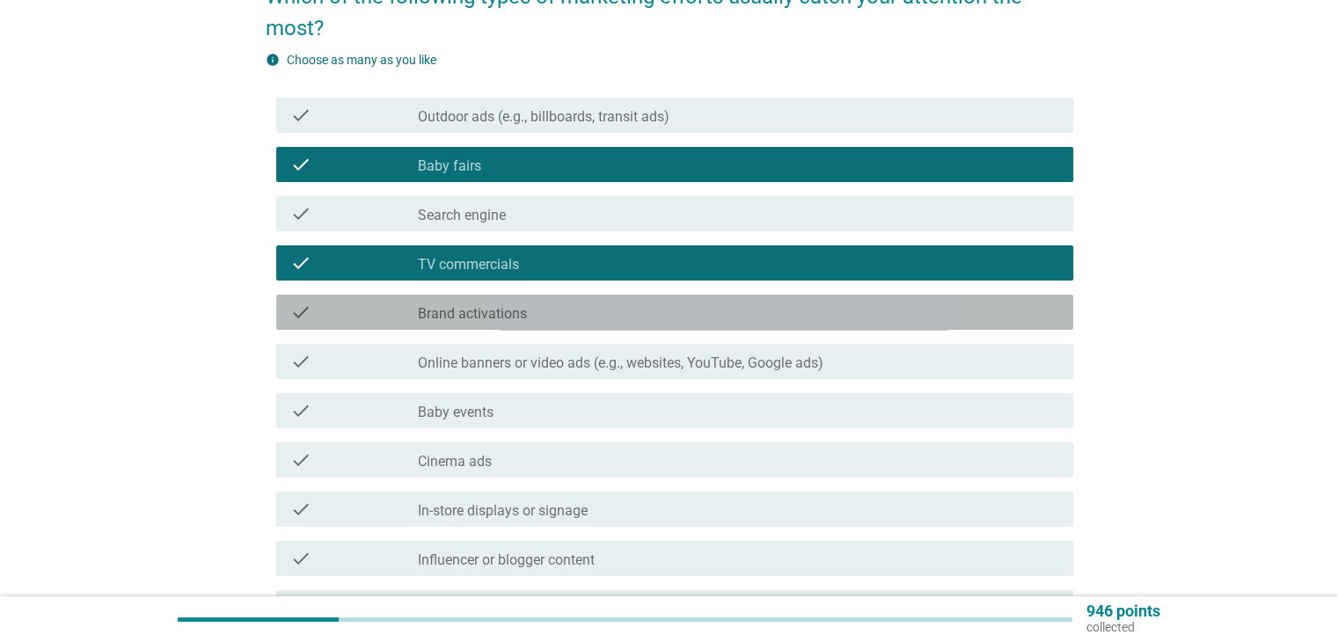
click at [544, 310] on div "check_box_outline_blank Brand activations" at bounding box center [738, 312] width 641 height 21
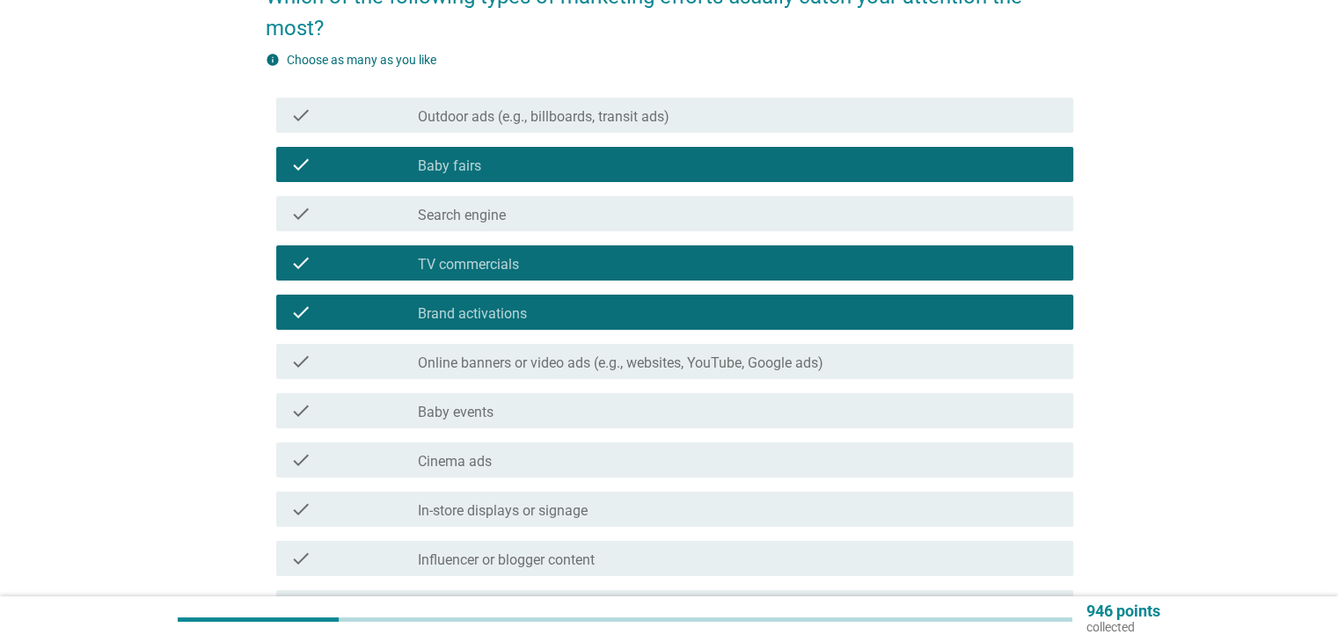
scroll to position [264, 0]
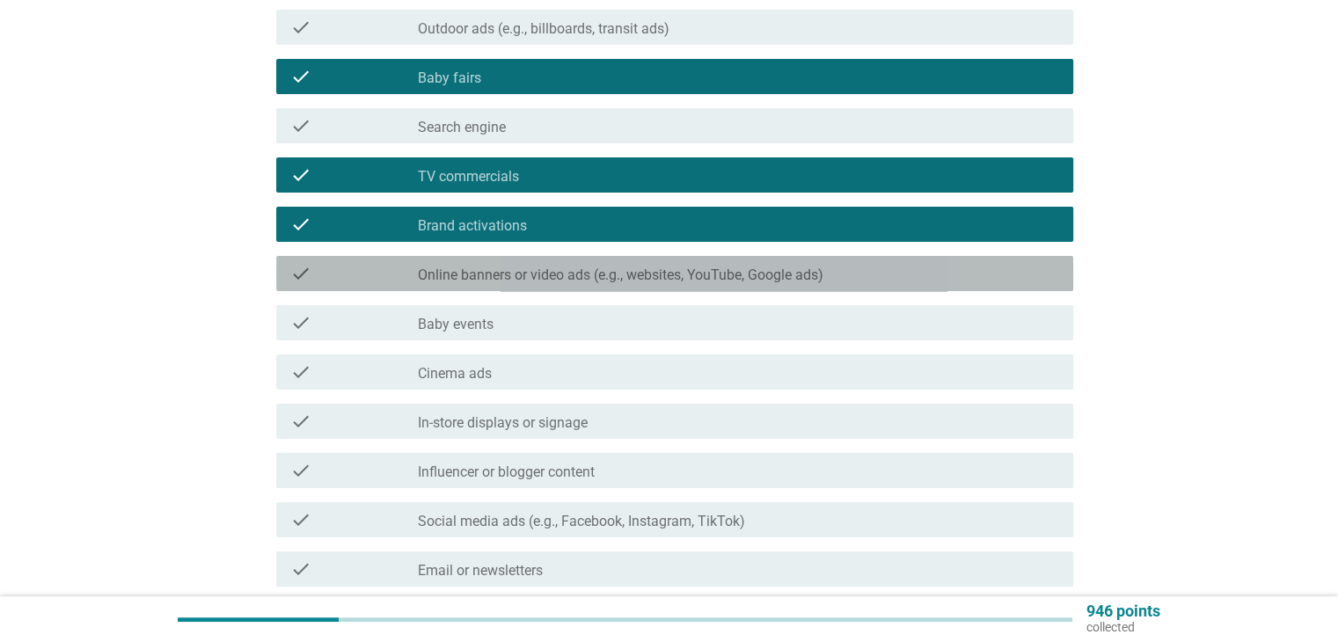
click at [554, 272] on label "Online banners or video ads (e.g., websites, YouTube, Google ads)" at bounding box center [621, 276] width 406 height 18
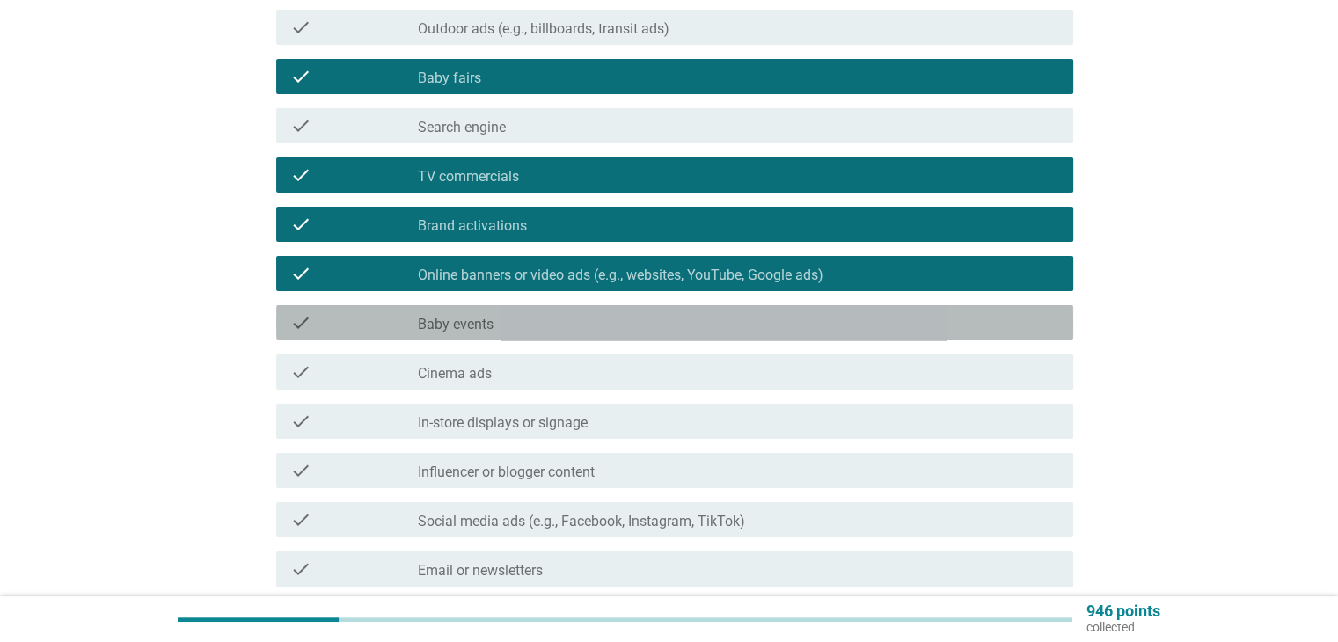
click at [544, 325] on div "check_box_outline_blank Baby events" at bounding box center [738, 322] width 641 height 21
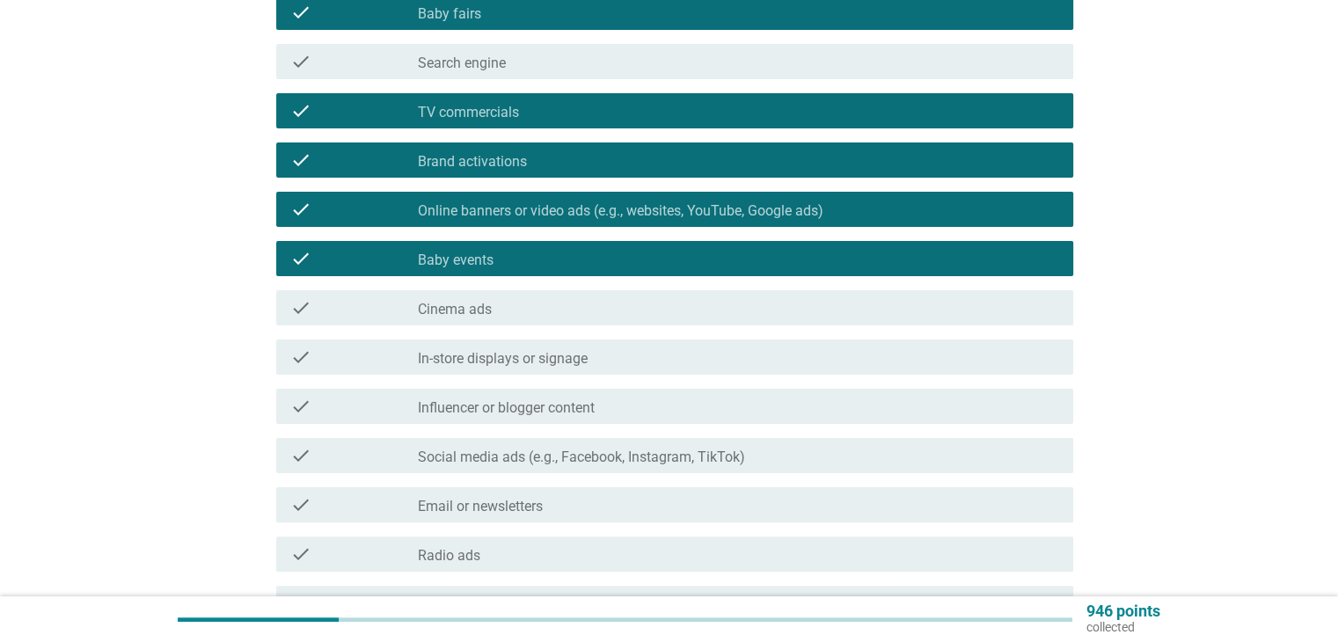
scroll to position [440, 0]
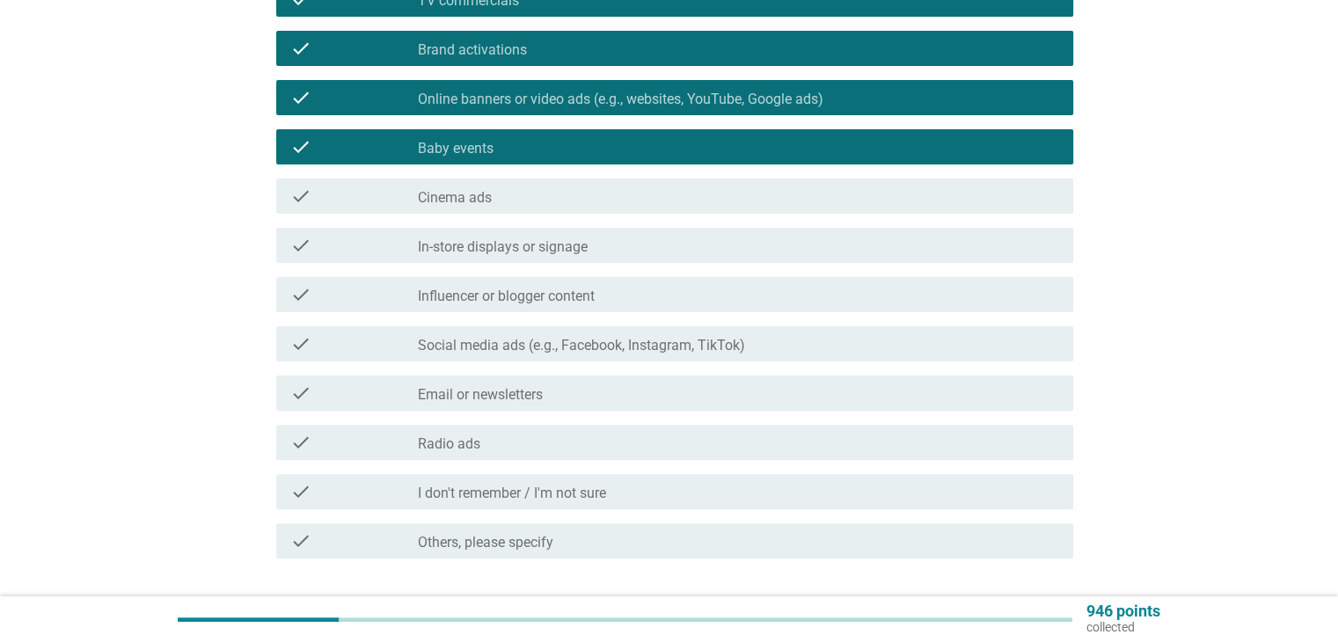
click at [546, 258] on div "check check_box_outline_blank In-store displays or signage" at bounding box center [674, 245] width 797 height 35
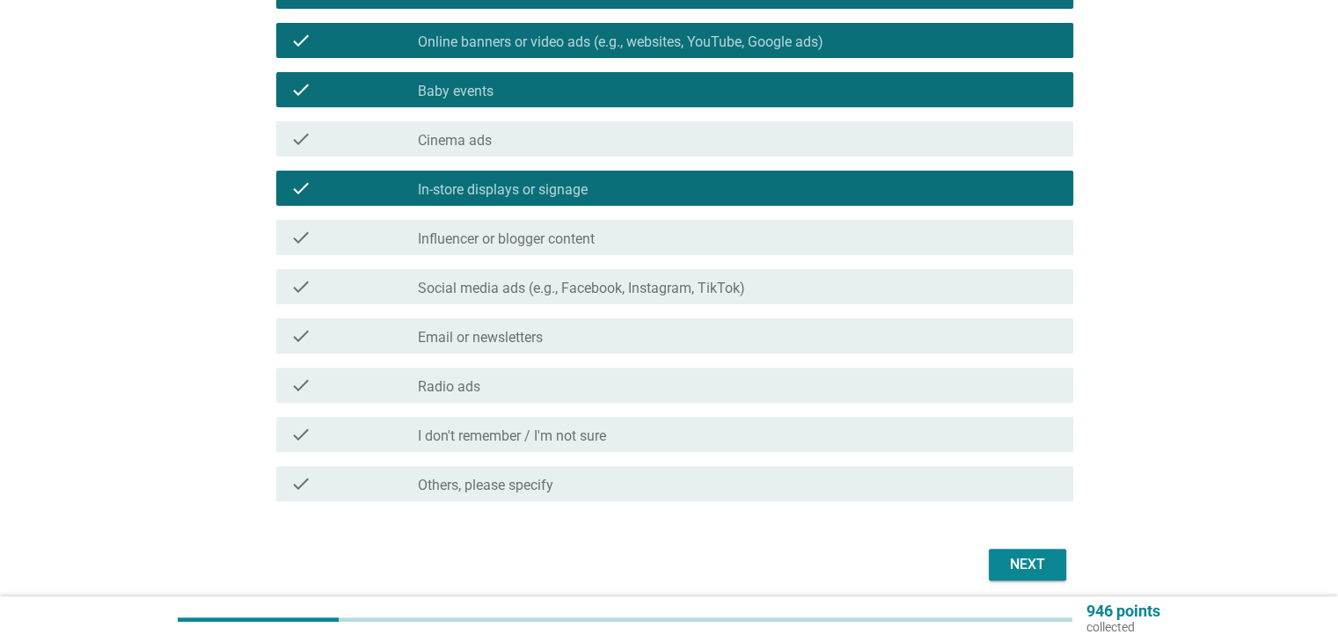
scroll to position [528, 0]
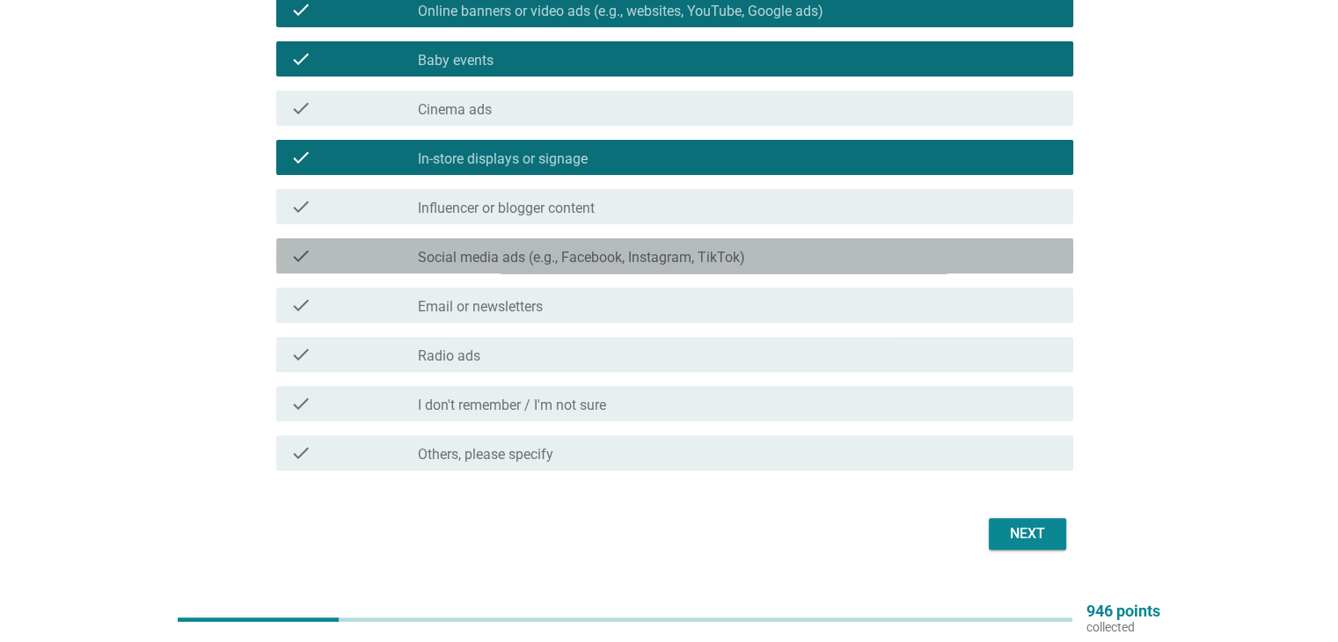
click at [523, 254] on label "Social media ads (e.g., Facebook, Instagram, TikTok)" at bounding box center [581, 258] width 327 height 18
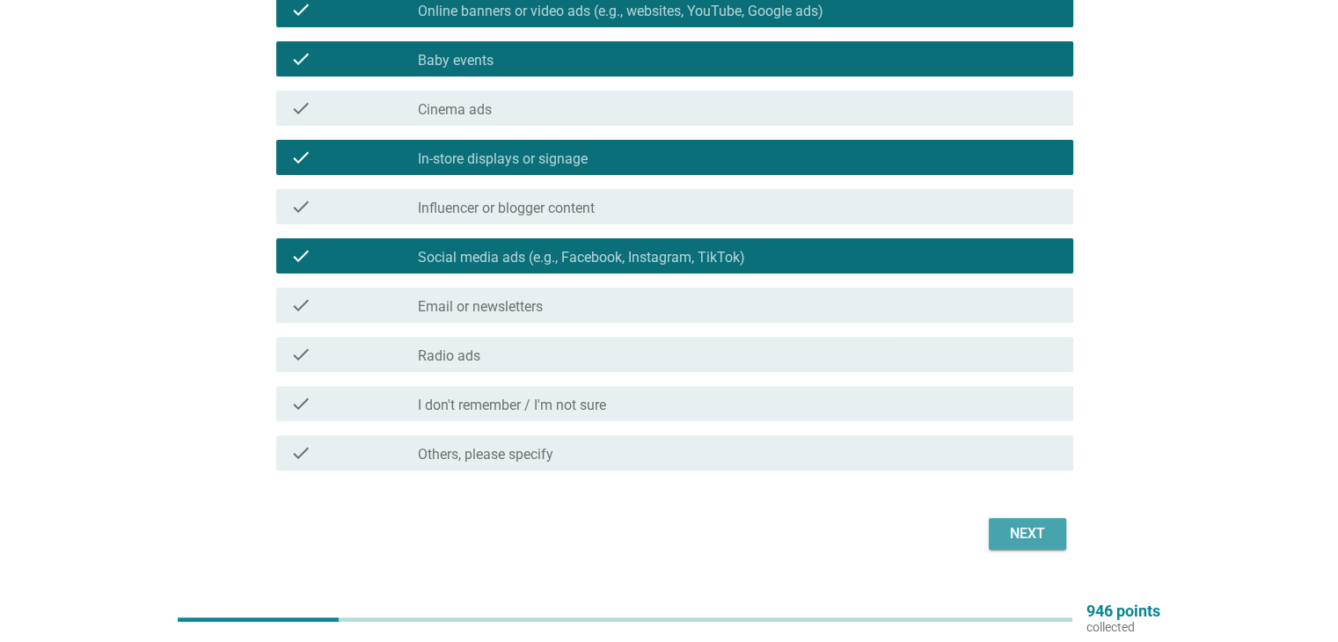
click at [1017, 524] on div "Next" at bounding box center [1027, 534] width 49 height 21
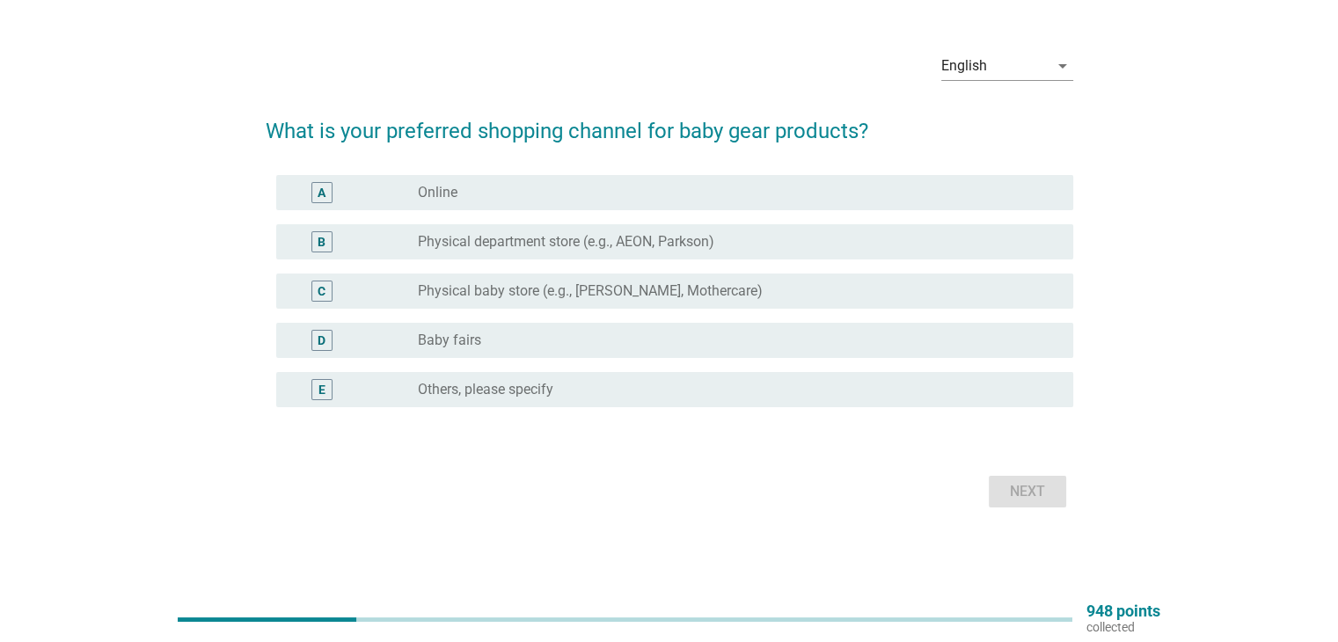
scroll to position [0, 0]
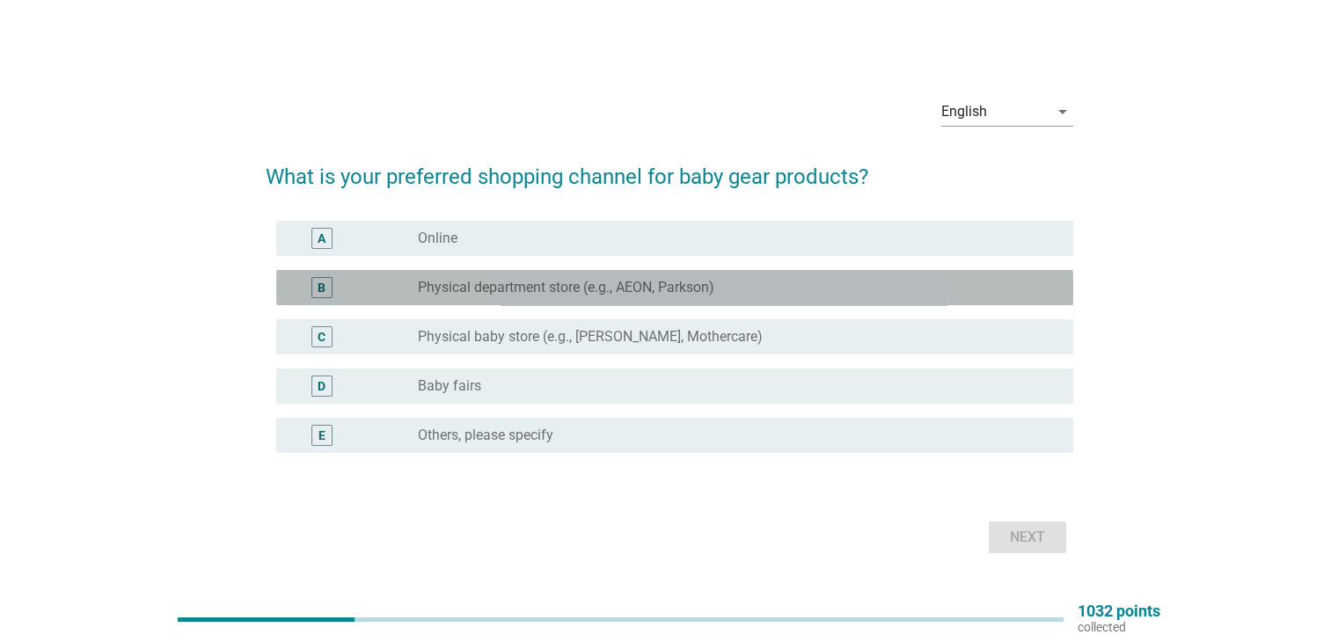
click at [493, 293] on label "Physical department store (e.g., AEON, Parkson)" at bounding box center [566, 288] width 297 height 18
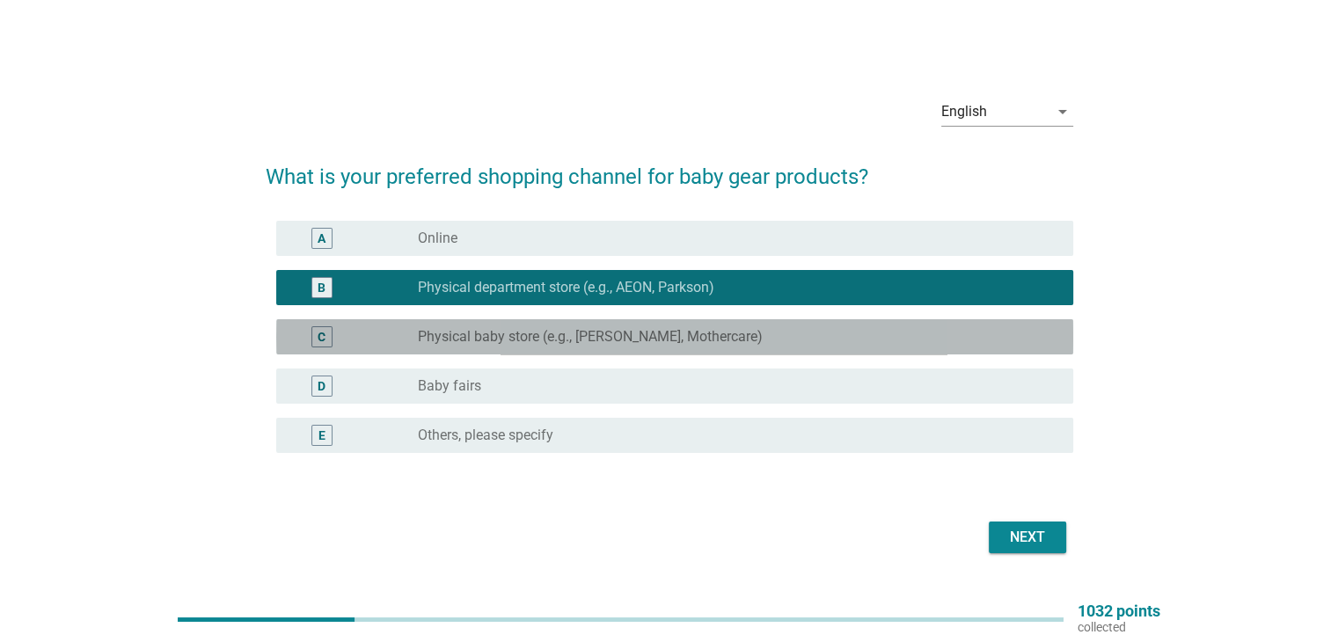
click at [528, 343] on label "Physical baby store (e.g., [PERSON_NAME], Mothercare)" at bounding box center [590, 337] width 345 height 18
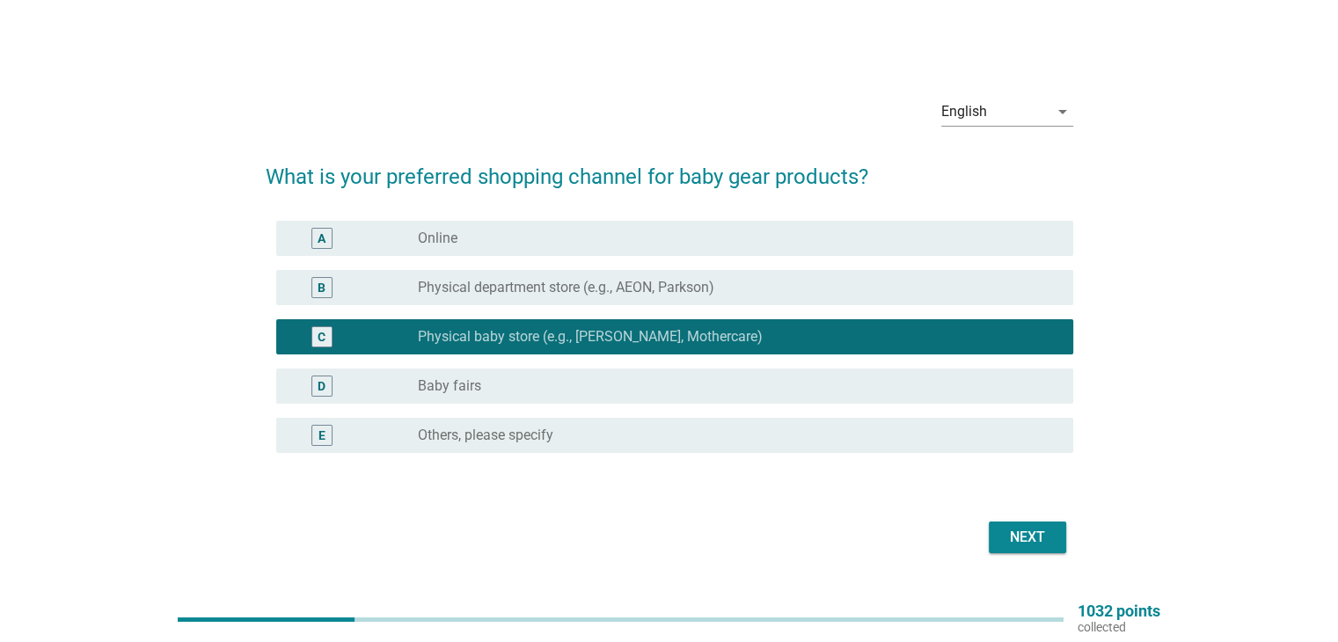
click at [1035, 537] on div "Next" at bounding box center [1027, 537] width 49 height 21
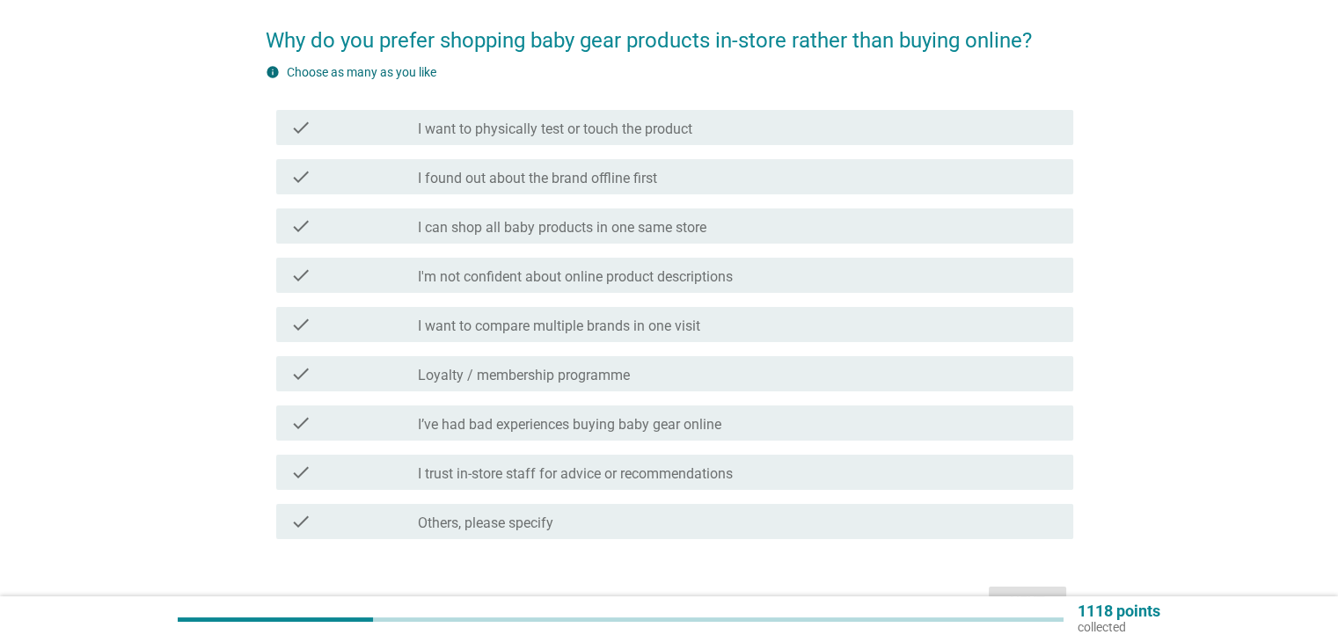
scroll to position [176, 0]
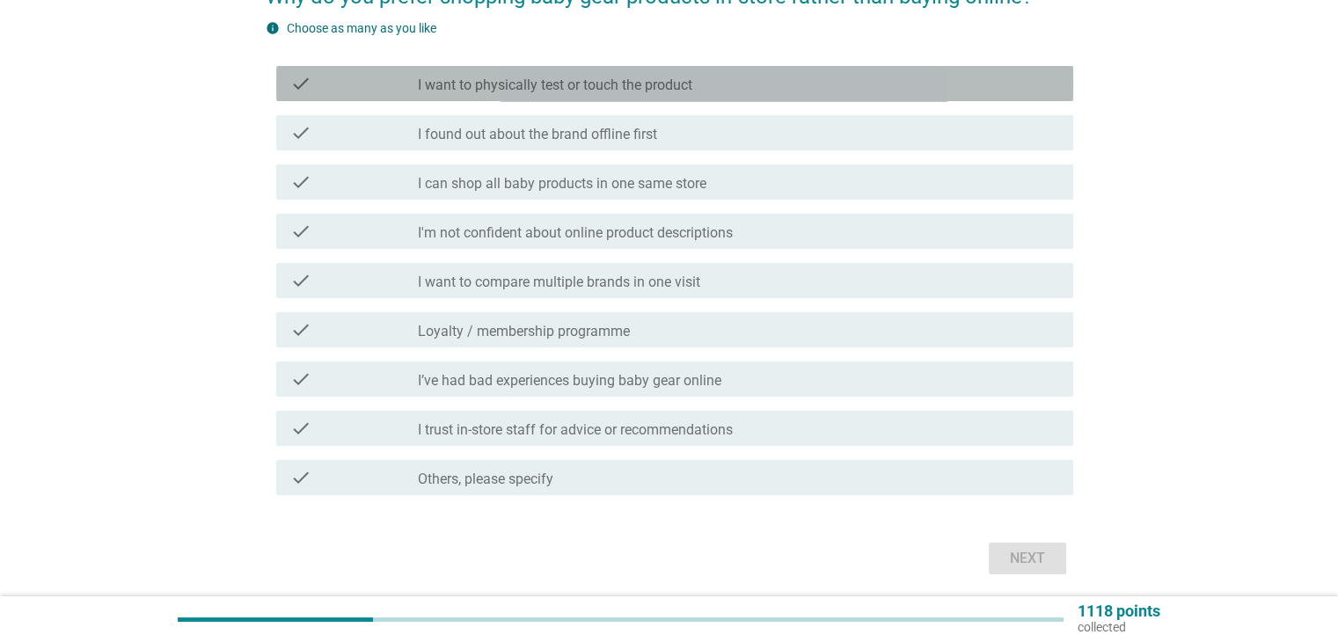
click at [539, 87] on label "I want to physically test or touch the product" at bounding box center [555, 86] width 275 height 18
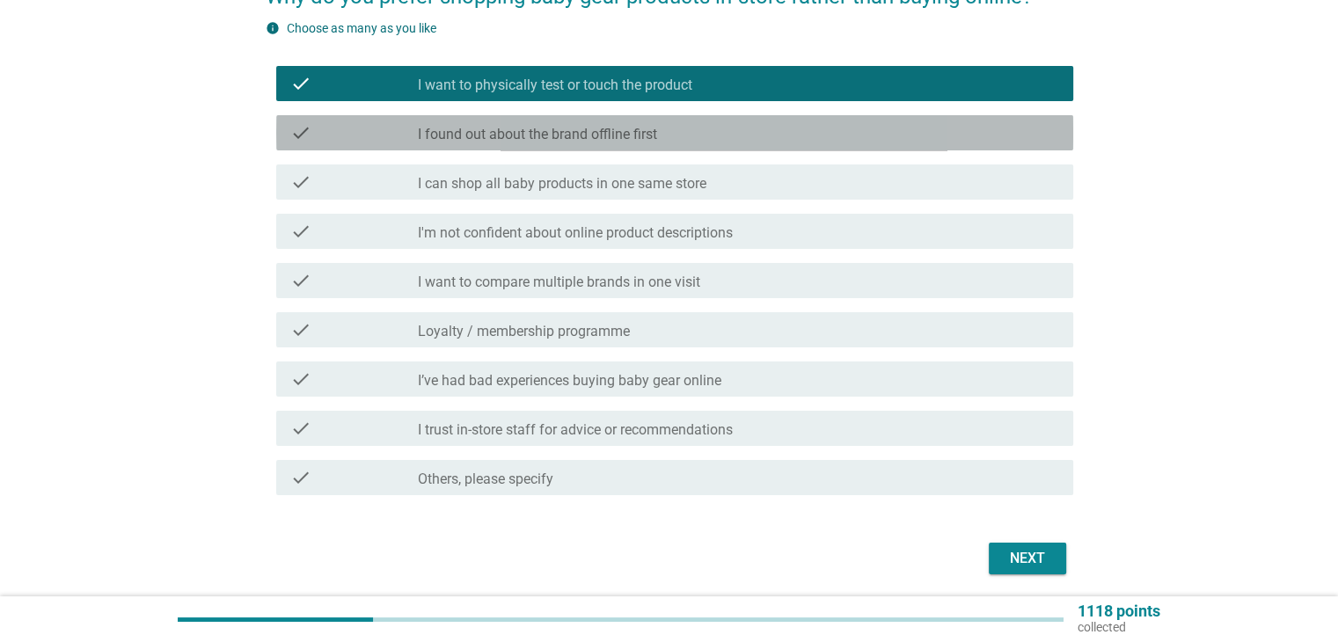
click at [539, 135] on label "I found out about the brand offline first" at bounding box center [537, 135] width 239 height 18
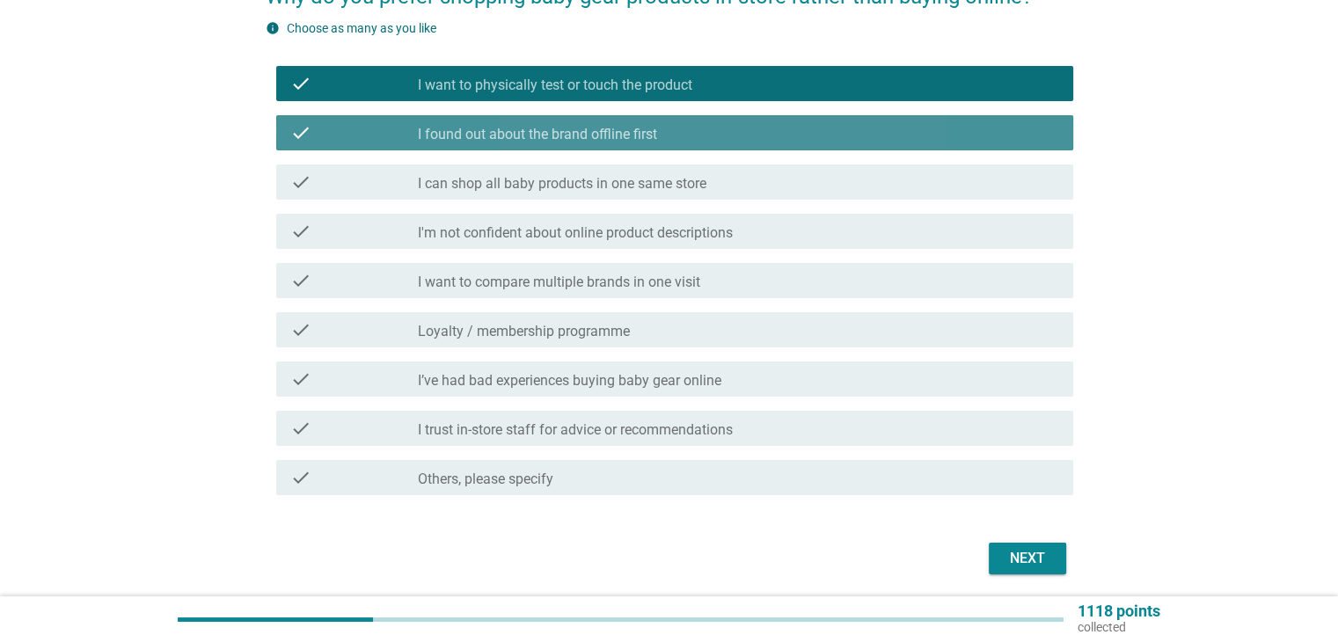
click at [539, 135] on label "I found out about the brand offline first" at bounding box center [537, 135] width 239 height 18
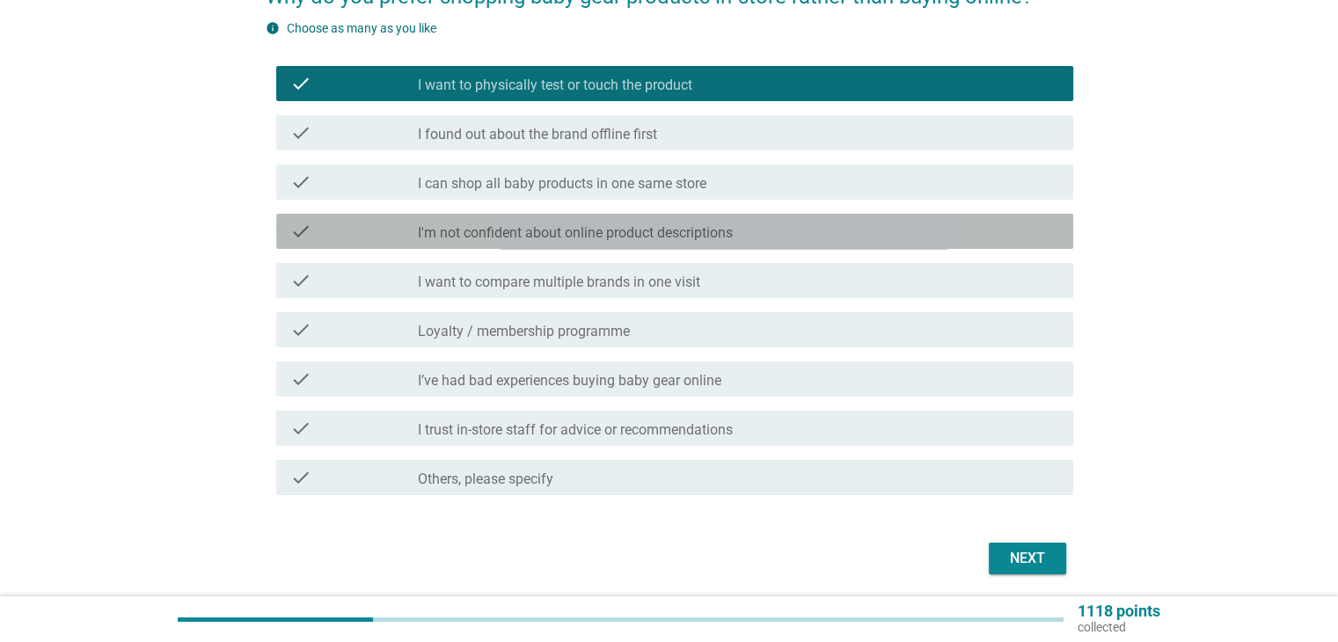
click at [536, 231] on label "I'm not confident about online product descriptions" at bounding box center [575, 233] width 315 height 18
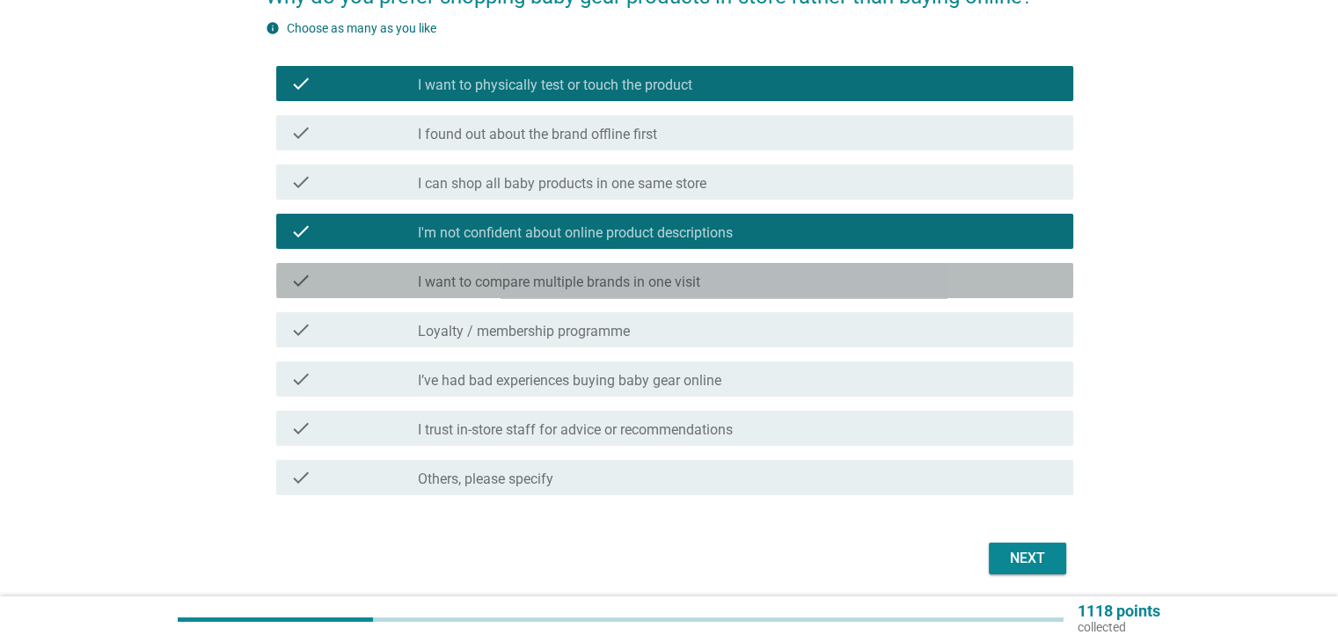
click at [521, 282] on label "I want to compare multiple brands in one visit" at bounding box center [559, 283] width 282 height 18
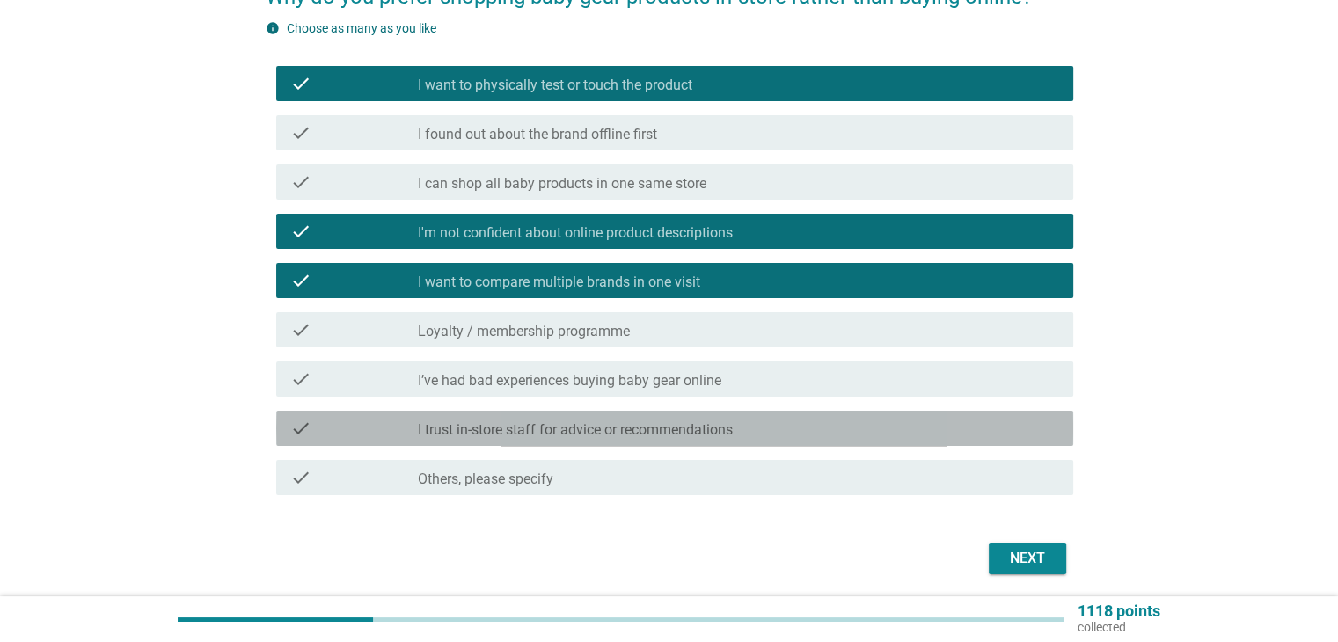
click at [654, 438] on label "I trust in-store staff for advice or recommendations" at bounding box center [575, 430] width 315 height 18
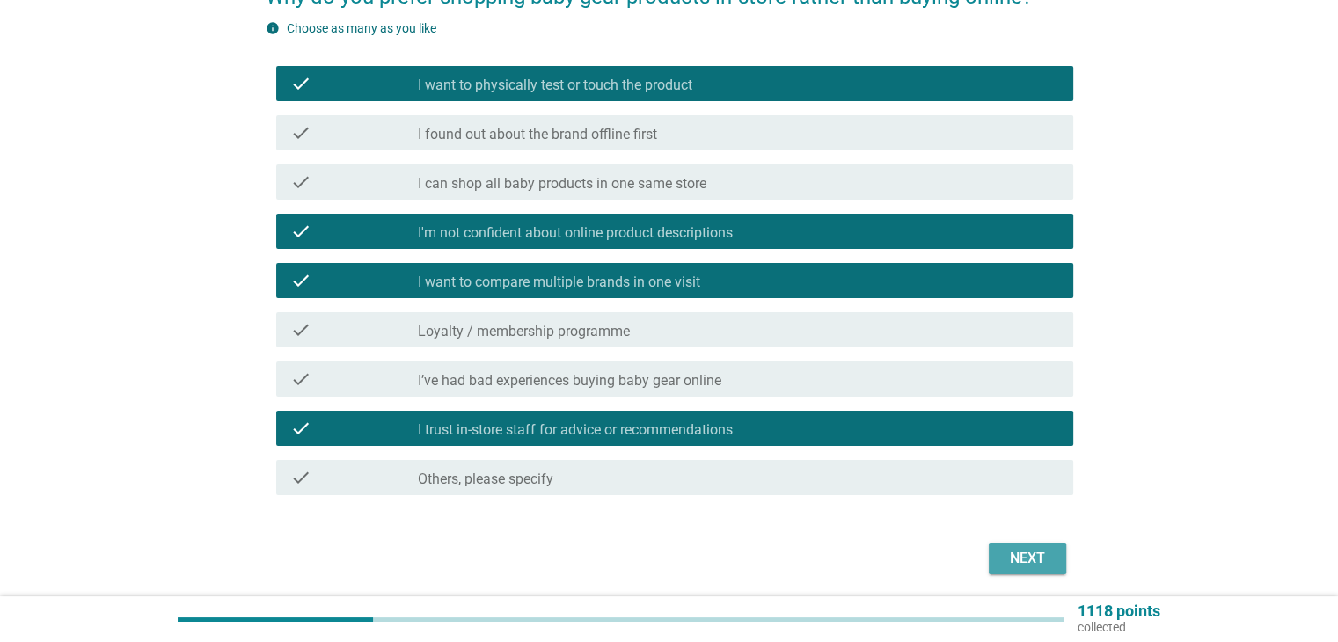
click at [1015, 553] on div "Next" at bounding box center [1027, 558] width 49 height 21
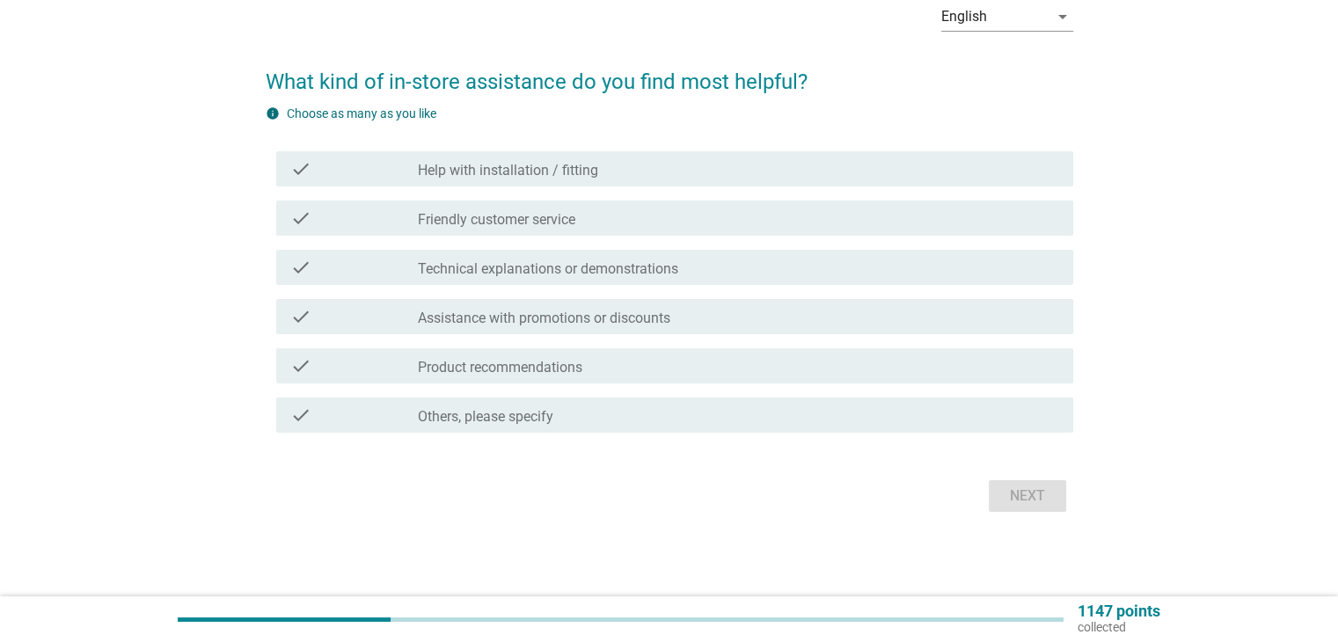
scroll to position [0, 0]
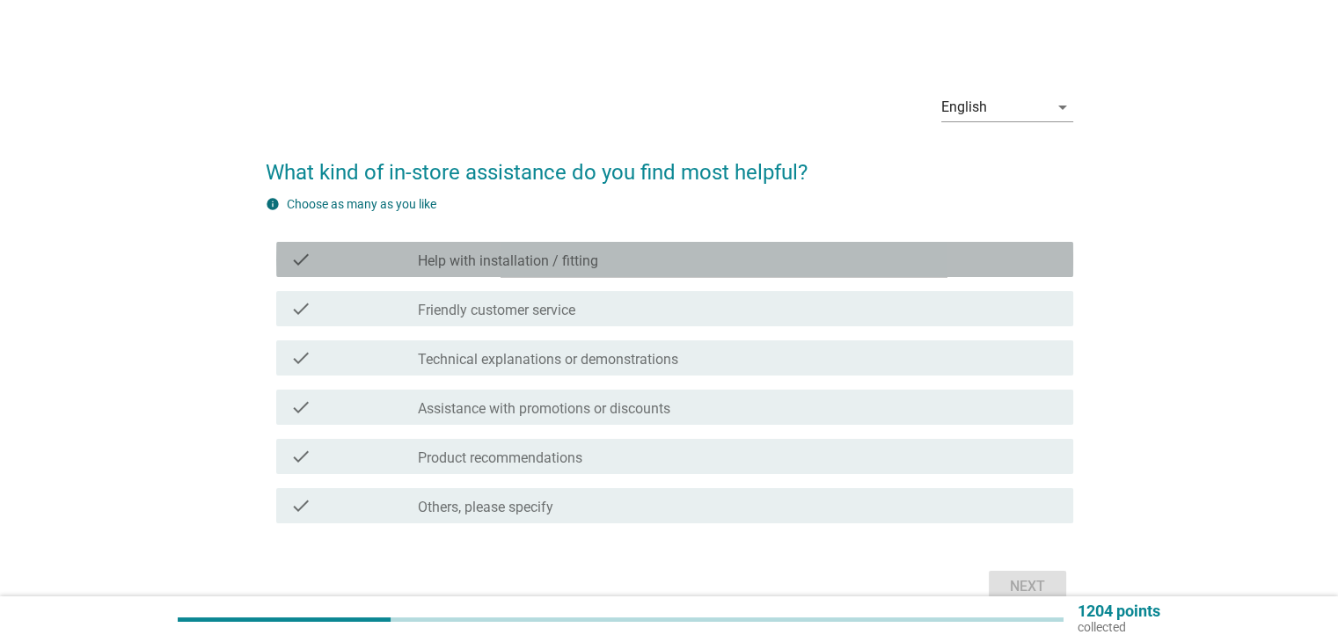
click at [500, 260] on label "Help with installation / fitting" at bounding box center [508, 262] width 180 height 18
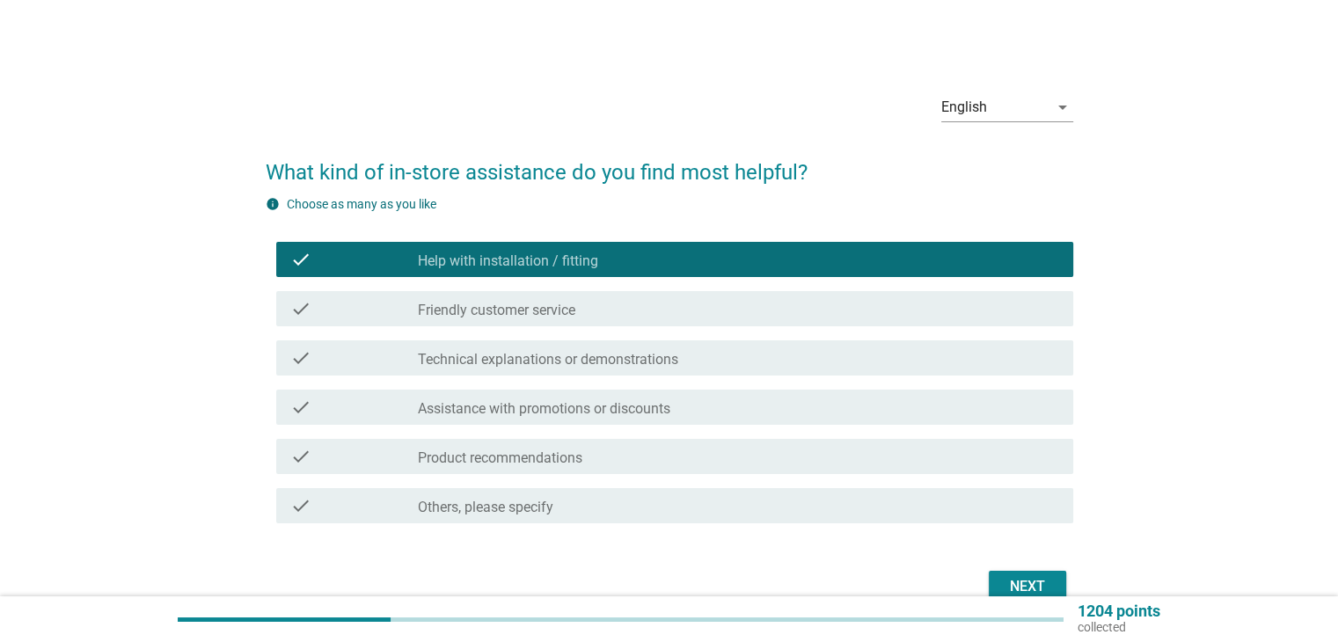
click at [502, 315] on label "Friendly customer service" at bounding box center [497, 311] width 158 height 18
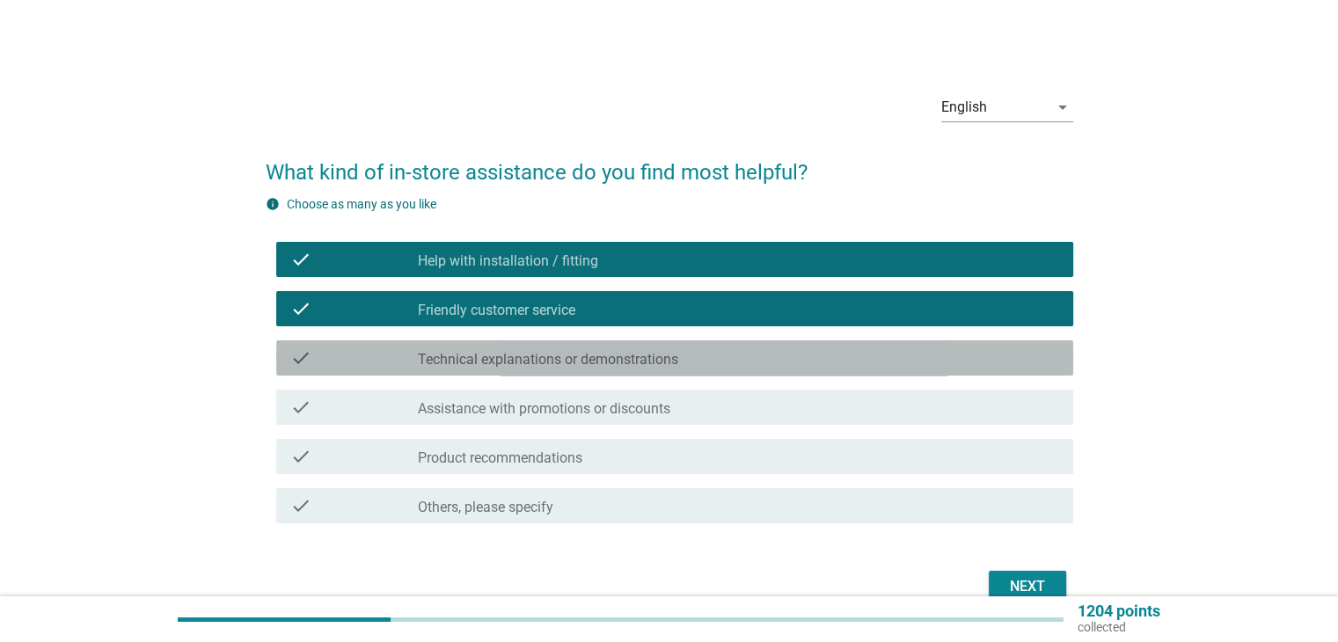
click at [527, 367] on label "Technical explanations or demonstrations" at bounding box center [548, 360] width 260 height 18
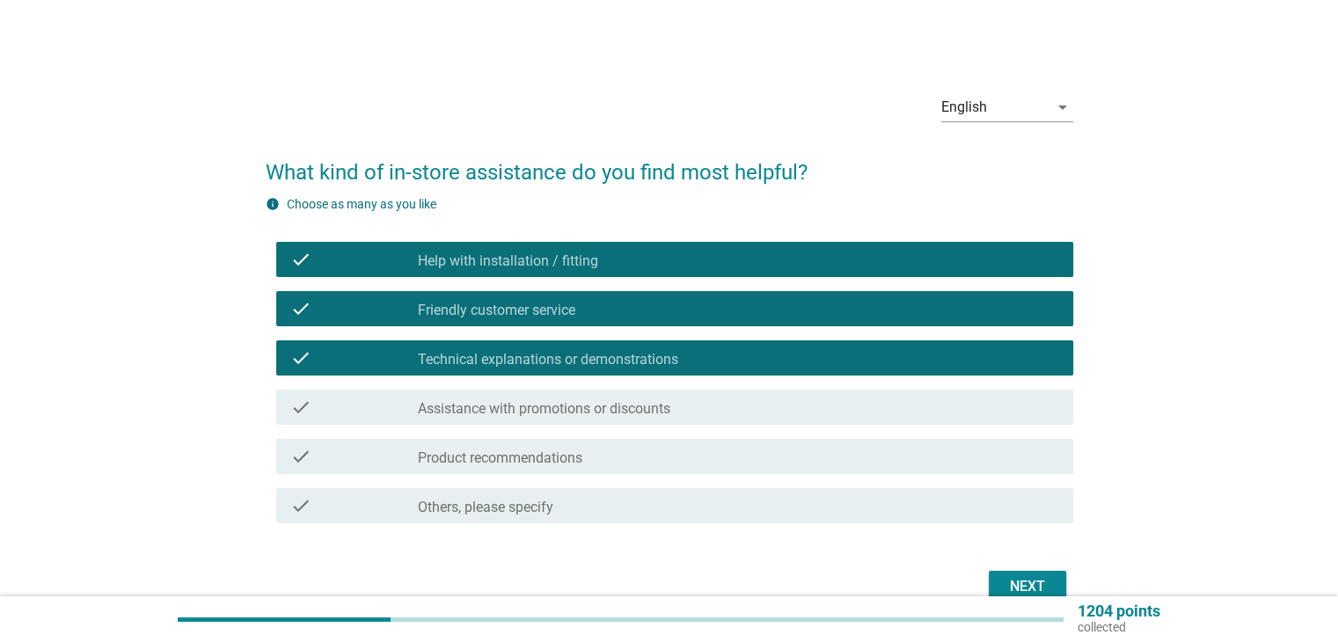
click at [548, 406] on label "Assistance with promotions or discounts" at bounding box center [544, 409] width 253 height 18
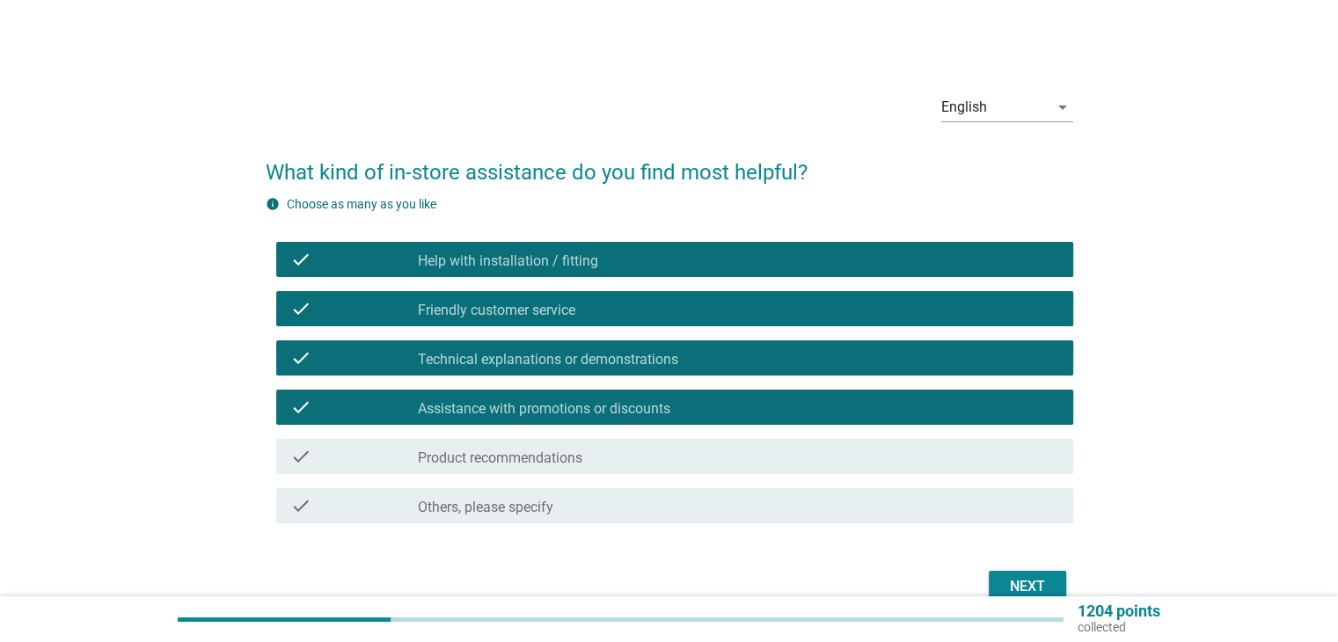
click at [551, 453] on label "Product recommendations" at bounding box center [500, 459] width 165 height 18
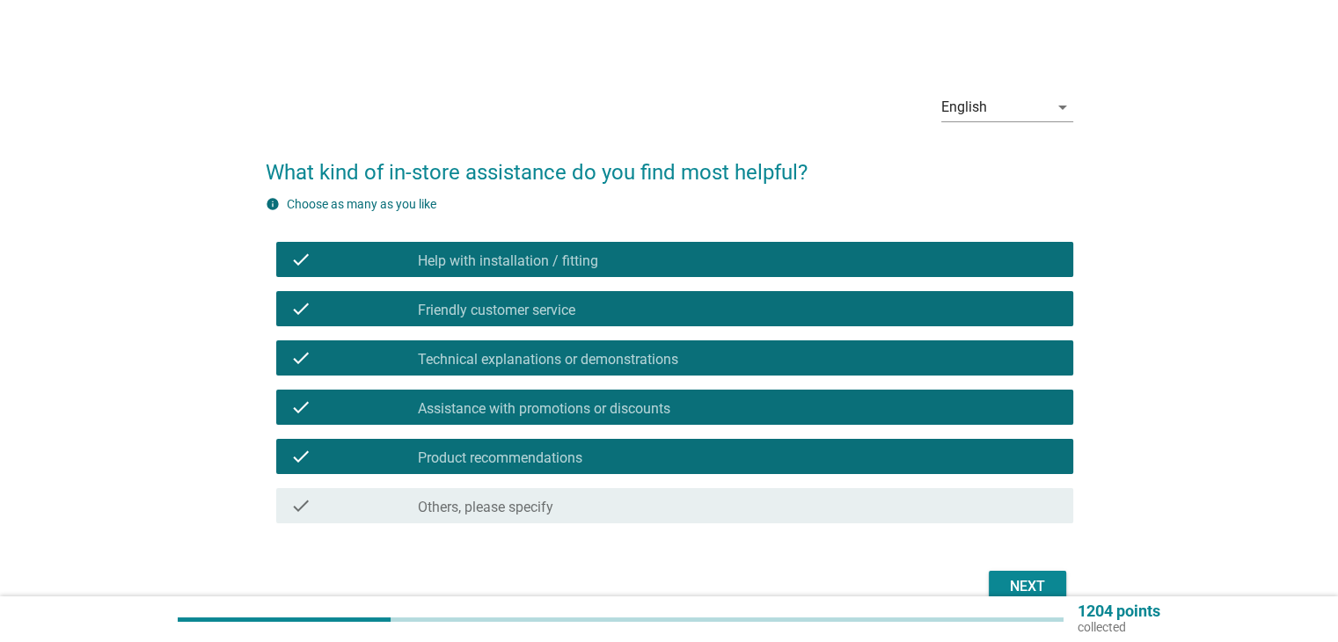
click at [1048, 578] on div "Next" at bounding box center [1027, 586] width 49 height 21
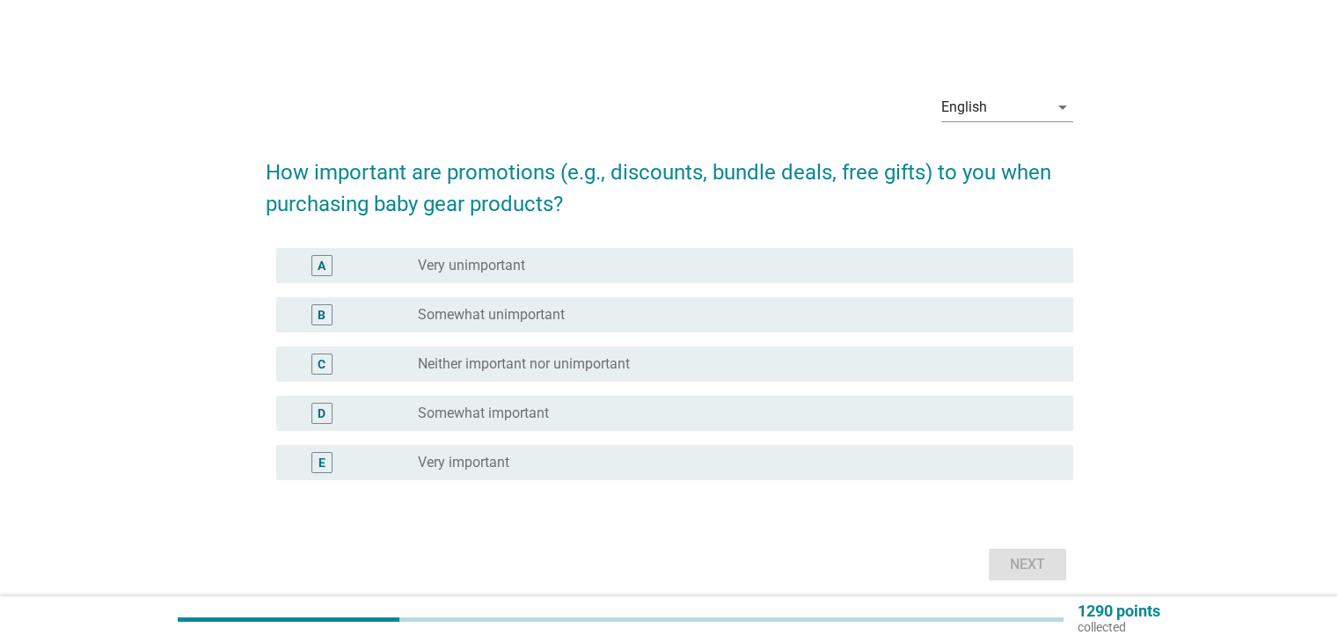
click at [556, 454] on div "radio_button_unchecked Very important" at bounding box center [731, 463] width 626 height 18
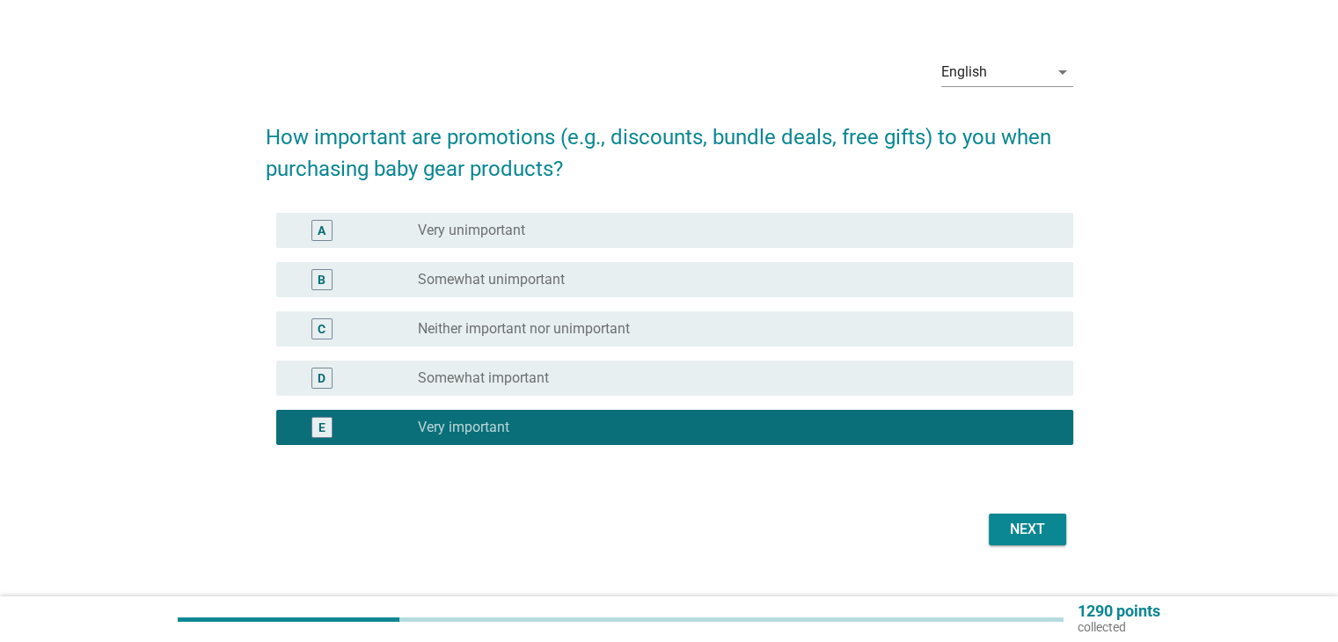
scroll to position [69, 0]
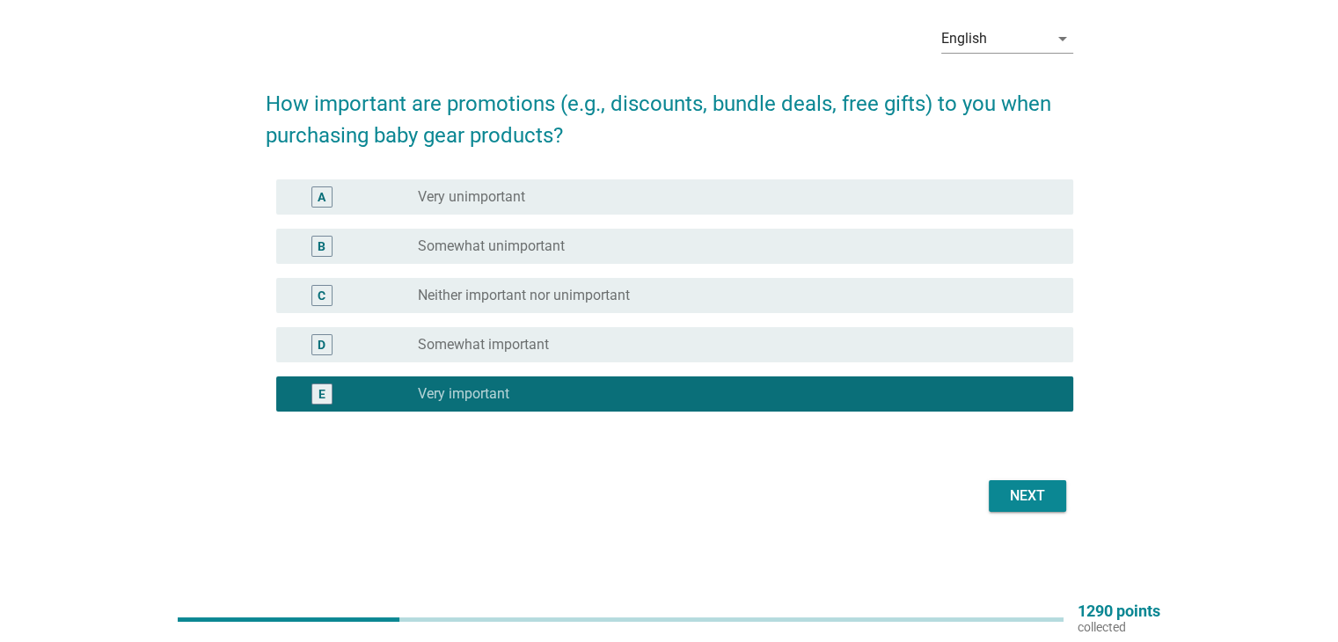
click at [1014, 499] on div "Next" at bounding box center [1027, 496] width 49 height 21
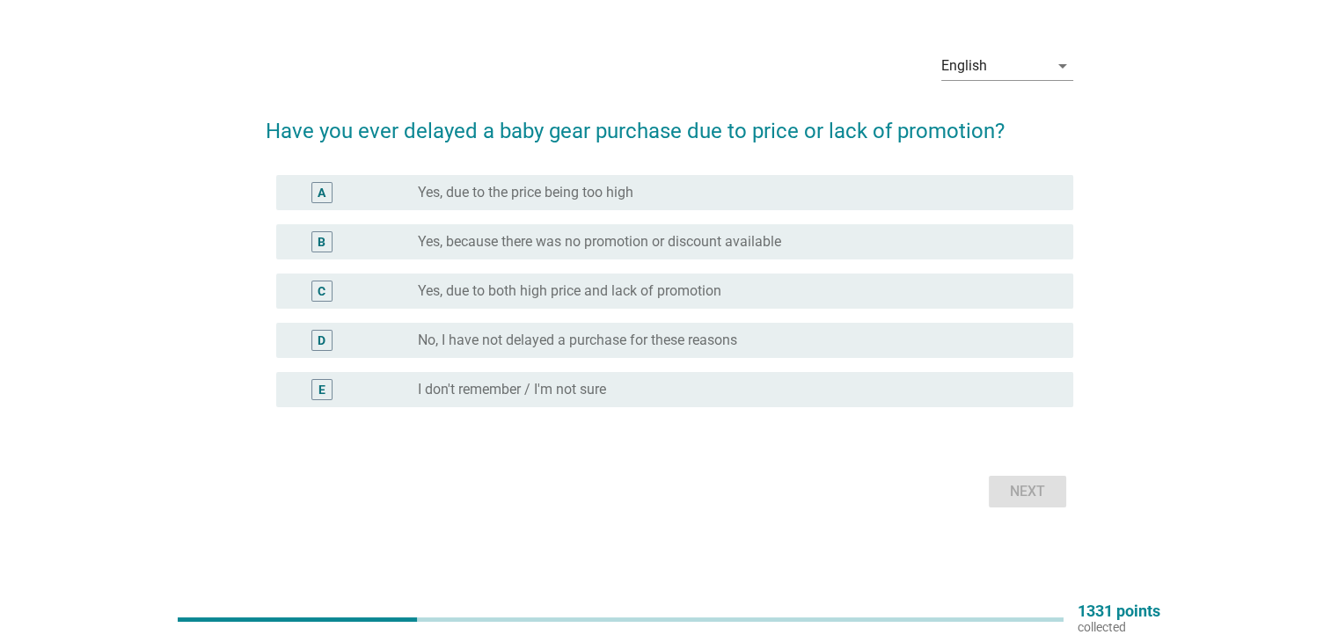
scroll to position [0, 0]
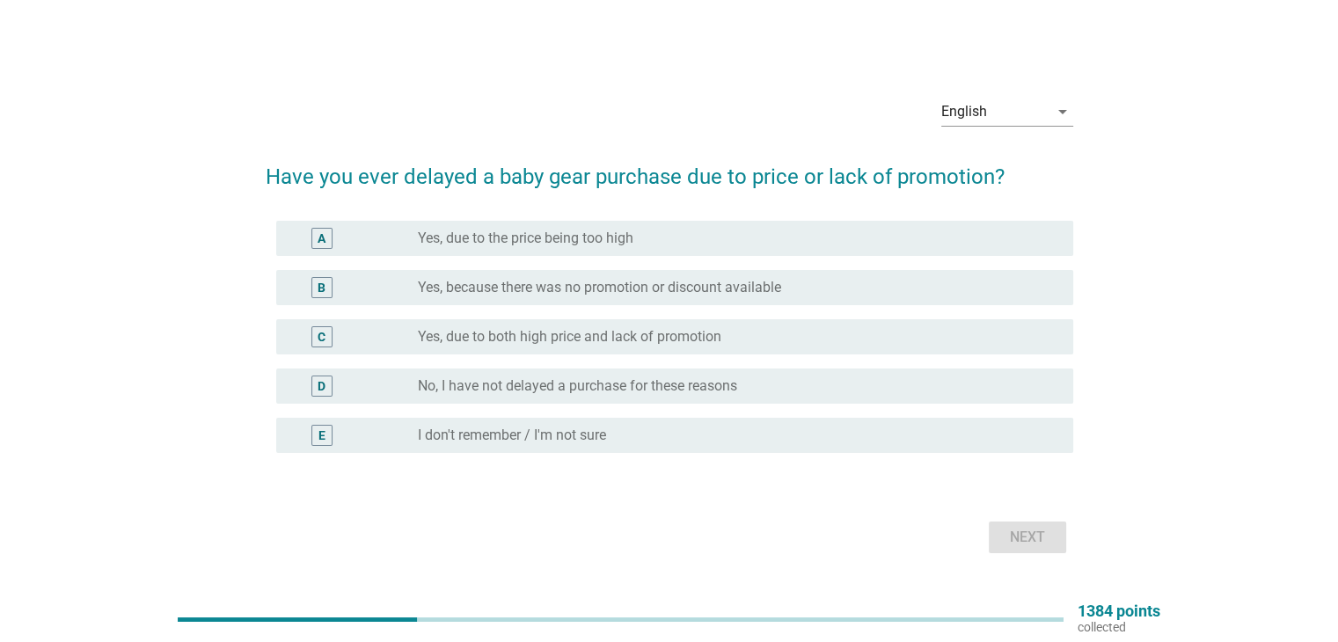
click at [581, 388] on label "No, I have not delayed a purchase for these reasons" at bounding box center [577, 386] width 319 height 18
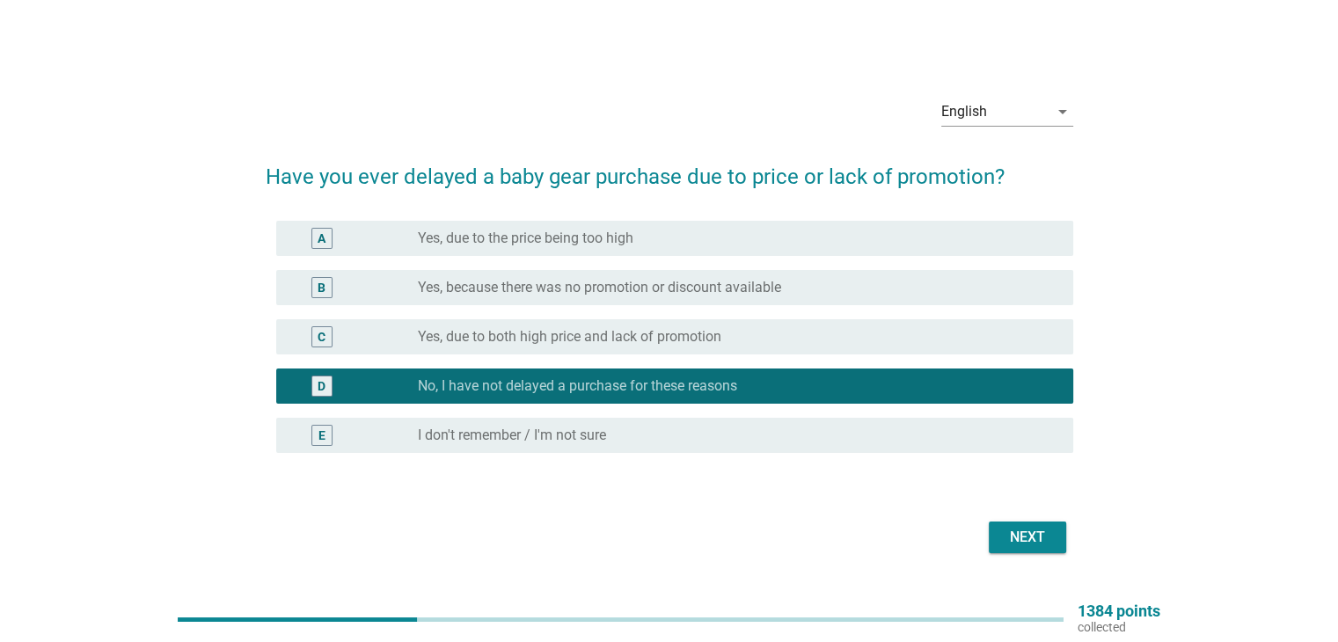
click at [1024, 536] on div "Next" at bounding box center [1027, 537] width 49 height 21
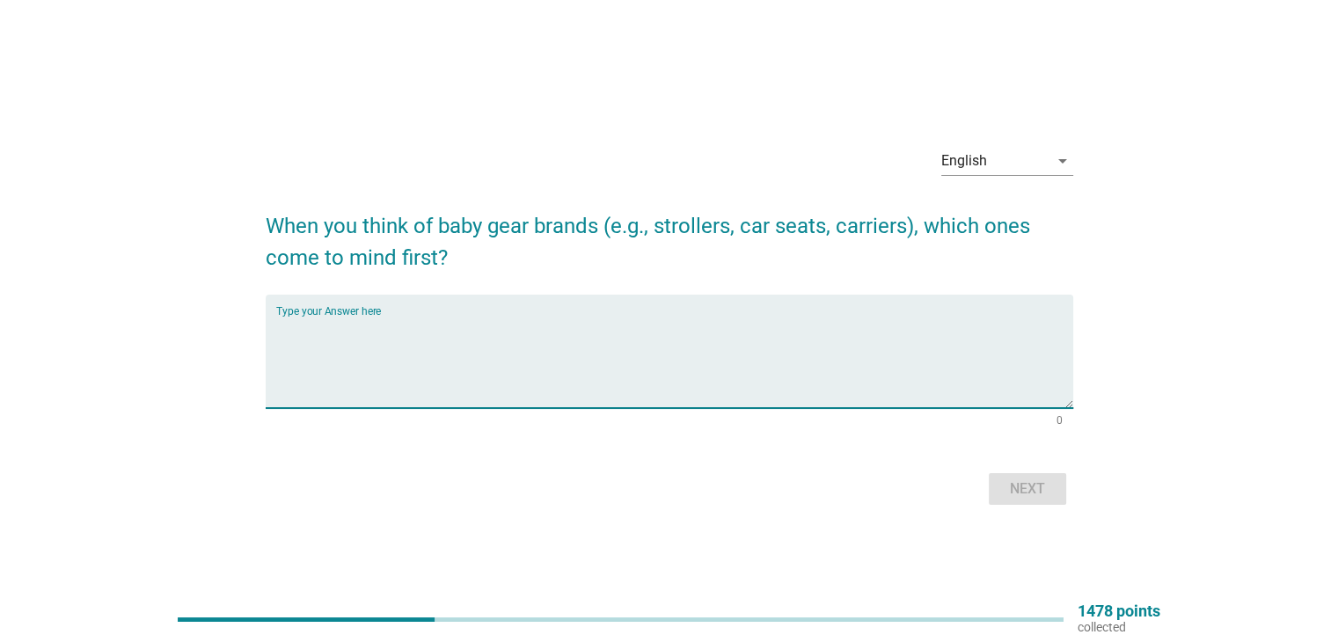
click at [510, 367] on textarea "Type your Answer here" at bounding box center [674, 362] width 797 height 92
type textarea "joie"
click at [1030, 495] on div "Next" at bounding box center [1027, 489] width 49 height 21
